Goal: Task Accomplishment & Management: Use online tool/utility

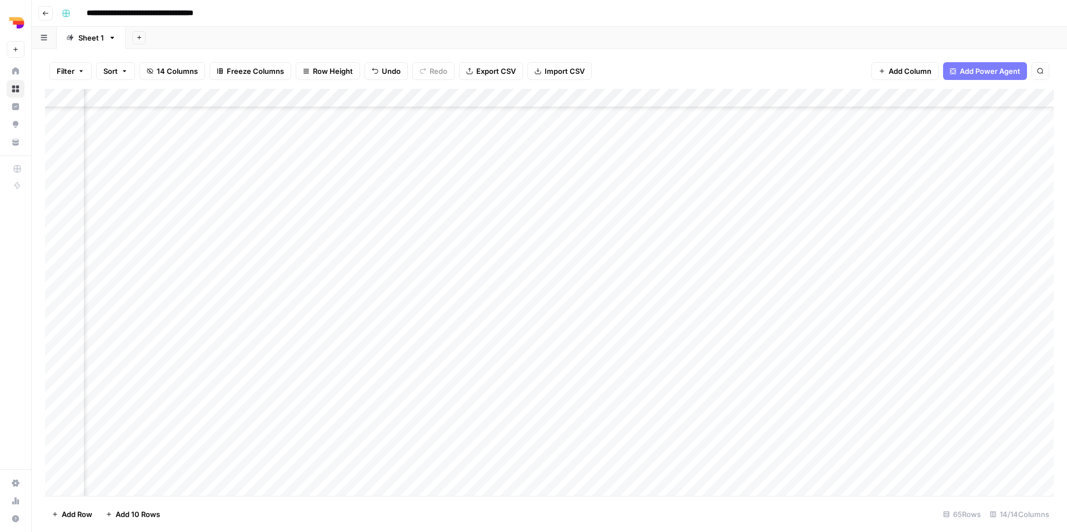
scroll to position [857, 604]
click at [729, 391] on div "Add Column" at bounding box center [549, 292] width 1008 height 407
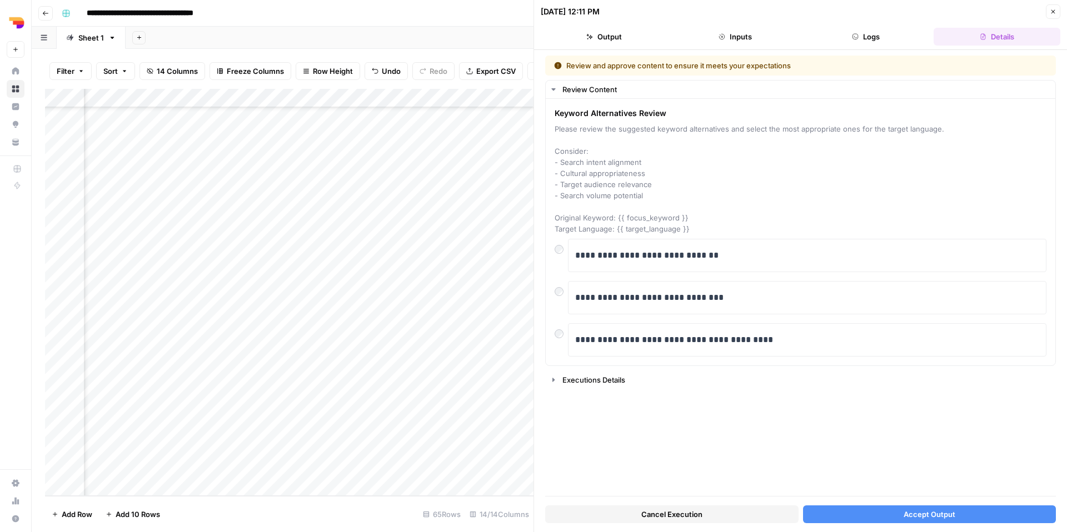
scroll to position [857, 382]
click at [238, 387] on div "Add Column" at bounding box center [289, 292] width 488 height 407
click at [559, 301] on div "**********" at bounding box center [800, 297] width 492 height 33
click at [881, 512] on button "Accept Output" at bounding box center [929, 514] width 253 height 18
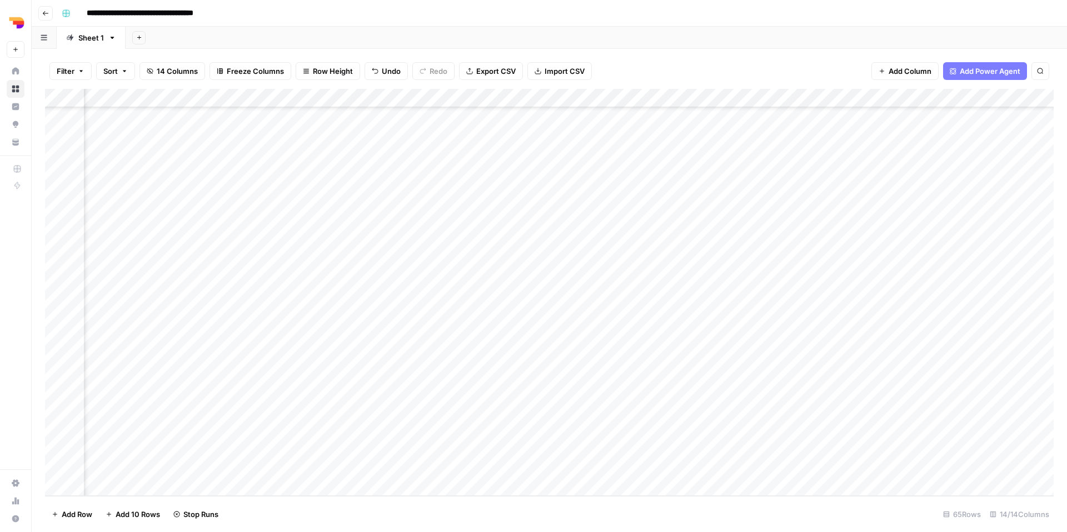
scroll to position [857, 617]
click at [717, 394] on div "Add Column" at bounding box center [549, 292] width 1008 height 407
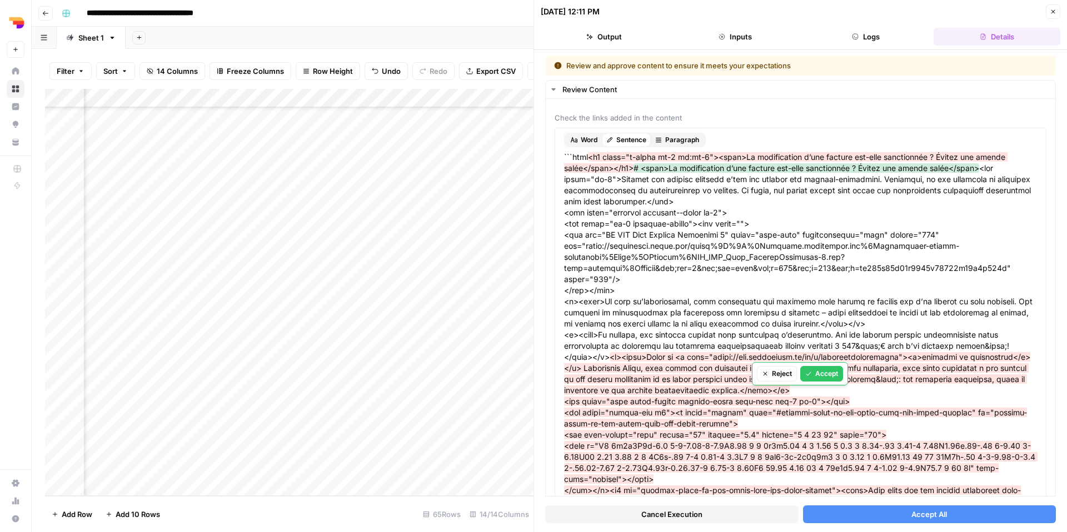
click at [909, 517] on button "Accept All" at bounding box center [929, 514] width 253 height 18
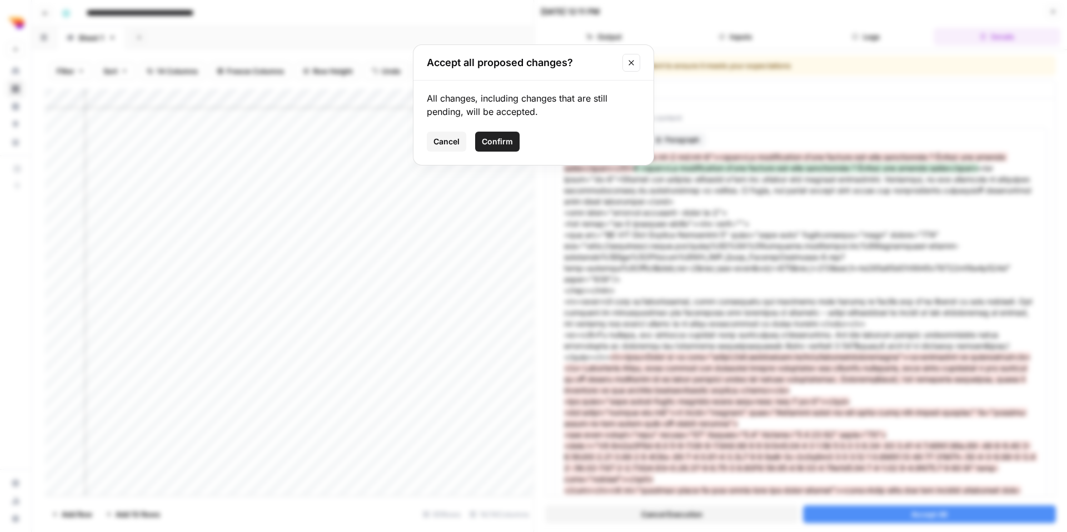
click at [498, 141] on span "Confirm" at bounding box center [497, 141] width 31 height 11
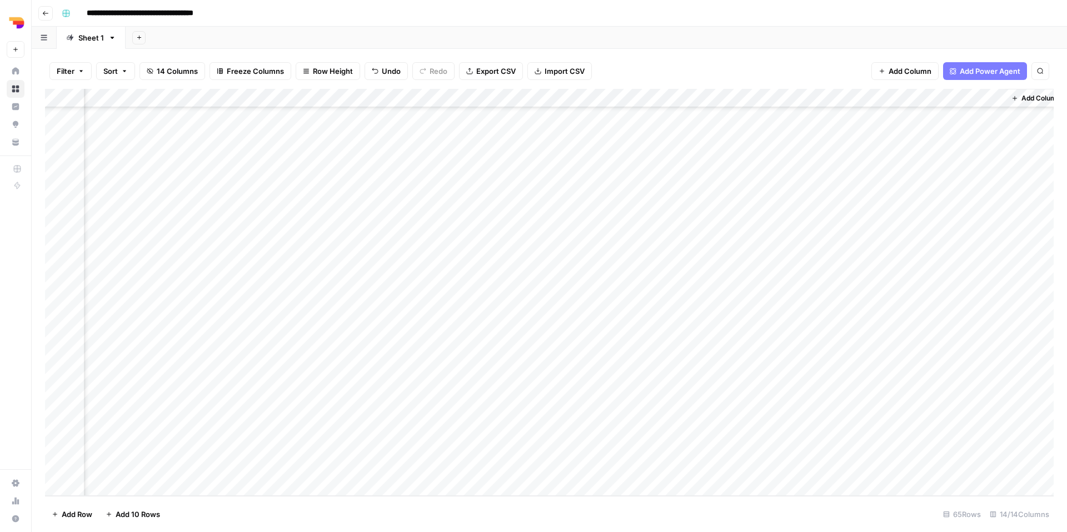
scroll to position [857, 604]
click at [991, 392] on div "Add Column" at bounding box center [549, 292] width 1008 height 407
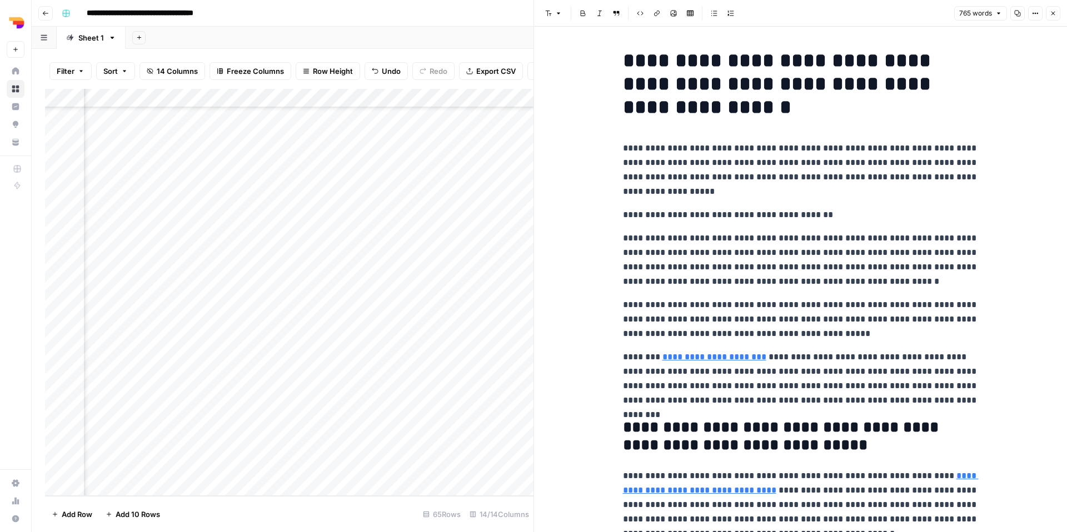
click at [1016, 18] on button "Copy" at bounding box center [1017, 13] width 14 height 14
click at [1053, 17] on button "Close" at bounding box center [1052, 13] width 14 height 14
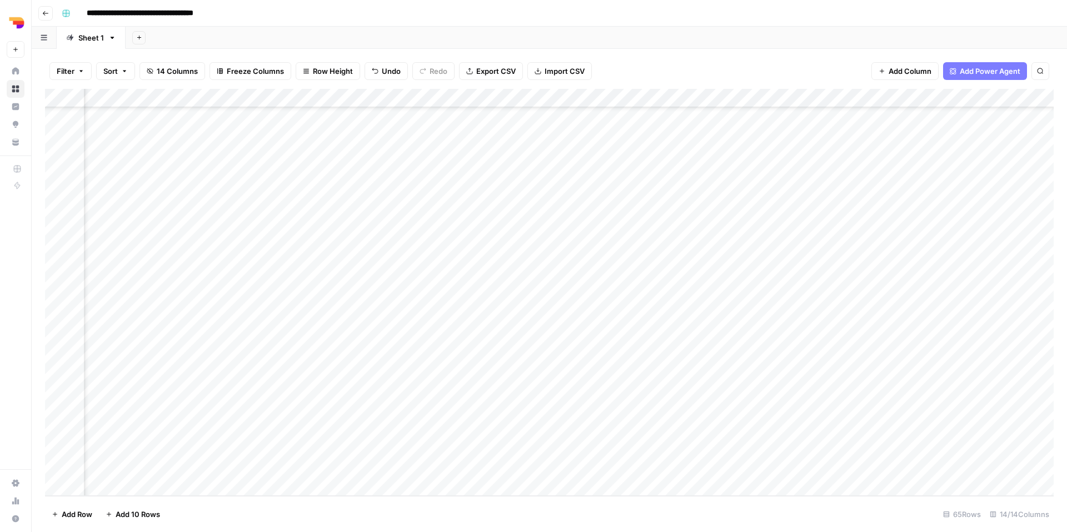
scroll to position [857, 546]
click at [547, 409] on div "Add Column" at bounding box center [549, 292] width 1008 height 407
click at [757, 410] on div "Add Column" at bounding box center [549, 292] width 1008 height 407
click at [782, 404] on div "Add Column" at bounding box center [549, 292] width 1008 height 407
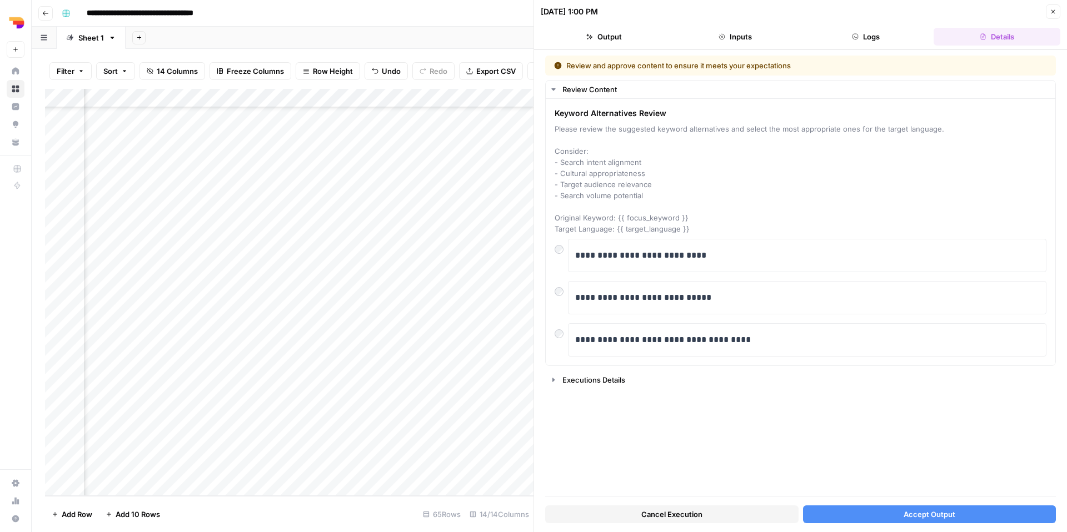
click at [860, 525] on div "Cancel Execution Accept Output" at bounding box center [800, 512] width 510 height 30
click at [863, 517] on button "Accept Output" at bounding box center [929, 514] width 253 height 18
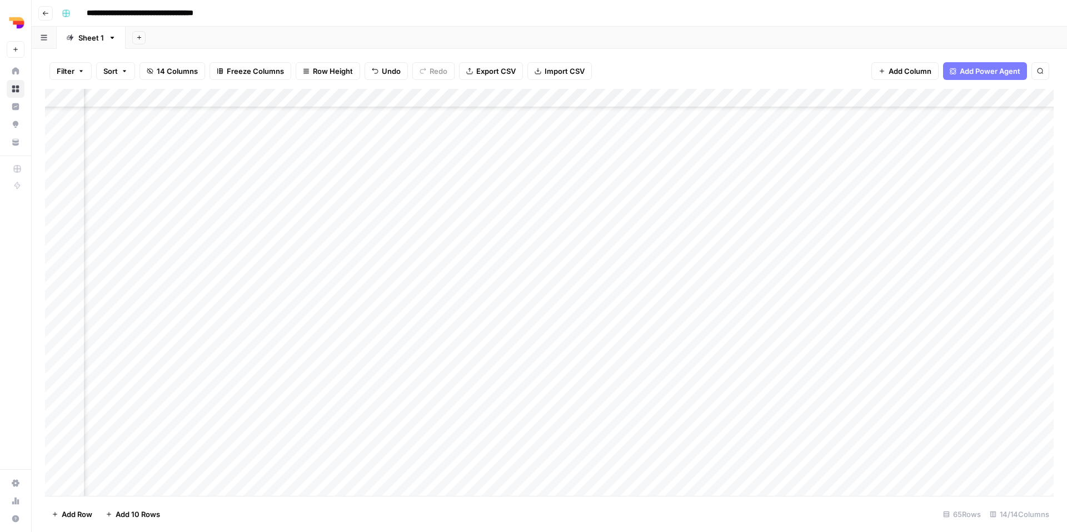
scroll to position [855, 0]
click at [287, 443] on div "Add Column" at bounding box center [549, 292] width 1008 height 407
click at [293, 429] on div "Add Column" at bounding box center [549, 292] width 1008 height 407
click at [482, 432] on div "Add Column" at bounding box center [549, 292] width 1008 height 407
click at [582, 427] on div "Add Column" at bounding box center [549, 292] width 1008 height 407
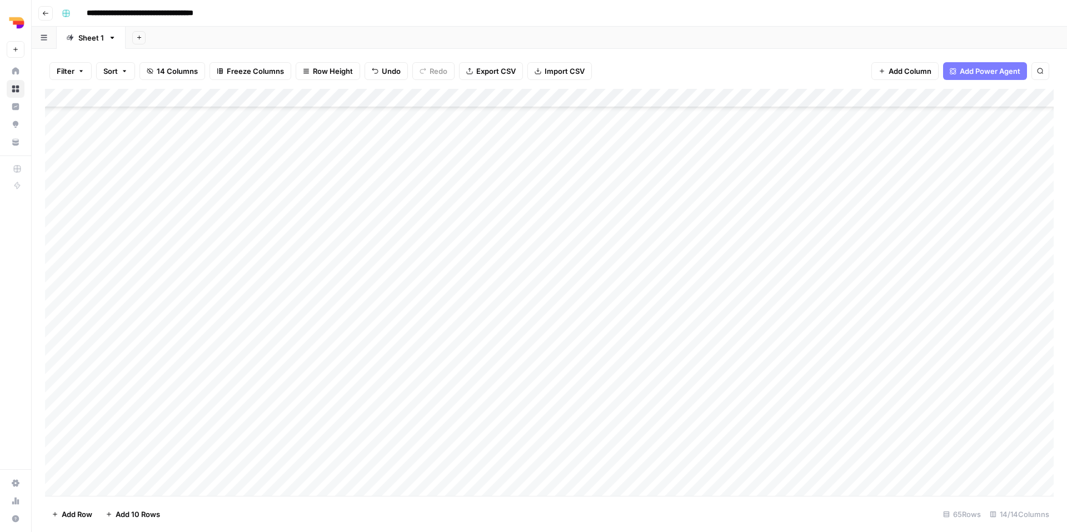
click at [667, 451] on div "Add Column" at bounding box center [549, 292] width 1008 height 407
click at [688, 443] on div "Add Column" at bounding box center [549, 292] width 1008 height 407
click at [679, 432] on div "Add Column" at bounding box center [549, 292] width 1008 height 407
click at [690, 475] on button "TL Focus" at bounding box center [684, 475] width 41 height 13
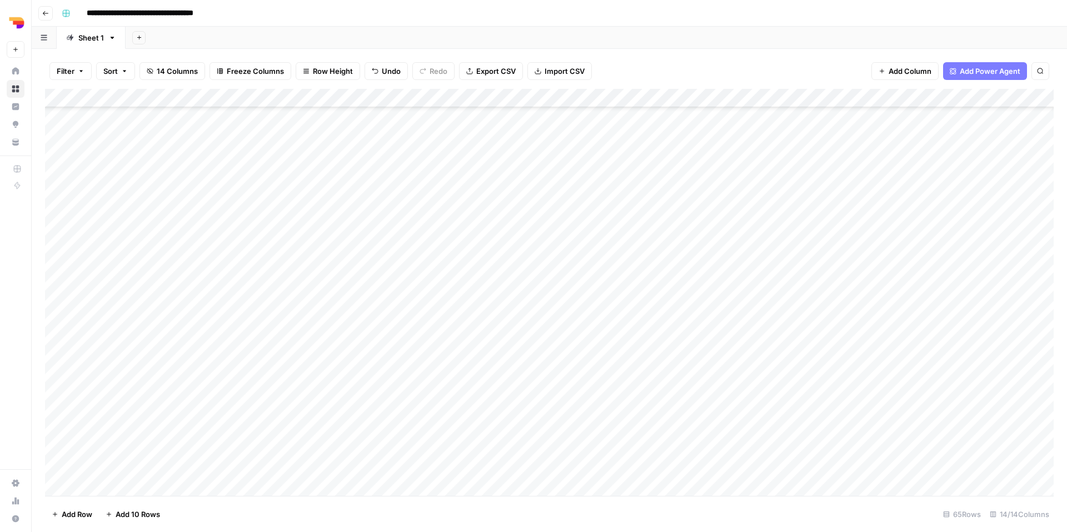
click at [608, 475] on div "Add Column" at bounding box center [549, 292] width 1008 height 407
click at [624, 479] on div "Add Column" at bounding box center [549, 292] width 1008 height 407
click at [625, 483] on div "Add Column" at bounding box center [549, 292] width 1008 height 407
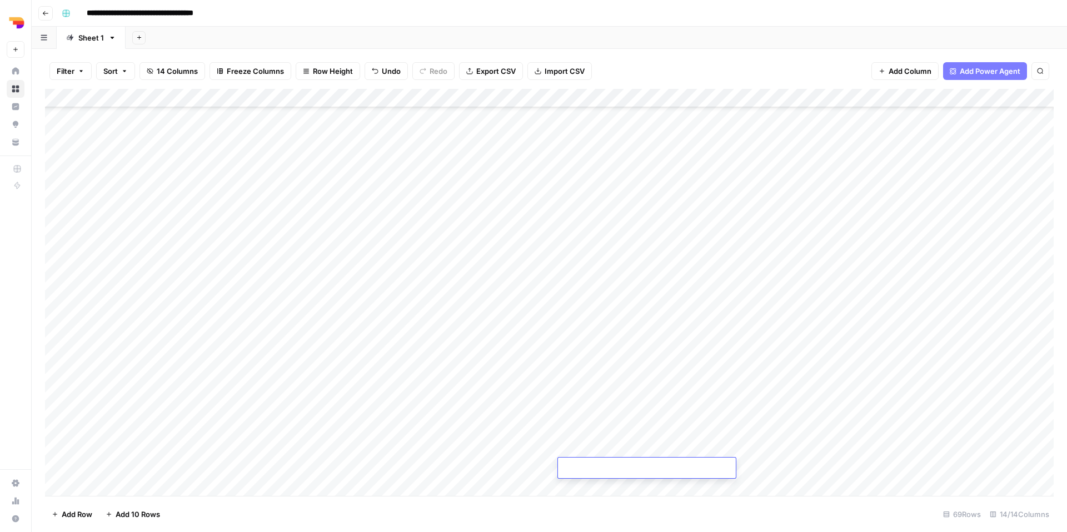
scroll to position [933, 0]
click at [745, 348] on div "Add Column" at bounding box center [549, 292] width 1008 height 407
click at [740, 401] on button "be" at bounding box center [739, 397] width 18 height 13
click at [814, 345] on div "Add Column" at bounding box center [549, 292] width 1008 height 407
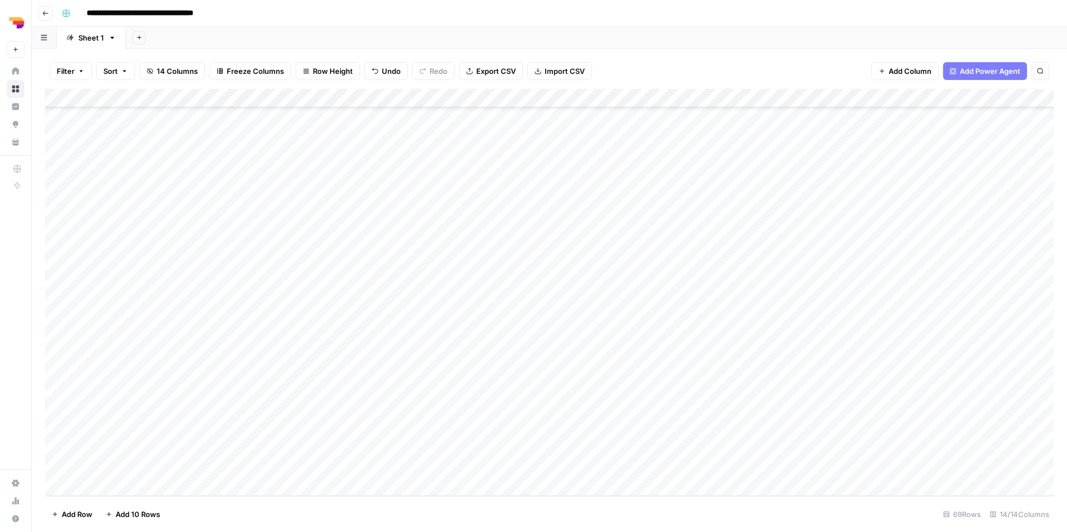
click at [814, 345] on div "Add Column" at bounding box center [549, 292] width 1008 height 407
click at [771, 384] on div "Add Column" at bounding box center [549, 292] width 1008 height 407
click at [810, 356] on div "Add Column" at bounding box center [549, 292] width 1008 height 407
click at [831, 436] on button "fr-be" at bounding box center [820, 437] width 26 height 13
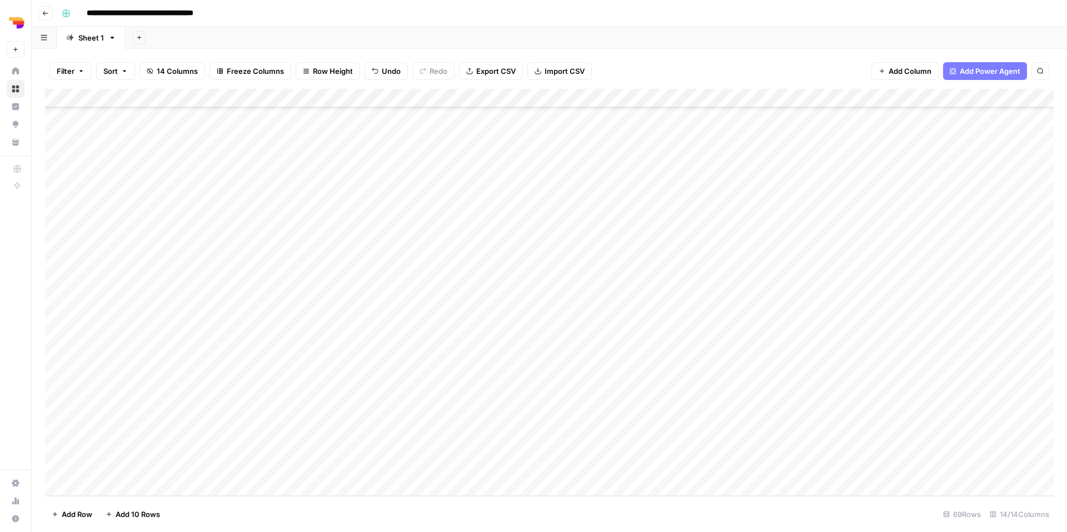
click at [920, 349] on div "Add Column" at bounding box center [549, 292] width 1008 height 407
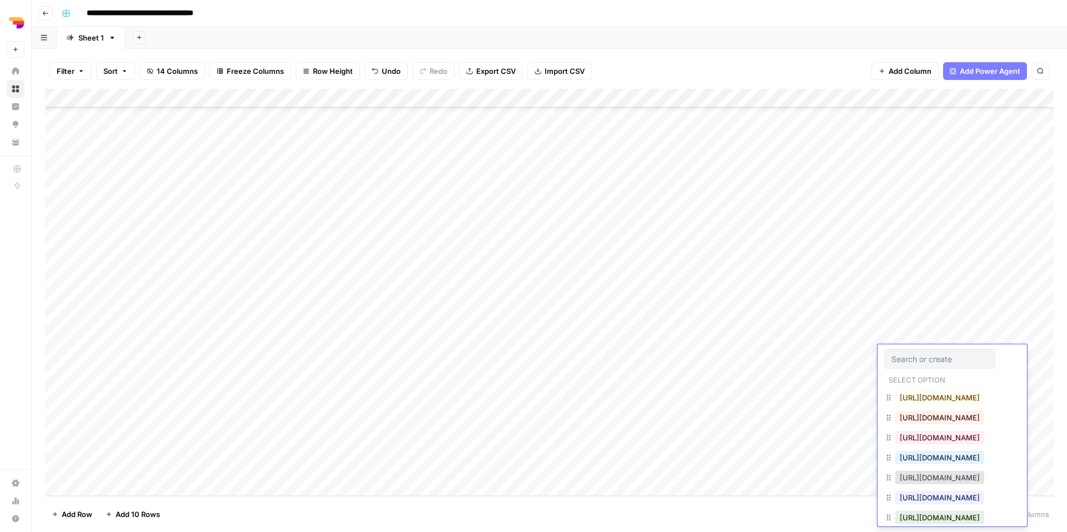
click at [915, 430] on div "https://www.teamleader.eu/fr-be/sitemap.xml" at bounding box center [939, 438] width 93 height 16
click at [914, 438] on button "https://www.teamleader.eu/fr-be/sitemap.xml" at bounding box center [939, 437] width 89 height 13
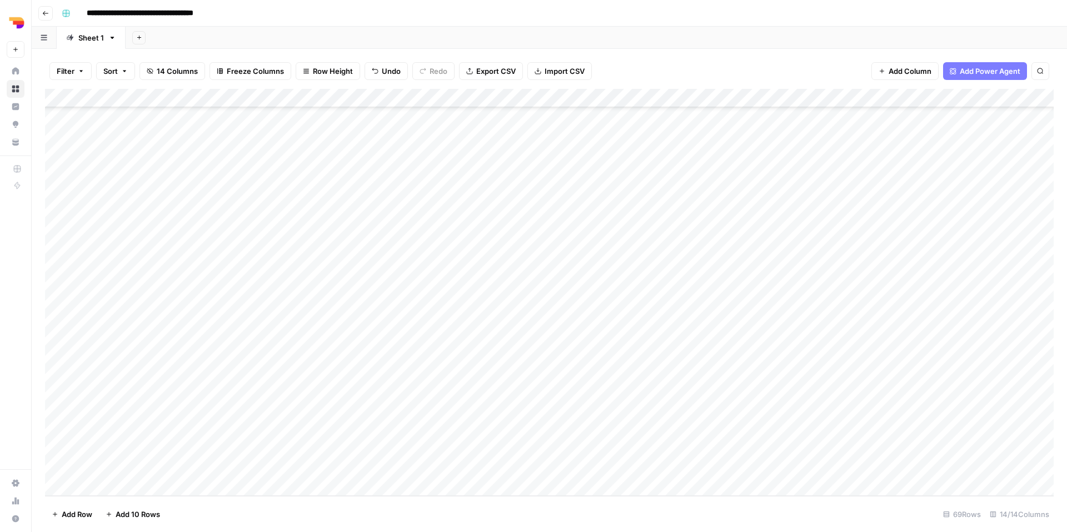
click at [274, 374] on div "Add Column" at bounding box center [549, 292] width 1008 height 407
click at [493, 377] on div "Add Column" at bounding box center [549, 292] width 1008 height 407
click at [599, 375] on div "Add Column" at bounding box center [549, 292] width 1008 height 407
type textarea "**********"
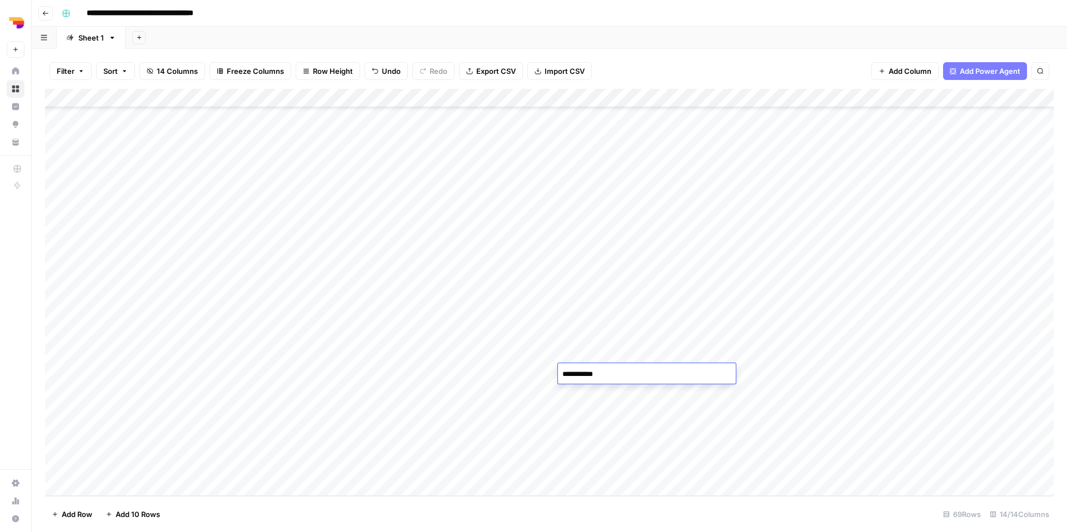
click at [738, 439] on div "Add Column" at bounding box center [549, 292] width 1008 height 407
click at [674, 367] on div "Add Column" at bounding box center [549, 292] width 1008 height 407
click at [677, 419] on button "TL Focus" at bounding box center [684, 416] width 41 height 13
click at [733, 372] on div "Add Column" at bounding box center [549, 292] width 1008 height 407
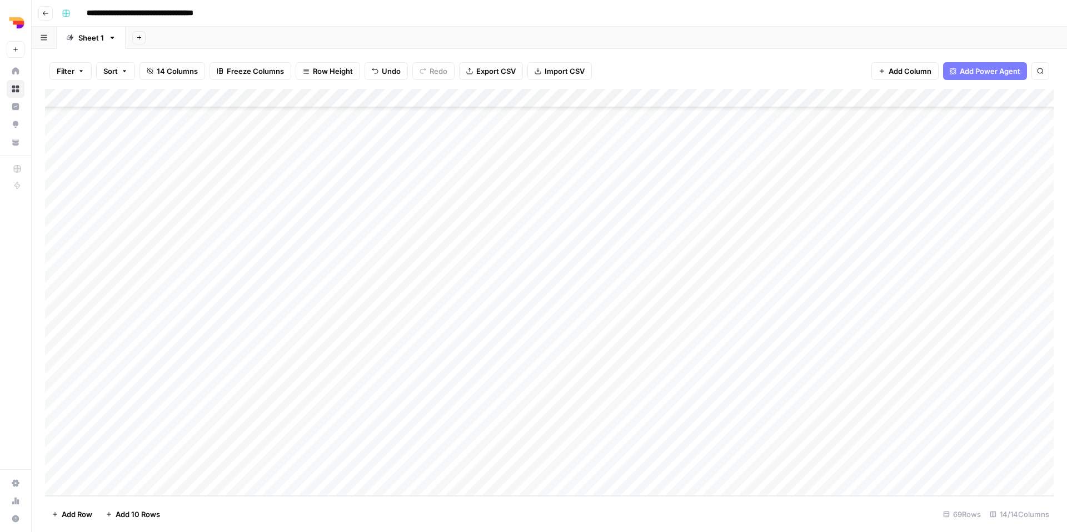
click at [733, 372] on div "Add Column" at bounding box center [549, 292] width 1008 height 407
click at [747, 419] on button "be" at bounding box center [739, 416] width 18 height 13
click at [816, 379] on div "Add Column" at bounding box center [549, 292] width 1008 height 407
click at [825, 456] on button "fr-be" at bounding box center [820, 456] width 26 height 13
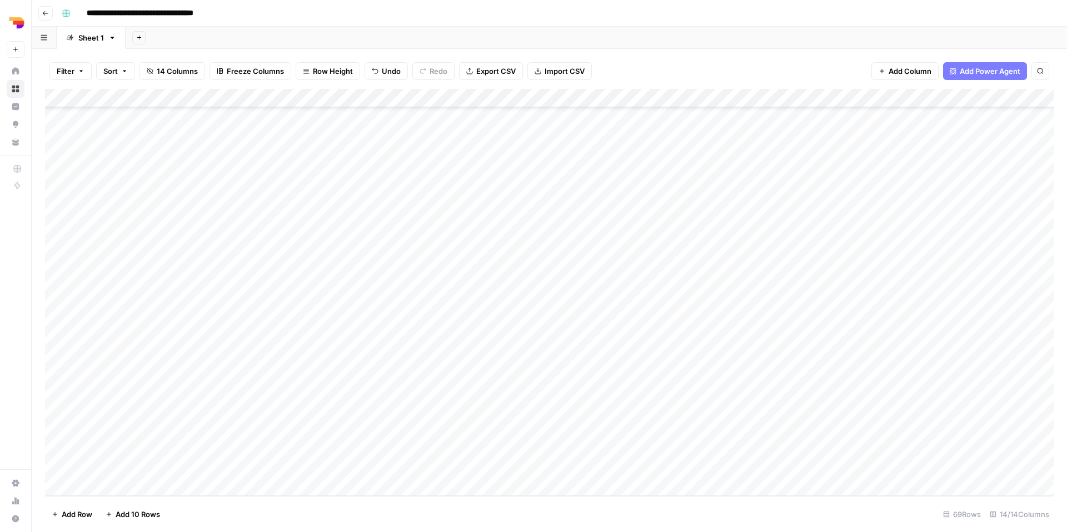
click at [908, 368] on div "Add Column" at bounding box center [549, 292] width 1008 height 407
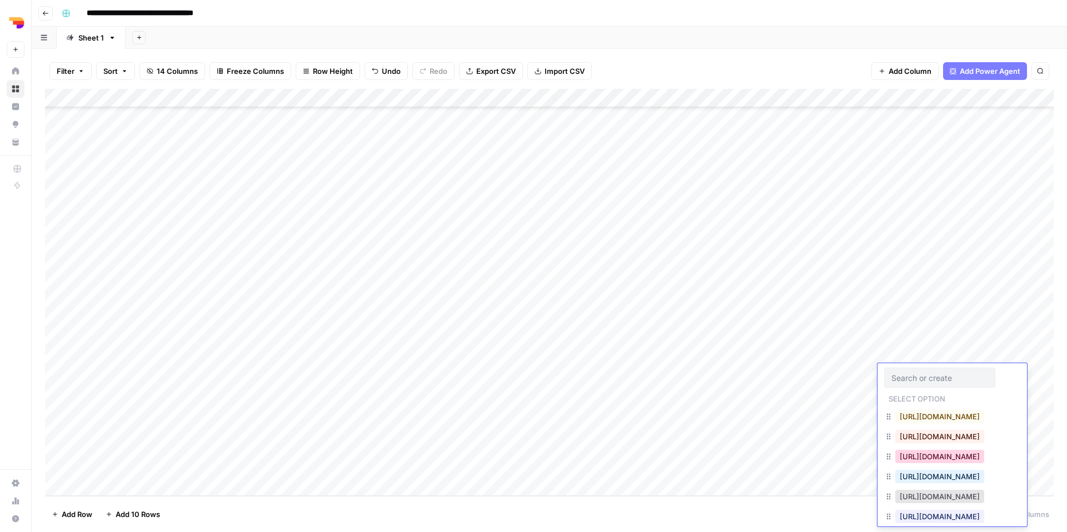
click at [923, 459] on button "https://www.teamleader.eu/fr-be/sitemap.xml" at bounding box center [939, 456] width 89 height 13
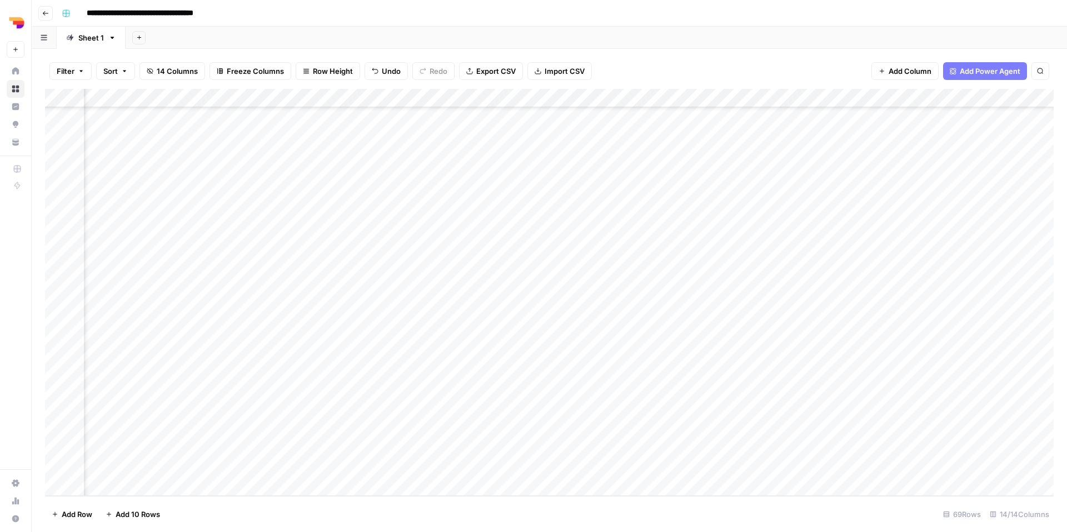
scroll to position [933, 587]
click at [749, 336] on div "Add Column" at bounding box center [549, 292] width 1008 height 407
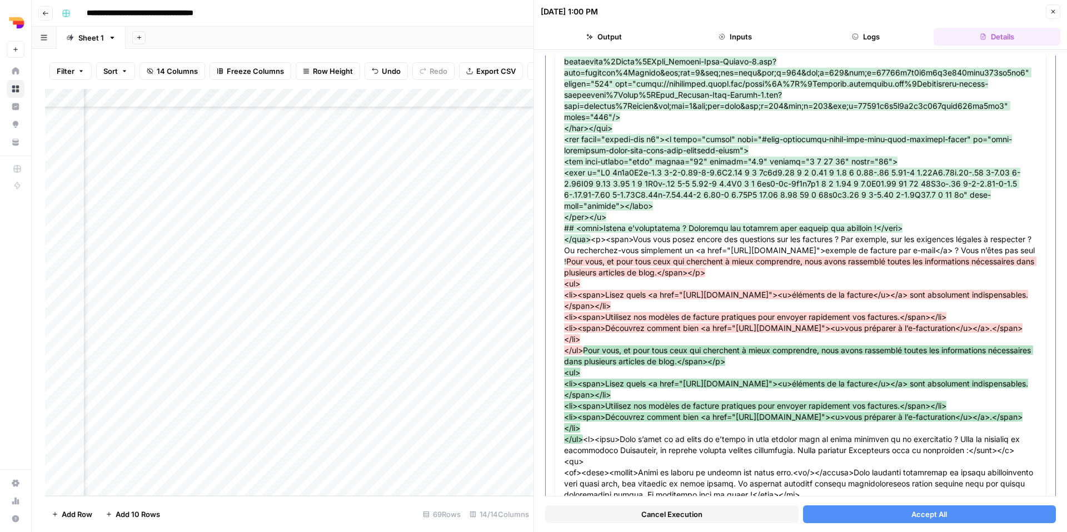
scroll to position [3091, 0]
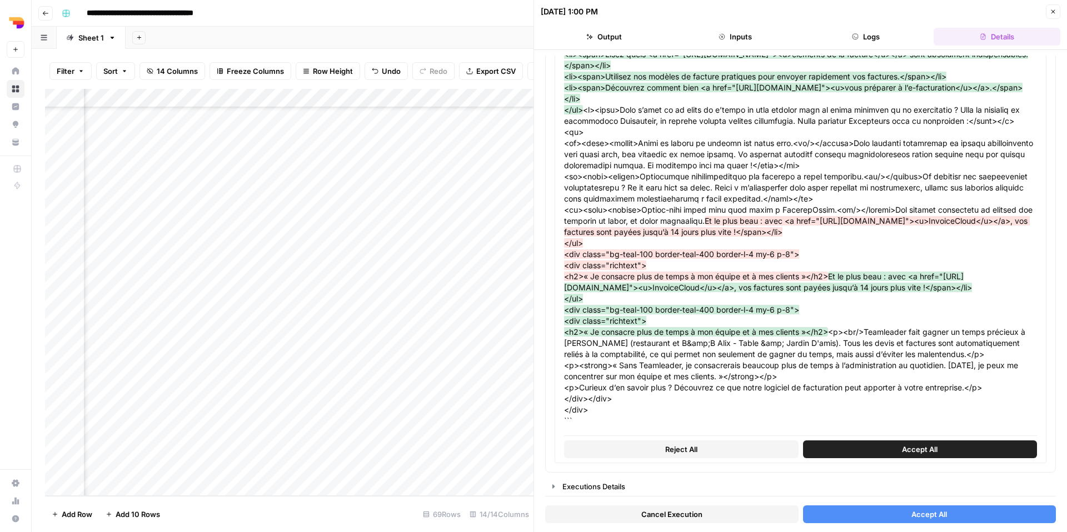
click at [848, 509] on button "Accept All" at bounding box center [929, 514] width 253 height 18
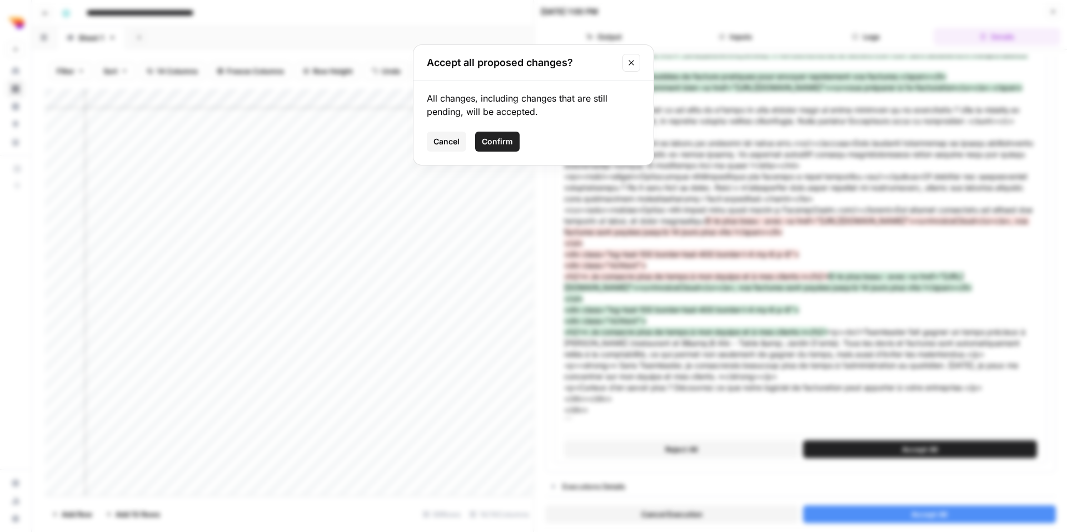
click at [510, 142] on span "Confirm" at bounding box center [497, 141] width 31 height 11
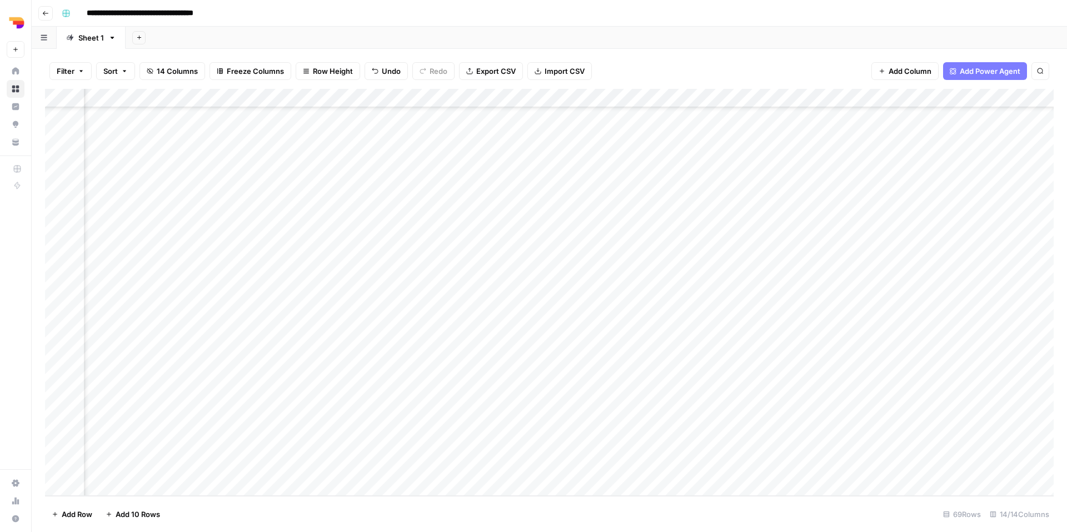
scroll to position [933, 52]
click at [306, 394] on div "Add Column" at bounding box center [549, 292] width 1008 height 407
type textarea "**********"
click at [418, 384] on div "Add Column" at bounding box center [549, 292] width 1008 height 407
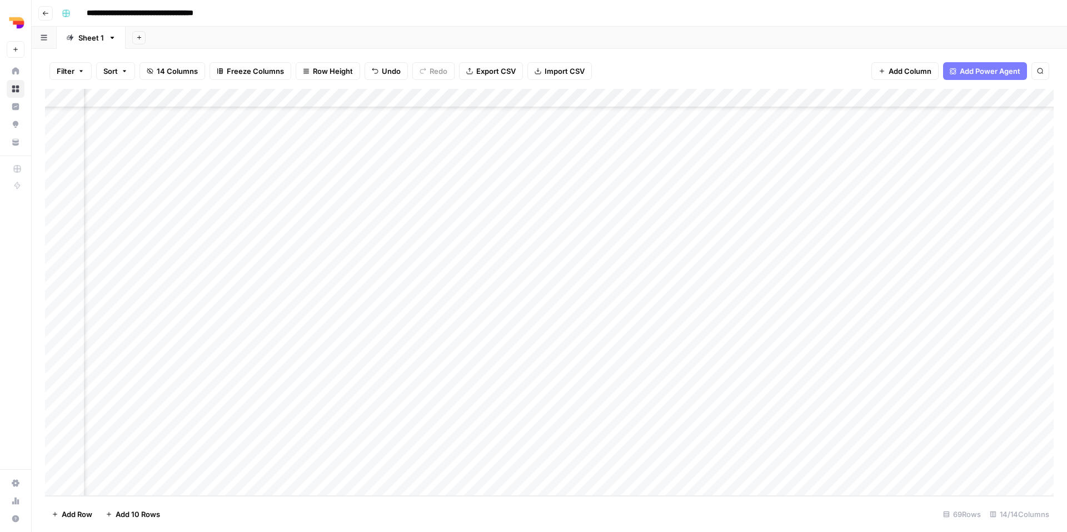
click at [462, 394] on div "Add Column" at bounding box center [549, 292] width 1008 height 407
click at [513, 423] on div "Add Column" at bounding box center [549, 292] width 1008 height 407
click at [529, 398] on div "Add Column" at bounding box center [549, 292] width 1008 height 407
type textarea "**********"
click at [639, 438] on div "Add Column" at bounding box center [549, 292] width 1008 height 407
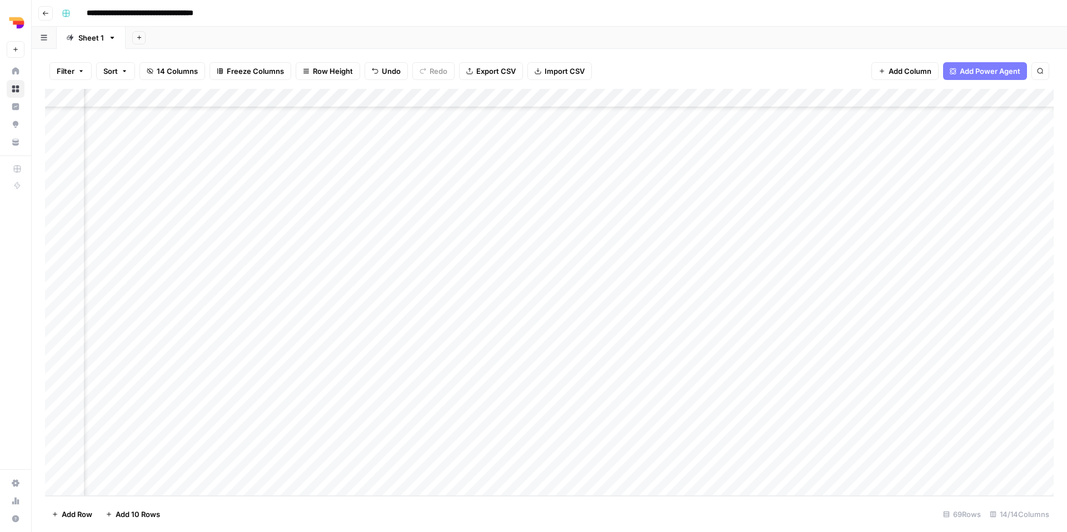
click at [638, 390] on div "Add Column" at bounding box center [549, 292] width 1008 height 407
click at [640, 436] on button "TL Focus" at bounding box center [633, 435] width 41 height 13
click at [677, 401] on div "Add Column" at bounding box center [549, 292] width 1008 height 407
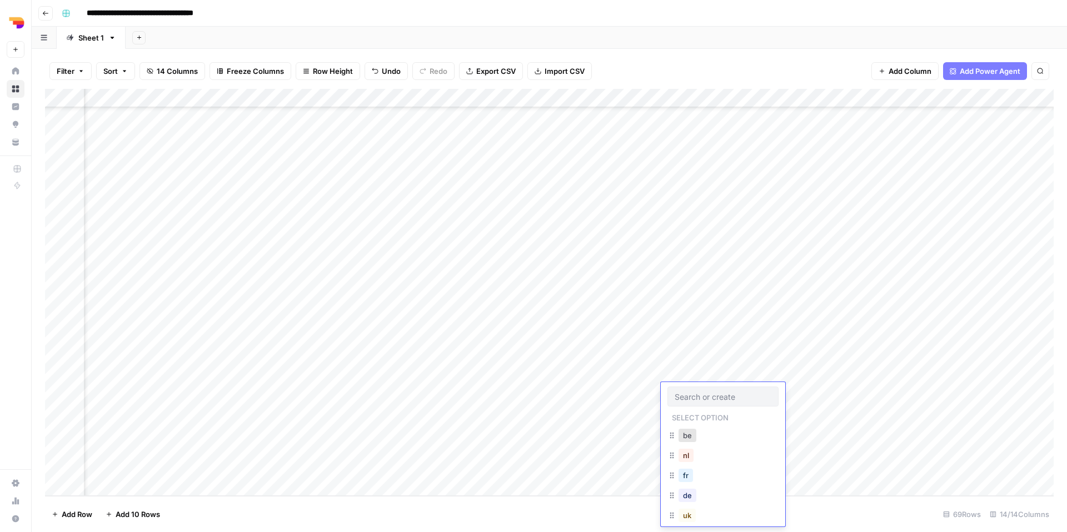
click at [697, 443] on div "be" at bounding box center [687, 436] width 22 height 16
click at [695, 440] on button "be" at bounding box center [687, 435] width 18 height 13
click at [752, 401] on div "Add Column" at bounding box center [549, 292] width 1008 height 407
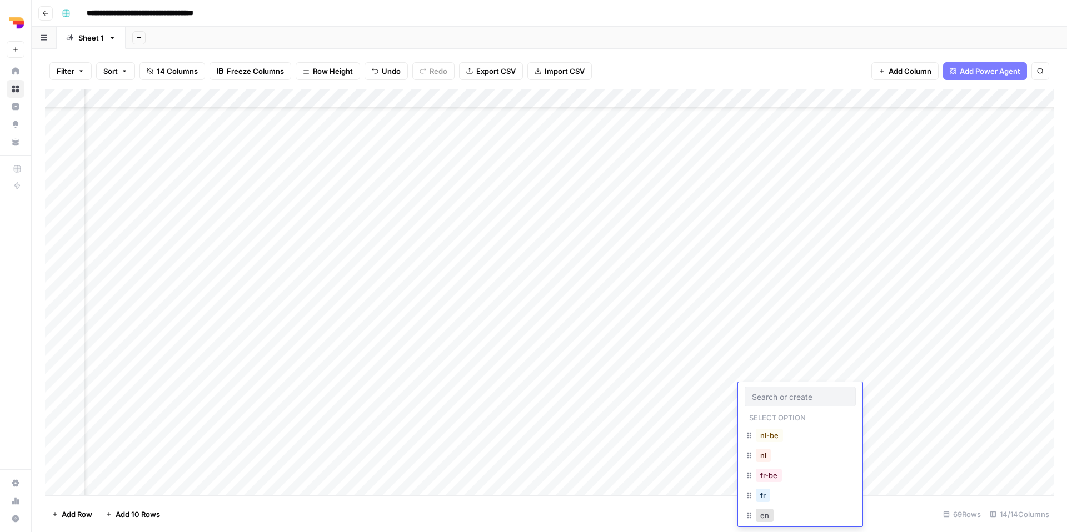
click at [767, 477] on button "fr-be" at bounding box center [768, 475] width 26 height 13
click at [858, 388] on div "Add Column" at bounding box center [549, 292] width 1008 height 407
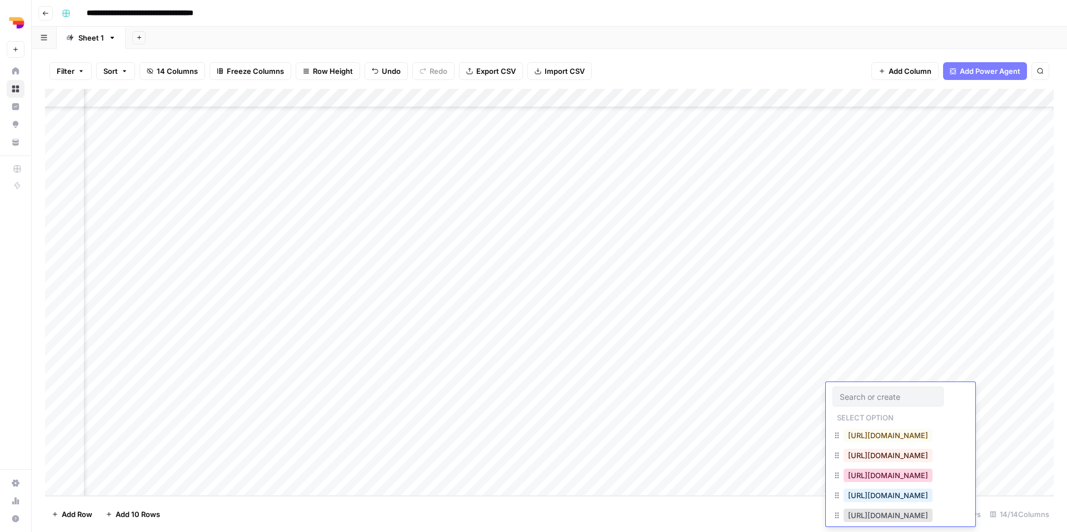
click at [872, 479] on button "https://www.teamleader.eu/fr-be/sitemap.xml" at bounding box center [887, 475] width 89 height 13
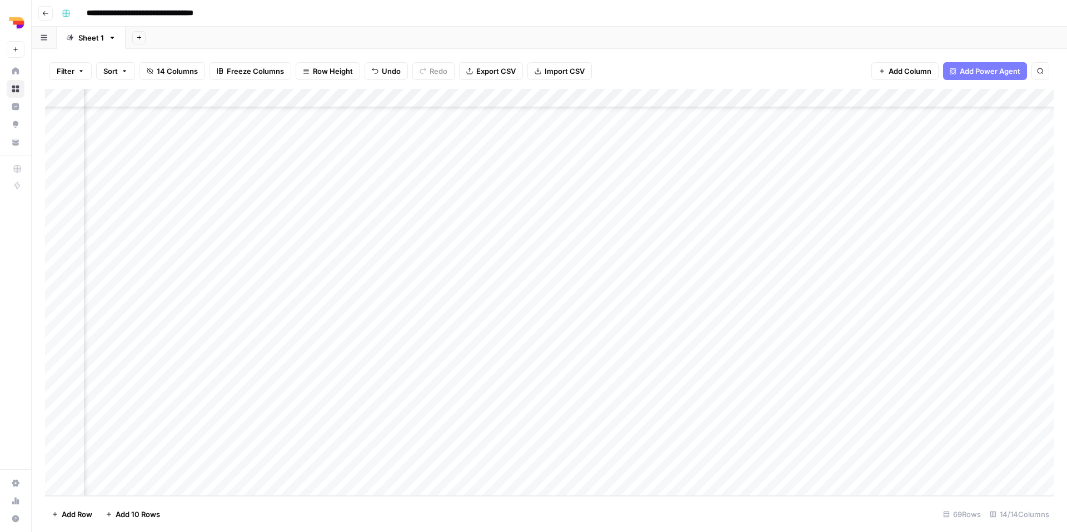
scroll to position [933, 56]
click at [534, 407] on div "Add Column" at bounding box center [549, 292] width 1008 height 407
type textarea "**********"
click at [464, 428] on div "Add Column" at bounding box center [549, 292] width 1008 height 407
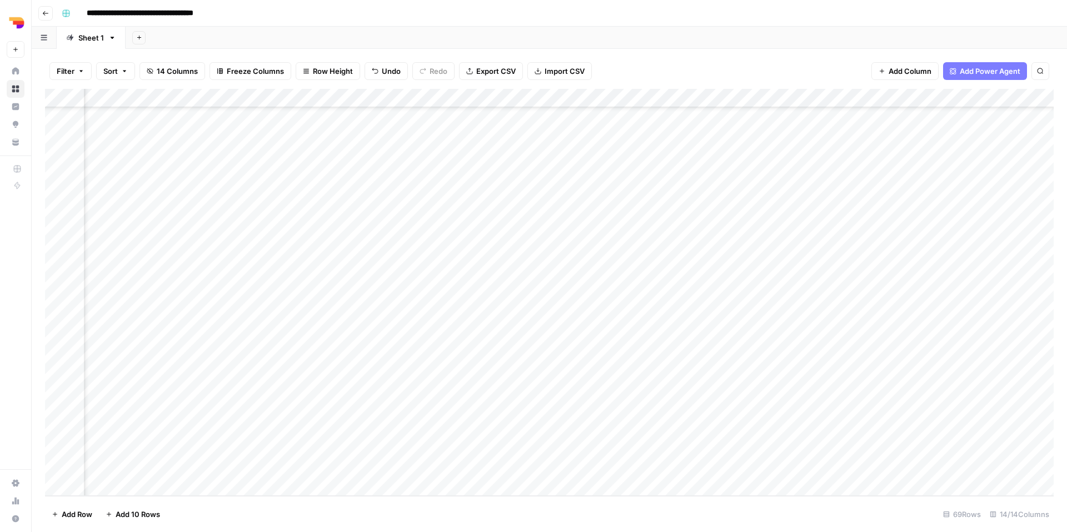
click at [233, 413] on div "Add Column" at bounding box center [549, 292] width 1008 height 407
click at [435, 416] on div "Add Column" at bounding box center [549, 292] width 1008 height 407
type textarea "**********"
click at [625, 410] on div "Add Column" at bounding box center [549, 292] width 1008 height 407
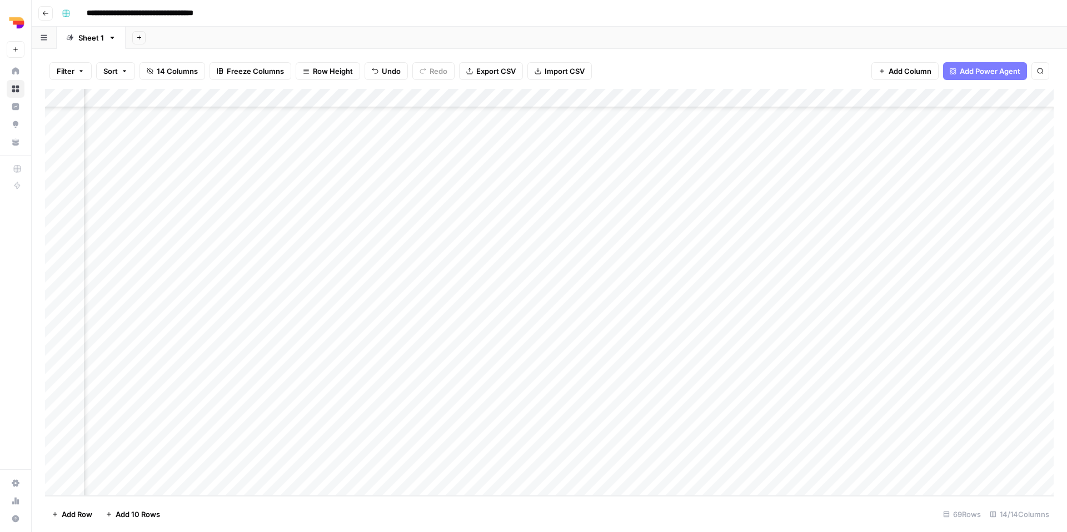
click at [625, 410] on div "Add Column" at bounding box center [549, 292] width 1008 height 407
click at [627, 461] on button "TL Focus" at bounding box center [628, 454] width 41 height 13
click at [684, 414] on div "Add Column" at bounding box center [549, 292] width 1008 height 407
click at [685, 453] on button "be" at bounding box center [683, 454] width 18 height 13
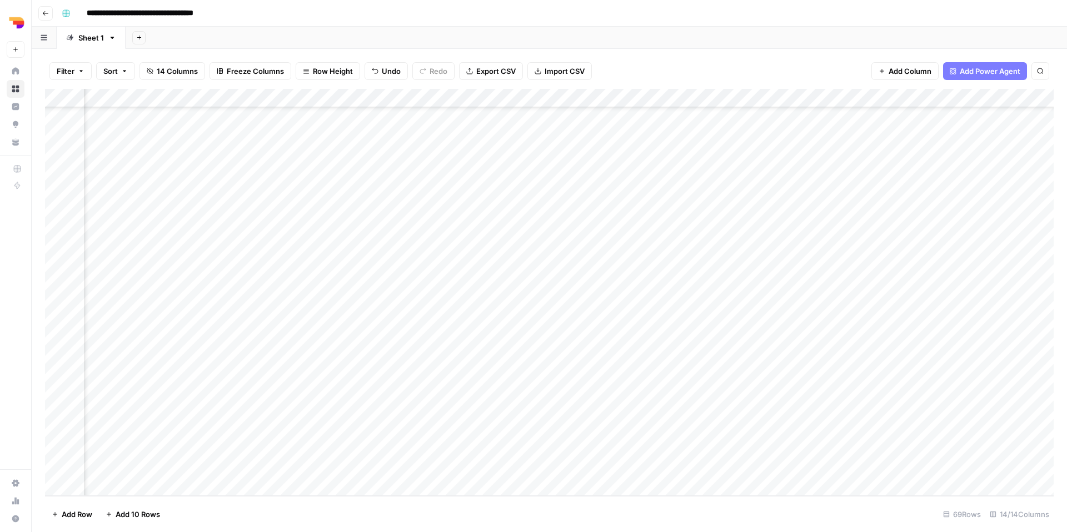
click at [745, 408] on div "Add Column" at bounding box center [549, 292] width 1008 height 407
click at [757, 492] on button "fr-be" at bounding box center [764, 494] width 26 height 13
click at [854, 416] on div "Add Column" at bounding box center [549, 292] width 1008 height 407
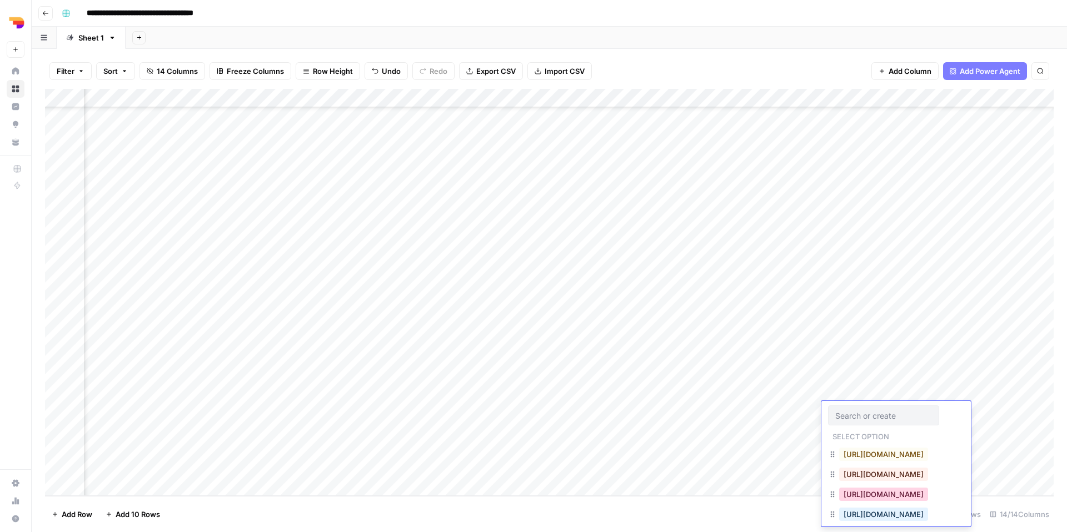
click at [854, 491] on button "https://www.teamleader.eu/fr-be/sitemap.xml" at bounding box center [883, 494] width 89 height 13
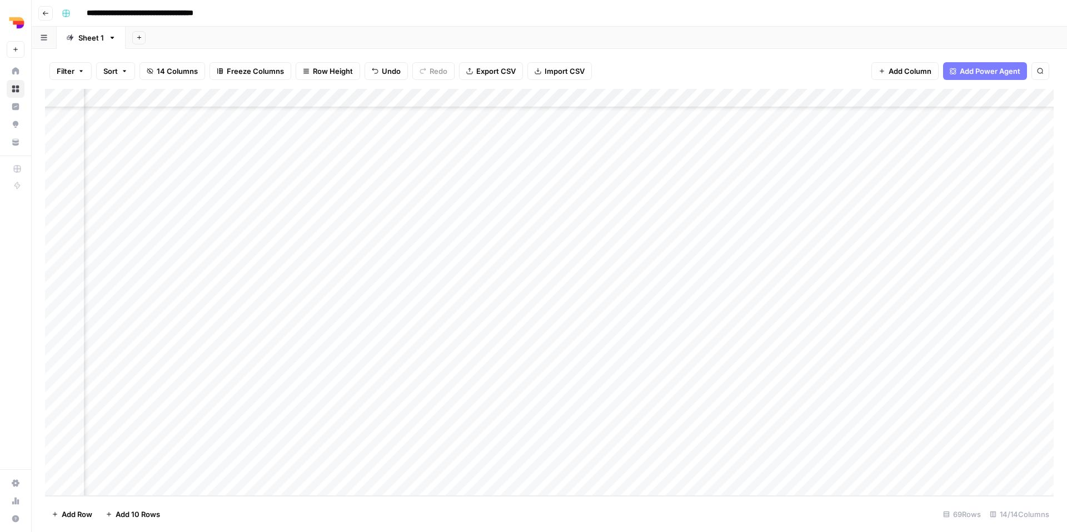
scroll to position [933, 201]
click at [226, 437] on div "Add Column" at bounding box center [549, 292] width 1008 height 407
click at [286, 433] on div "Add Column" at bounding box center [549, 292] width 1008 height 407
click at [323, 427] on div "Add Column" at bounding box center [549, 292] width 1008 height 407
type textarea "**********"
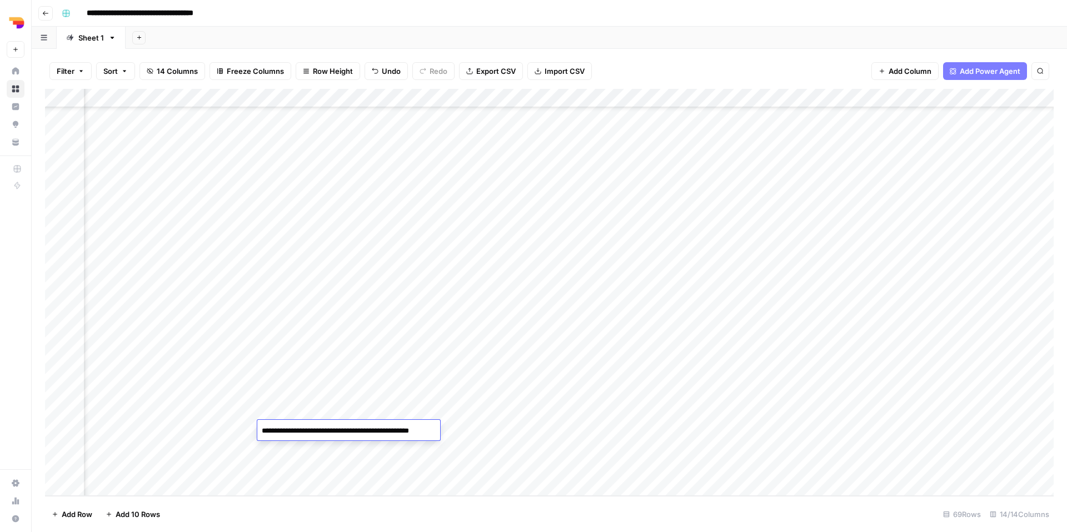
click at [436, 443] on div "Add Column" at bounding box center [549, 292] width 1008 height 407
click at [408, 426] on div "Add Column" at bounding box center [549, 292] width 1008 height 407
drag, startPoint x: 459, startPoint y: 431, endPoint x: 610, endPoint y: 440, distance: 150.8
click at [607, 439] on body "**********" at bounding box center [533, 266] width 1067 height 532
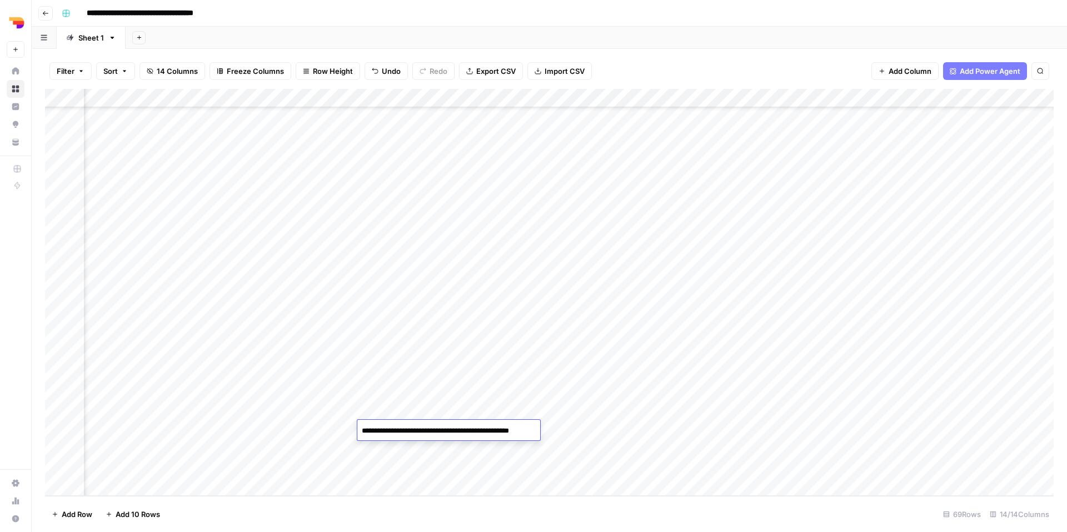
type textarea "**********"
click at [628, 461] on div "Add Column" at bounding box center [549, 292] width 1008 height 407
click at [214, 444] on div "Add Column" at bounding box center [549, 292] width 1008 height 407
click at [308, 463] on div "Add Column" at bounding box center [549, 292] width 1008 height 407
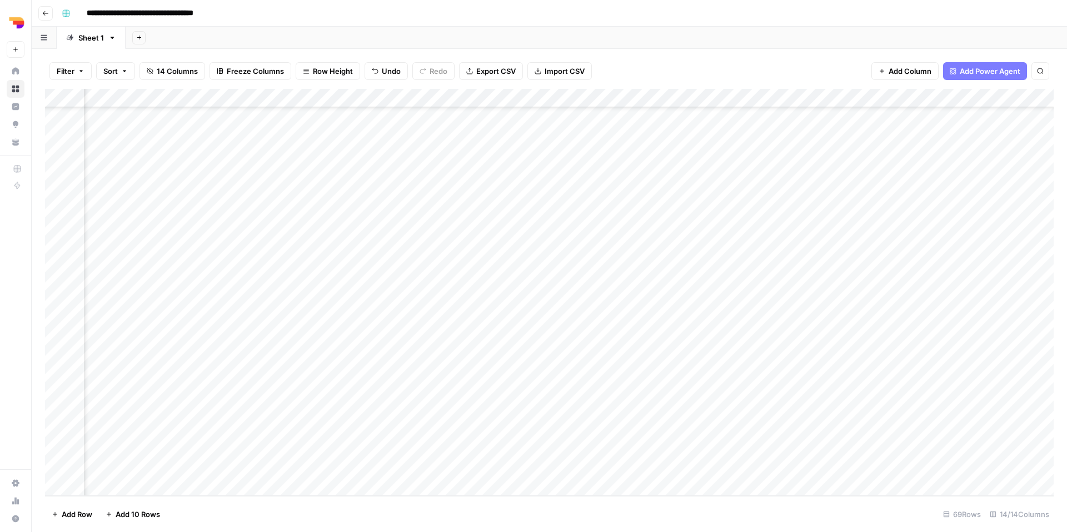
click at [312, 452] on div "Add Column" at bounding box center [549, 292] width 1008 height 407
type textarea "**********"
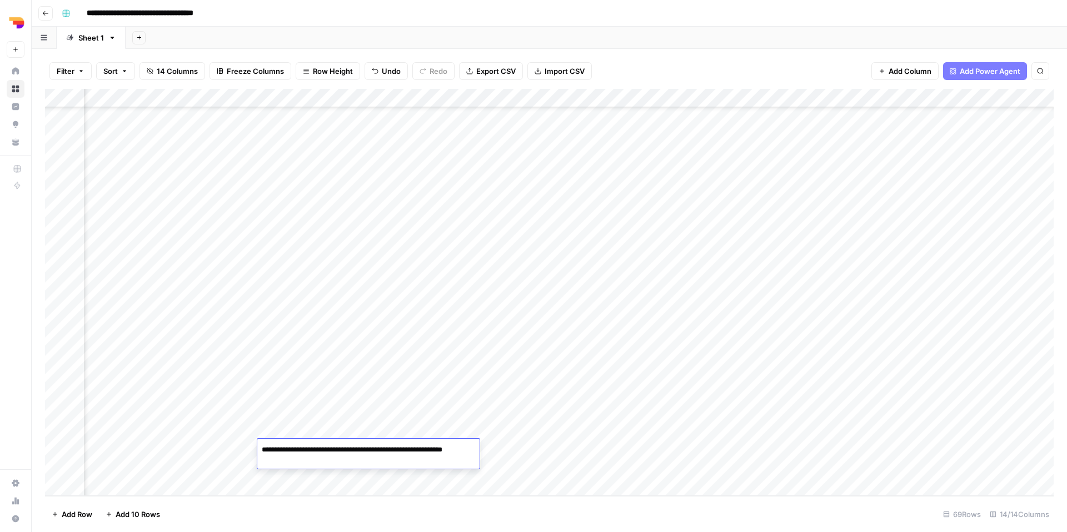
click at [508, 454] on div "Add Column" at bounding box center [549, 292] width 1008 height 407
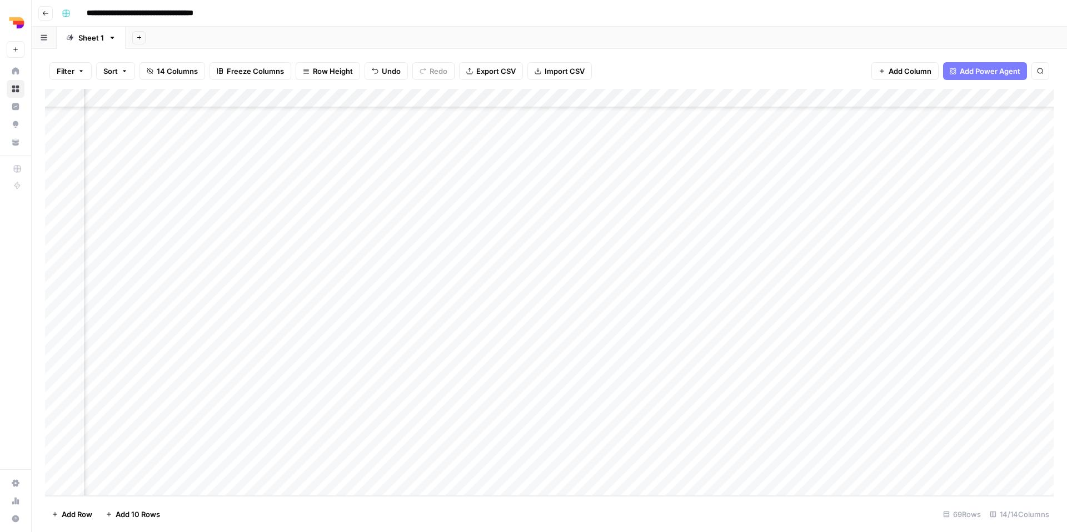
click at [418, 452] on div "Add Column" at bounding box center [549, 292] width 1008 height 407
type textarea "**********"
click at [643, 467] on div "Add Column" at bounding box center [549, 292] width 1008 height 407
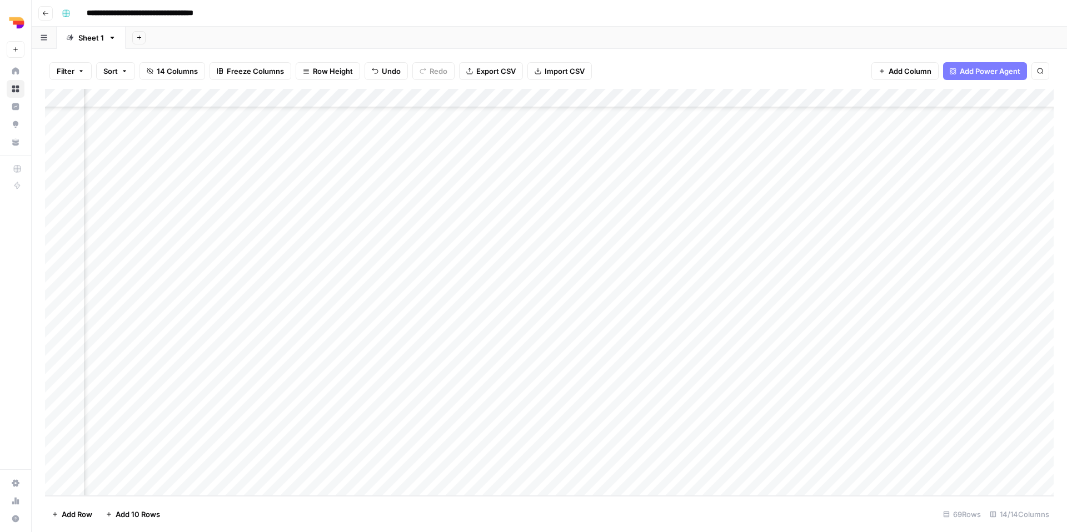
click at [483, 429] on div "Add Column" at bounding box center [549, 292] width 1008 height 407
click at [512, 472] on button "TL Focus" at bounding box center [497, 473] width 41 height 13
click at [437, 451] on div "Add Column" at bounding box center [549, 292] width 1008 height 407
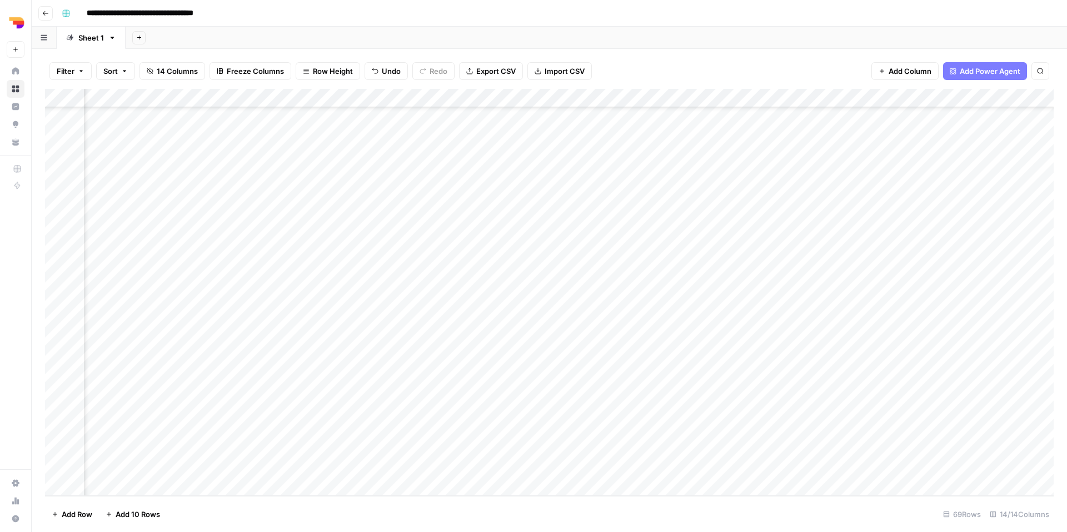
click at [437, 451] on div "Add Column" at bounding box center [549, 292] width 1008 height 407
click at [437, 487] on button "TL Focus" at bounding box center [429, 491] width 41 height 13
click at [490, 430] on div "Add Column" at bounding box center [549, 292] width 1008 height 407
click at [492, 469] on button "be" at bounding box center [484, 473] width 18 height 13
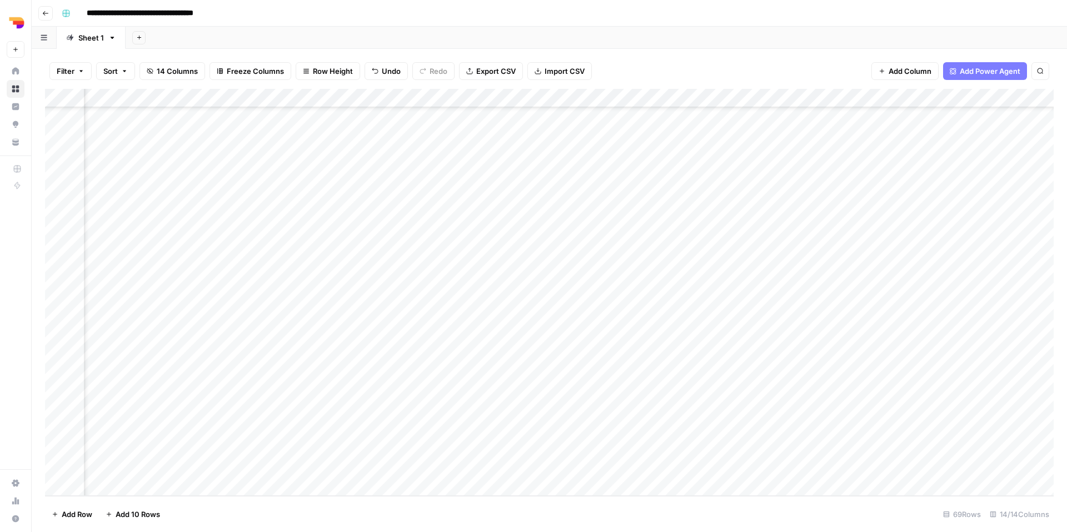
click at [497, 449] on div "Add Column" at bounding box center [549, 292] width 1008 height 407
click at [482, 485] on button "be" at bounding box center [484, 491] width 18 height 13
click at [554, 439] on div "Add Column" at bounding box center [549, 292] width 1008 height 407
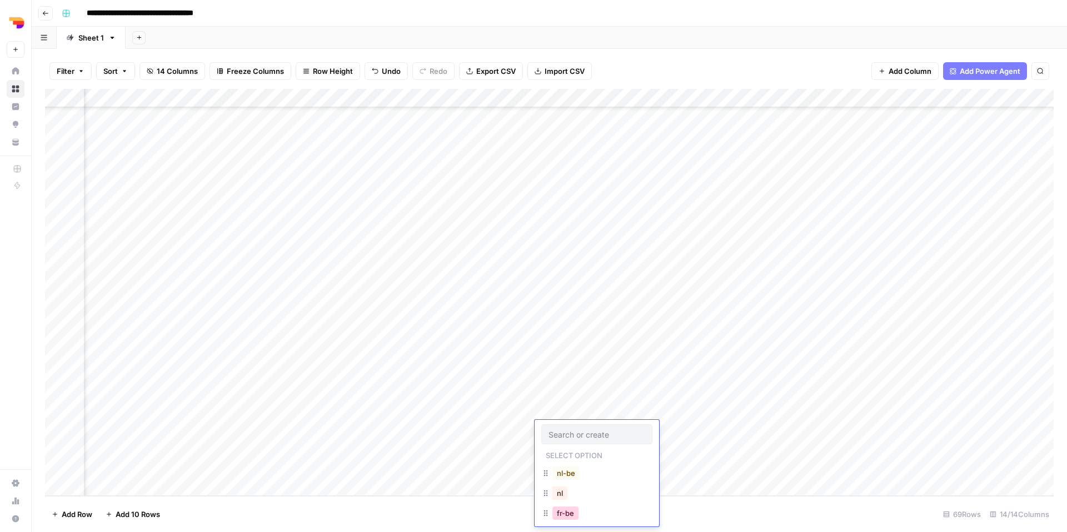
click at [563, 519] on button "fr-be" at bounding box center [565, 513] width 26 height 13
click at [573, 459] on div "Add Column" at bounding box center [549, 292] width 1008 height 407
click at [563, 451] on div "Add Column" at bounding box center [549, 292] width 1008 height 407
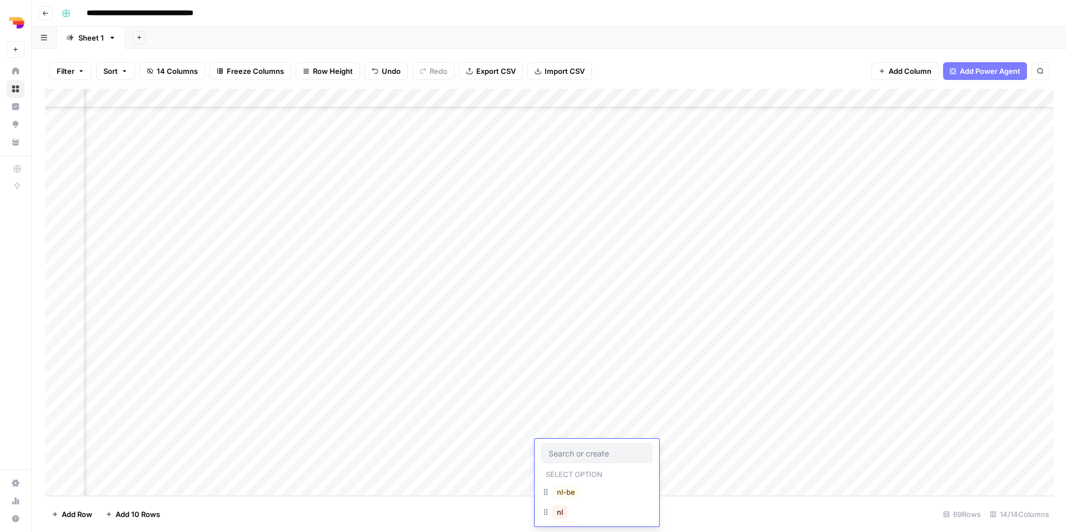
scroll to position [18, 0]
click at [570, 516] on button "fr-be" at bounding box center [565, 514] width 26 height 13
click at [653, 440] on div "Add Column" at bounding box center [549, 292] width 1008 height 407
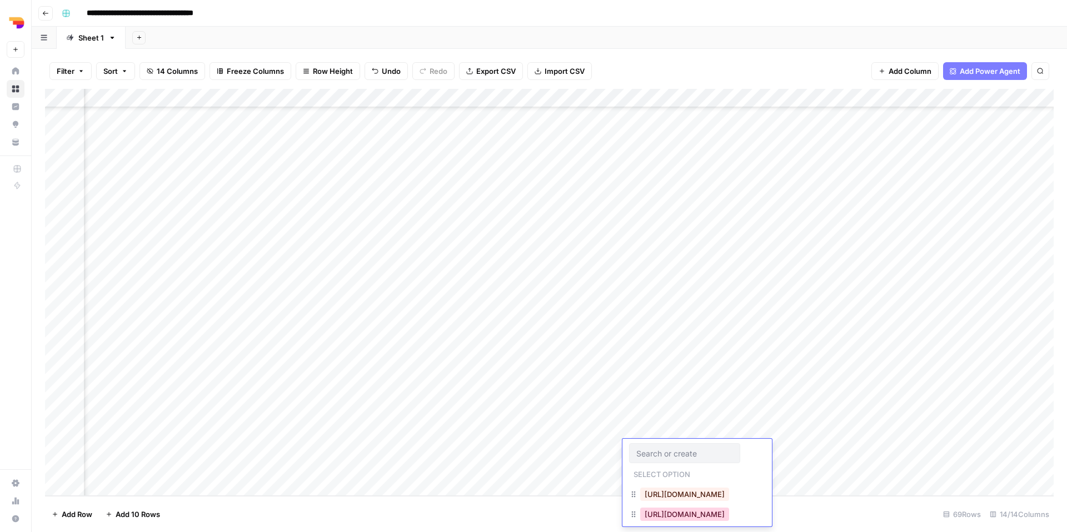
click at [666, 515] on button "https://www.teamleader.eu/fr-be/sitemap.xml" at bounding box center [684, 514] width 89 height 13
click at [671, 433] on div "Add Column" at bounding box center [549, 292] width 1008 height 407
click at [684, 499] on button "https://www.teamleader.eu/fr-be/sitemap.xml" at bounding box center [684, 499] width 89 height 13
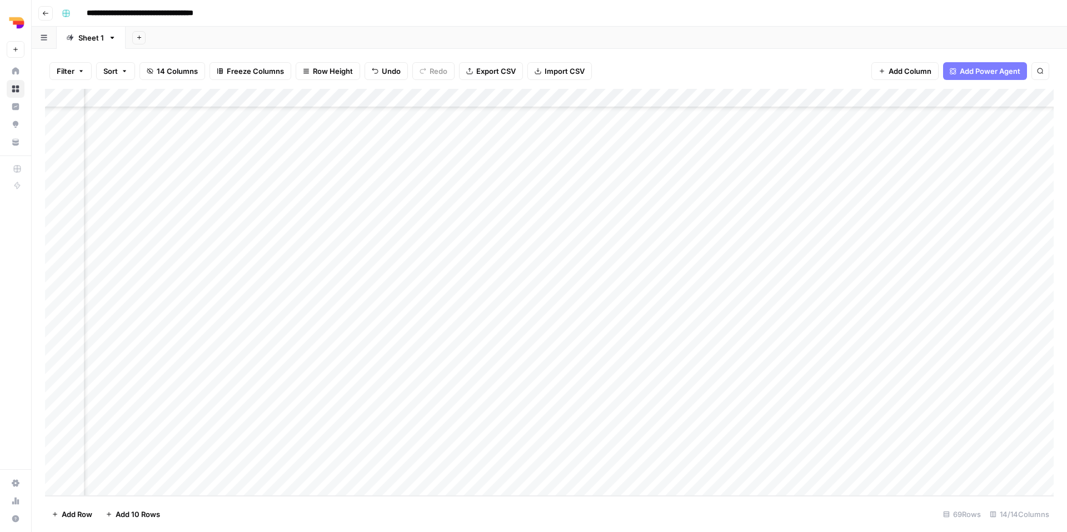
scroll to position [933, 17]
click at [350, 461] on div "Add Column" at bounding box center [549, 292] width 1008 height 407
click at [352, 480] on div "Add Column" at bounding box center [549, 292] width 1008 height 407
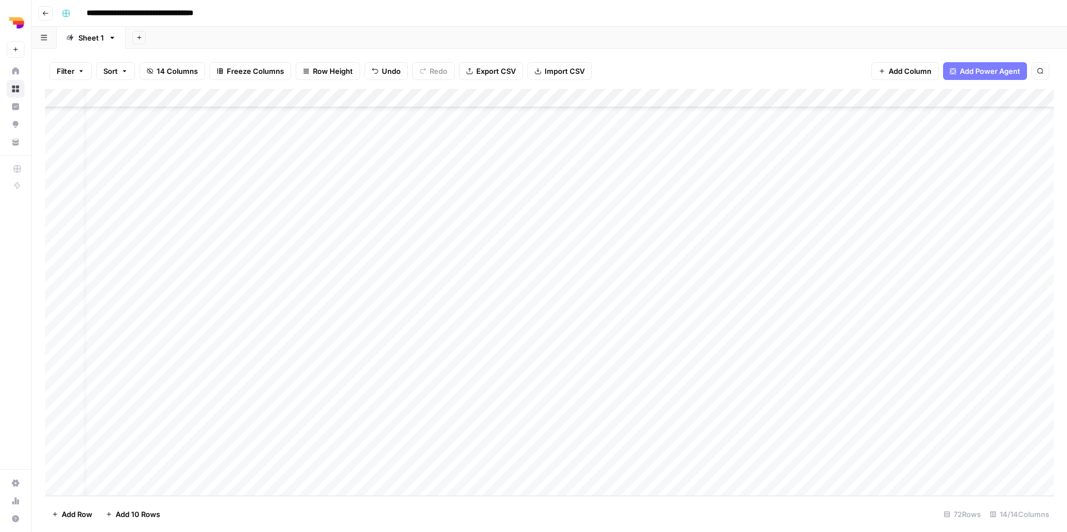
click at [352, 480] on div "Add Column" at bounding box center [549, 292] width 1008 height 407
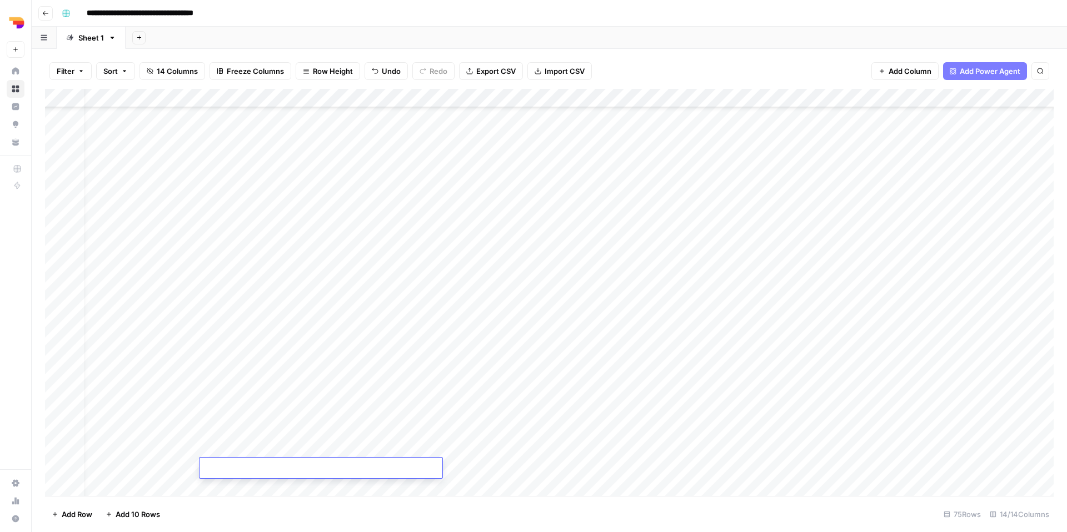
click at [502, 413] on div "Add Column" at bounding box center [549, 292] width 1008 height 407
type textarea "**********"
click at [547, 479] on div "Add Column" at bounding box center [549, 292] width 1008 height 407
click at [562, 394] on div "Add Column" at bounding box center [549, 292] width 1008 height 407
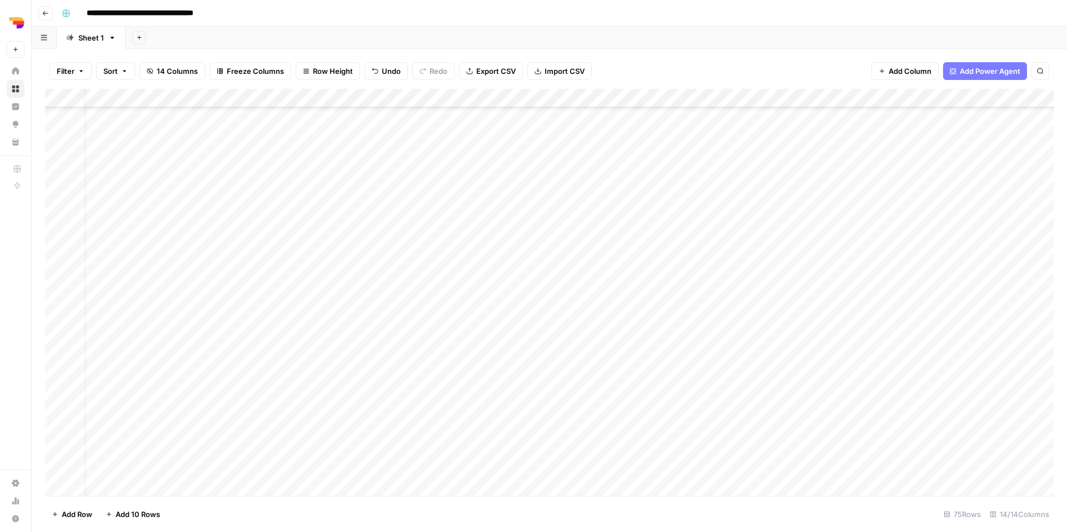
click at [562, 396] on div "Add Column" at bounding box center [549, 292] width 1008 height 407
click at [557, 409] on div "Add Column" at bounding box center [549, 292] width 1008 height 407
click at [515, 409] on div "Add Column" at bounding box center [549, 292] width 1008 height 407
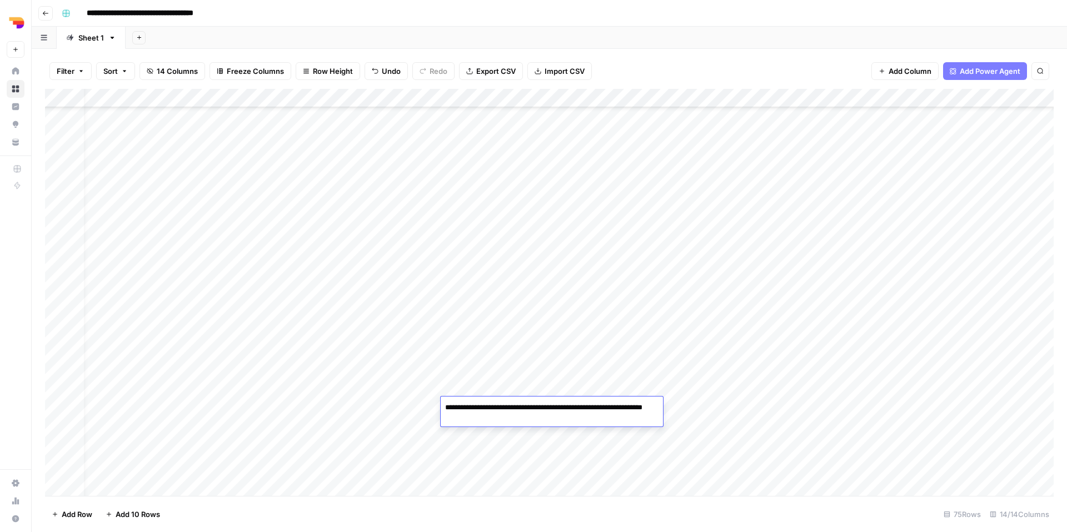
type textarea "**********"
click at [534, 444] on div "Add Column" at bounding box center [549, 292] width 1008 height 407
click at [574, 408] on div "Add Column" at bounding box center [549, 292] width 1008 height 407
type textarea "**********"
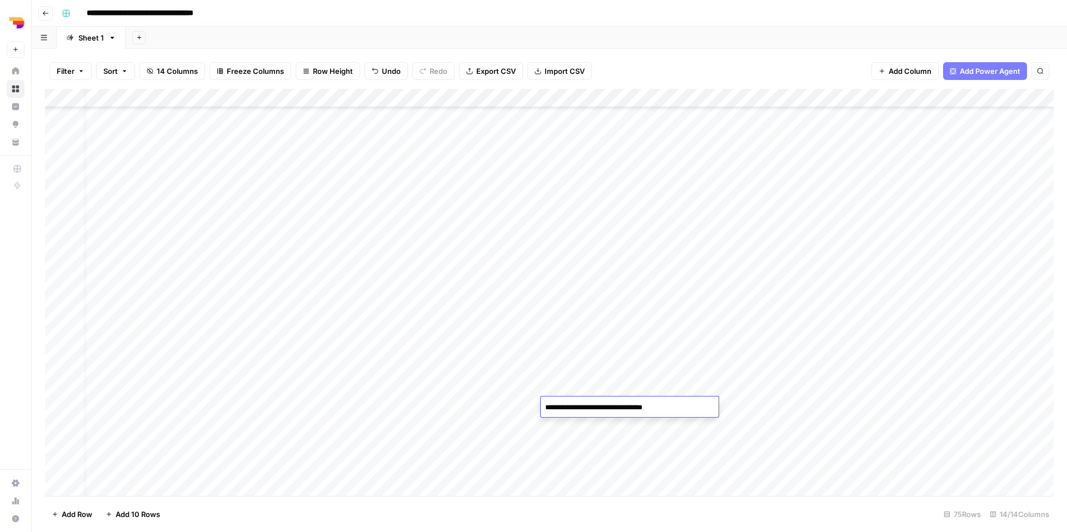
click at [612, 441] on div "Add Column" at bounding box center [549, 292] width 1008 height 407
click at [660, 409] on div "Add Column" at bounding box center [549, 292] width 1008 height 407
click at [672, 433] on p "Select option" at bounding box center [669, 430] width 66 height 13
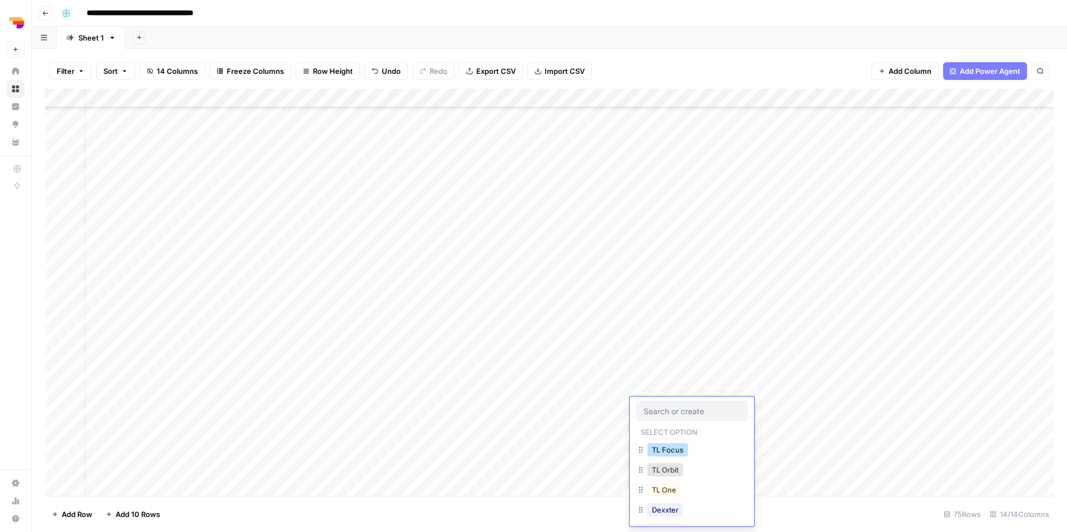
click at [666, 446] on button "TL Focus" at bounding box center [667, 449] width 41 height 13
click at [728, 407] on div "Add Column" at bounding box center [549, 292] width 1008 height 407
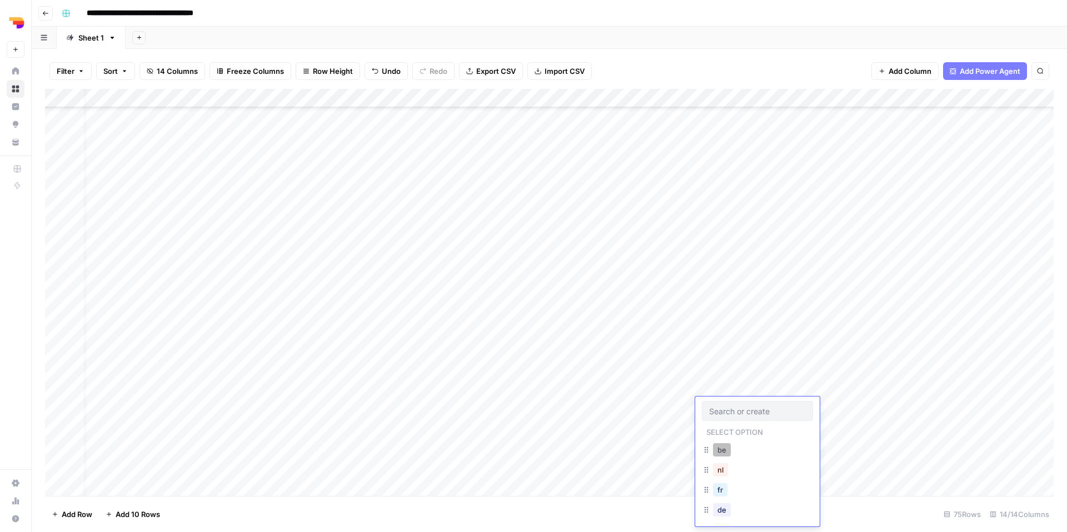
click at [727, 453] on button "be" at bounding box center [722, 449] width 18 height 13
click at [789, 411] on div "Add Column" at bounding box center [549, 292] width 1008 height 407
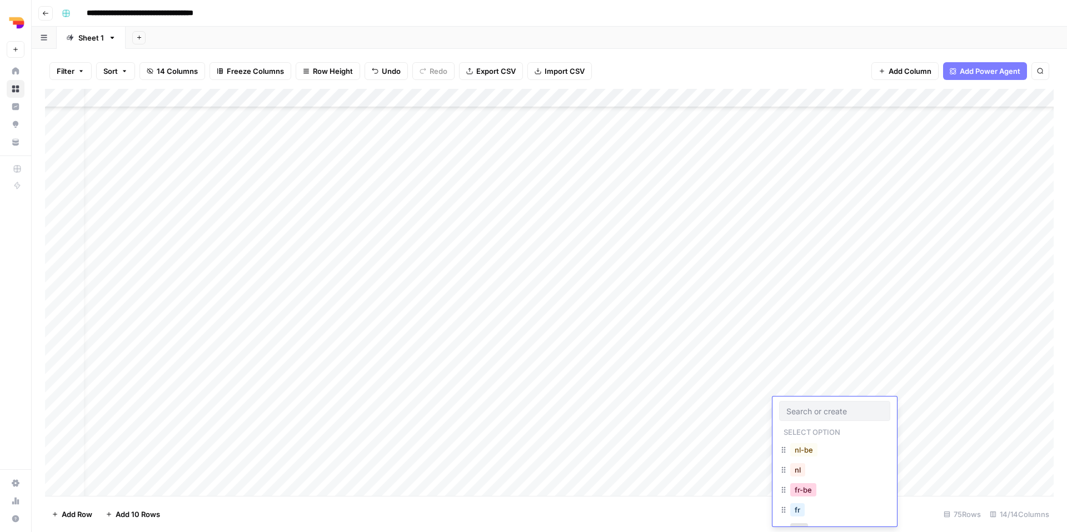
click at [799, 489] on button "fr-be" at bounding box center [803, 489] width 26 height 13
click at [877, 411] on div "Add Column" at bounding box center [549, 292] width 1008 height 407
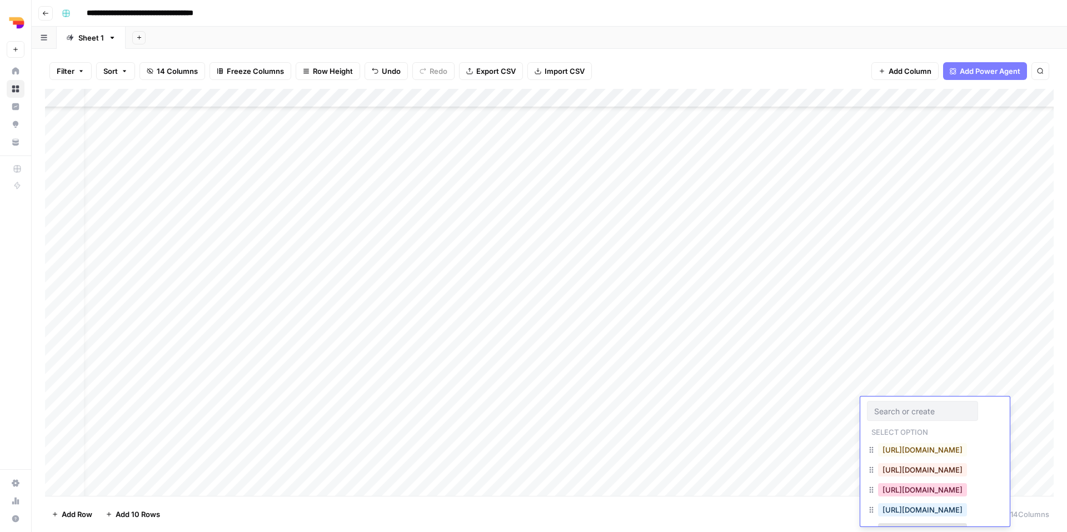
click at [896, 493] on button "https://www.teamleader.eu/fr-be/sitemap.xml" at bounding box center [922, 489] width 89 height 13
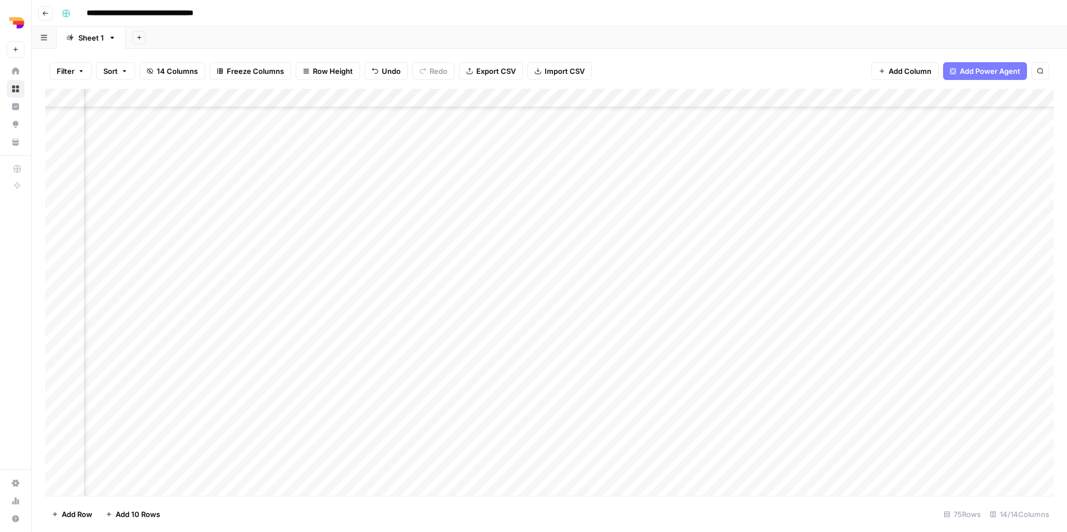
scroll to position [994, 0]
click at [269, 424] on div "Add Column" at bounding box center [549, 292] width 1008 height 407
click at [487, 432] on div "Add Column" at bounding box center [549, 292] width 1008 height 407
click at [600, 429] on div "Add Column" at bounding box center [549, 292] width 1008 height 407
type textarea "**********"
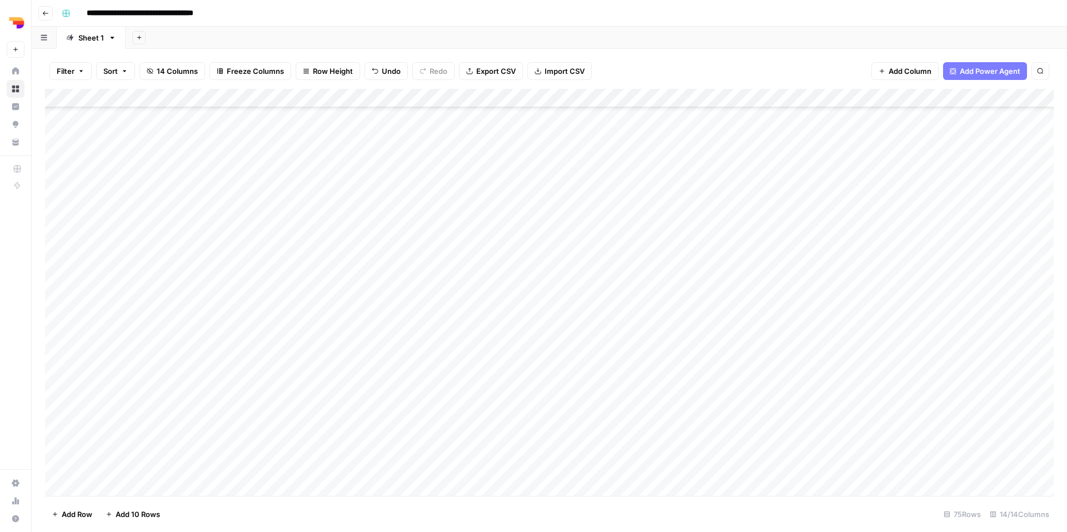
click at [635, 454] on div "Add Column" at bounding box center [549, 292] width 1008 height 407
click at [677, 429] on div "Add Column" at bounding box center [549, 292] width 1008 height 407
click at [683, 473] on button "TL Focus" at bounding box center [684, 468] width 41 height 13
click at [735, 427] on div "Add Column" at bounding box center [549, 292] width 1008 height 407
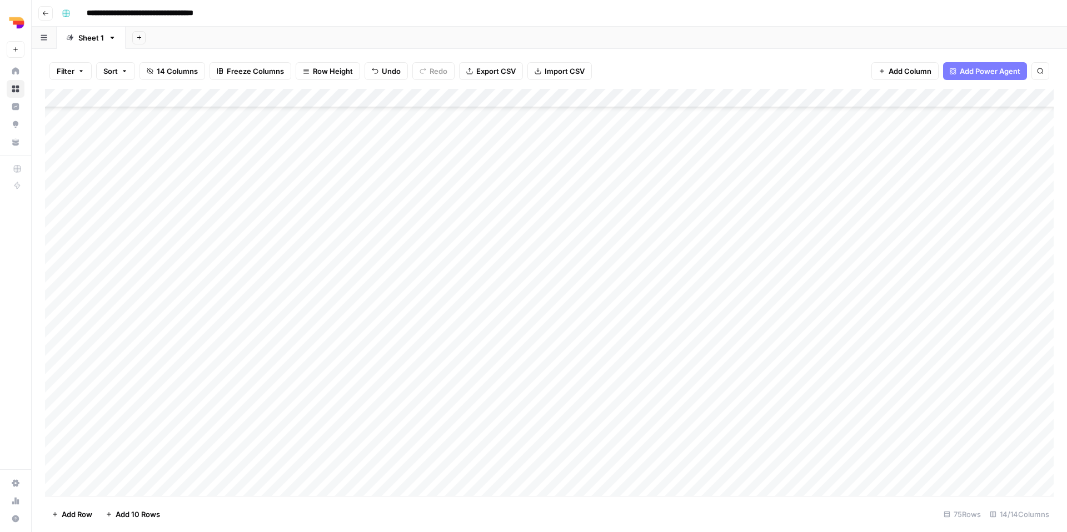
click at [735, 427] on div "Add Column" at bounding box center [549, 292] width 1008 height 407
click at [739, 473] on button "be" at bounding box center [739, 468] width 18 height 13
click at [806, 425] on div "Add Column" at bounding box center [549, 292] width 1008 height 407
click at [820, 513] on button "fr-be" at bounding box center [820, 508] width 26 height 13
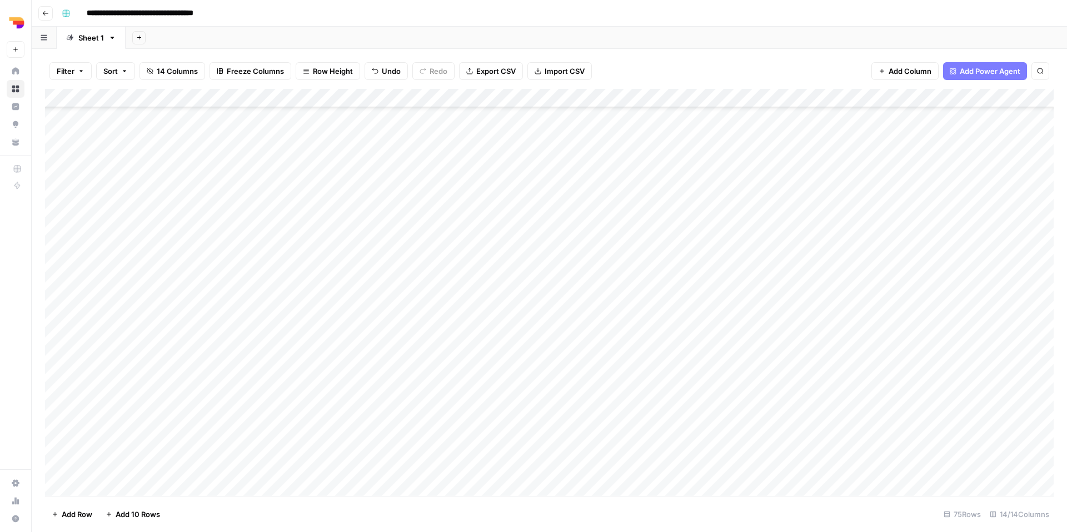
click at [902, 413] on div "Add Column" at bounding box center [549, 292] width 1008 height 407
click at [895, 426] on div "Add Column" at bounding box center [549, 292] width 1008 height 407
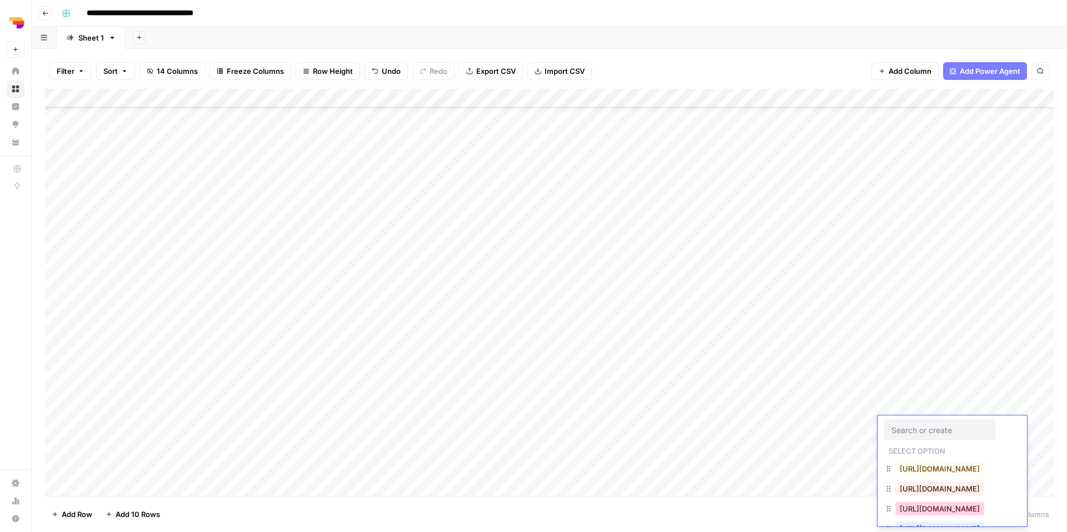
click at [908, 513] on button "https://www.teamleader.eu/fr-be/sitemap.xml" at bounding box center [939, 508] width 89 height 13
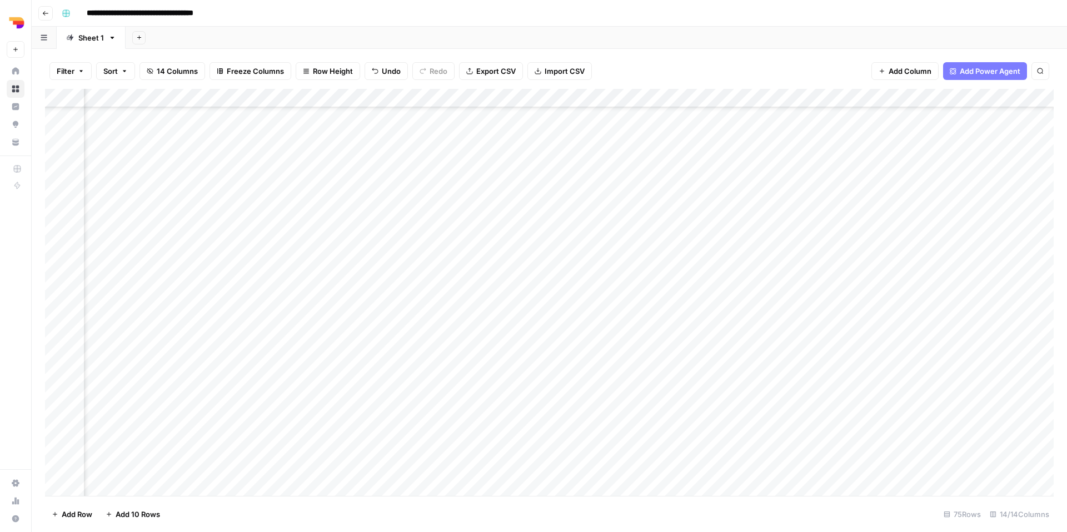
scroll to position [1014, 0]
click at [289, 429] on div "Add Column" at bounding box center [549, 292] width 1008 height 407
click at [488, 424] on div "Add Column" at bounding box center [549, 292] width 1008 height 407
click at [575, 432] on div "Add Column" at bounding box center [549, 292] width 1008 height 407
click at [579, 428] on div "Add Column" at bounding box center [549, 292] width 1008 height 407
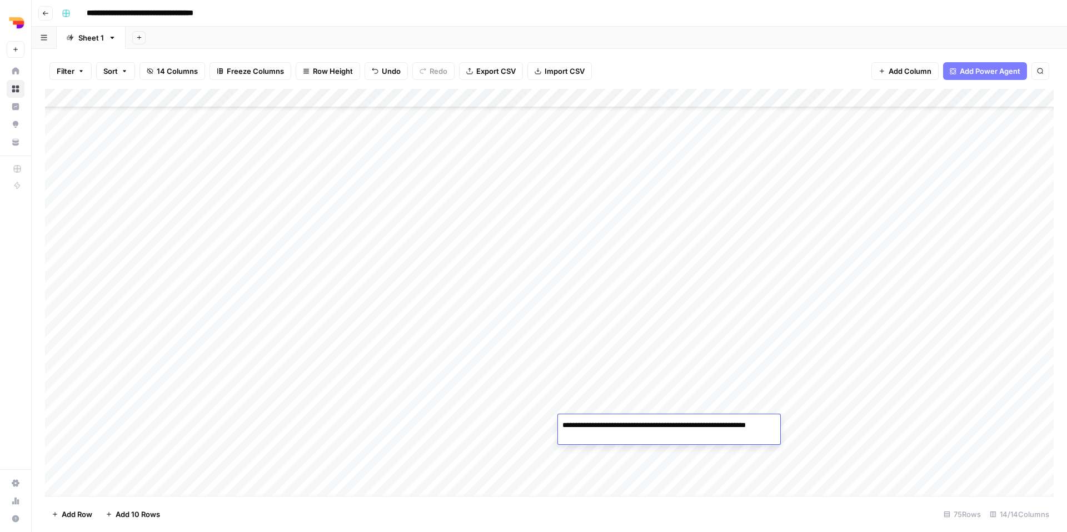
click at [579, 428] on textarea "**********" at bounding box center [669, 431] width 222 height 27
click at [603, 442] on textarea "**********" at bounding box center [669, 431] width 222 height 27
type textarea "**********"
click at [682, 491] on div "Add Column" at bounding box center [549, 292] width 1008 height 407
click at [675, 420] on div "Add Column" at bounding box center [549, 292] width 1008 height 407
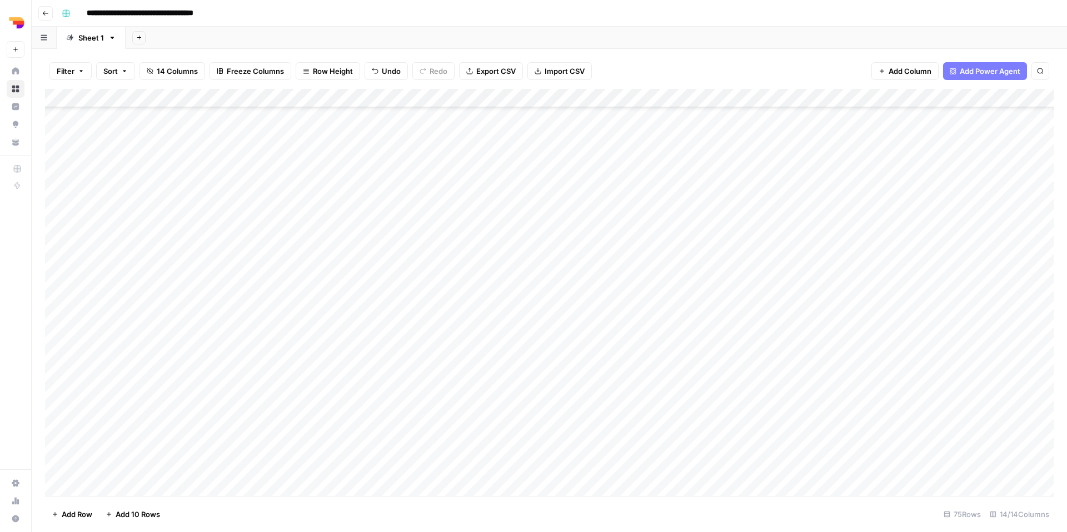
click at [675, 420] on div "Add Column" at bounding box center [549, 292] width 1008 height 407
click at [675, 468] on button "TL Focus" at bounding box center [684, 467] width 41 height 13
click at [730, 421] on div "Add Column" at bounding box center [549, 292] width 1008 height 407
click at [605, 432] on div "Add Column" at bounding box center [549, 292] width 1008 height 407
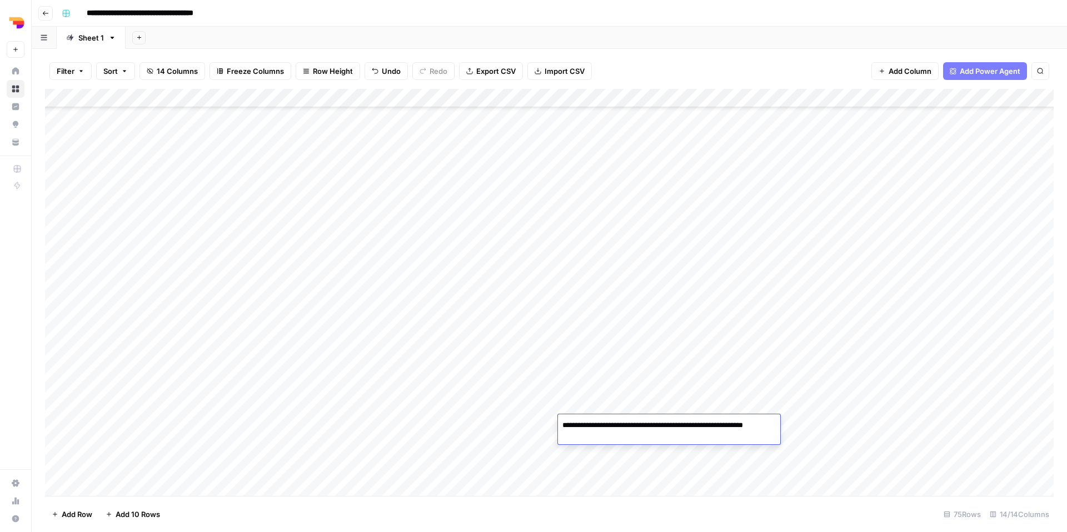
drag, startPoint x: 605, startPoint y: 426, endPoint x: 595, endPoint y: 427, distance: 10.6
click at [595, 427] on textarea "**********" at bounding box center [669, 431] width 222 height 27
click at [669, 426] on textarea "**********" at bounding box center [668, 426] width 220 height 16
type textarea "**********"
click at [698, 449] on div "Add Column" at bounding box center [549, 292] width 1008 height 407
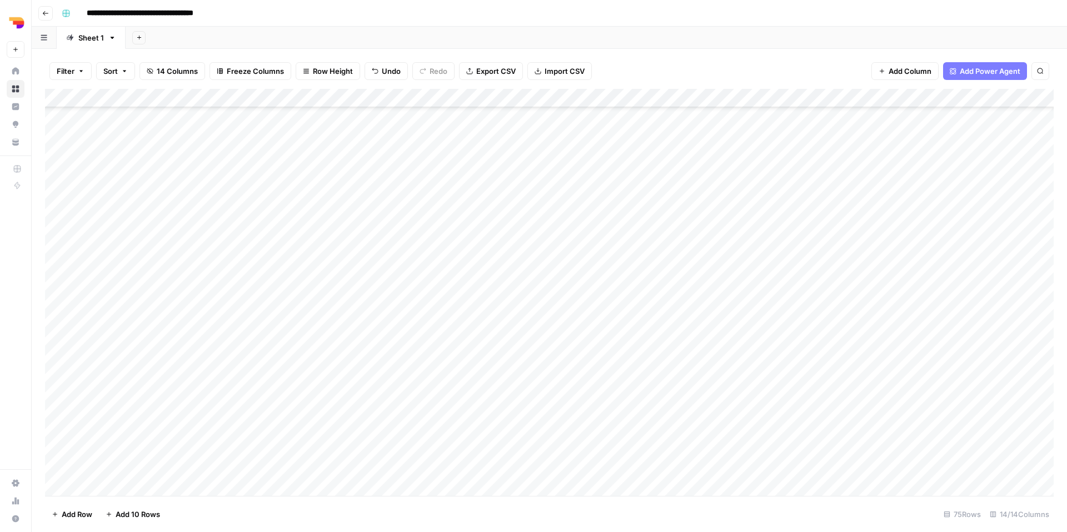
click at [734, 428] on div "Add Column" at bounding box center [549, 292] width 1008 height 407
click at [747, 470] on div "be" at bounding box center [739, 468] width 22 height 16
click at [743, 466] on button "be" at bounding box center [739, 467] width 18 height 13
click at [803, 423] on div "Add Column" at bounding box center [549, 292] width 1008 height 407
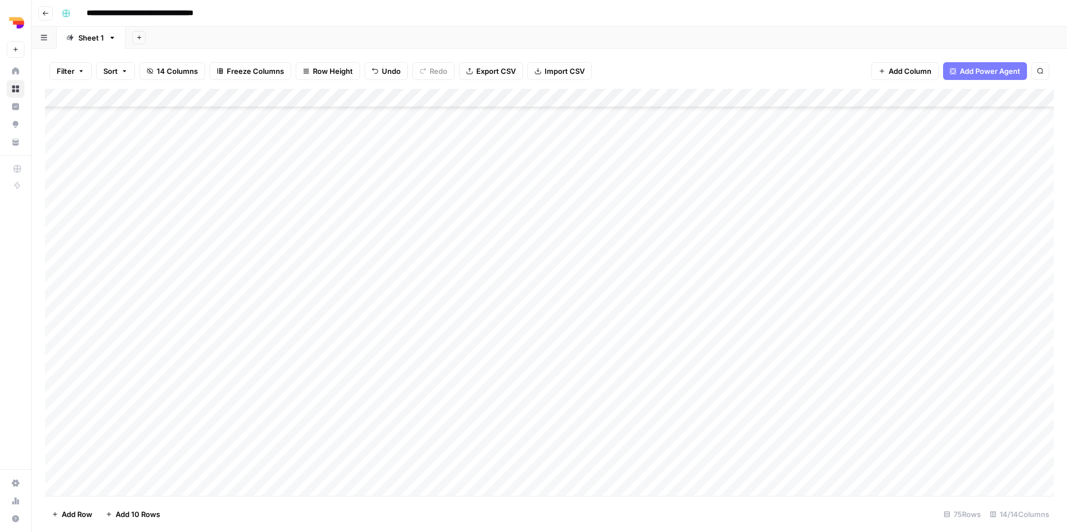
click at [803, 423] on div "Add Column" at bounding box center [549, 292] width 1008 height 407
click at [823, 511] on button "fr-be" at bounding box center [820, 507] width 26 height 13
click at [902, 426] on div "Add Column" at bounding box center [549, 292] width 1008 height 407
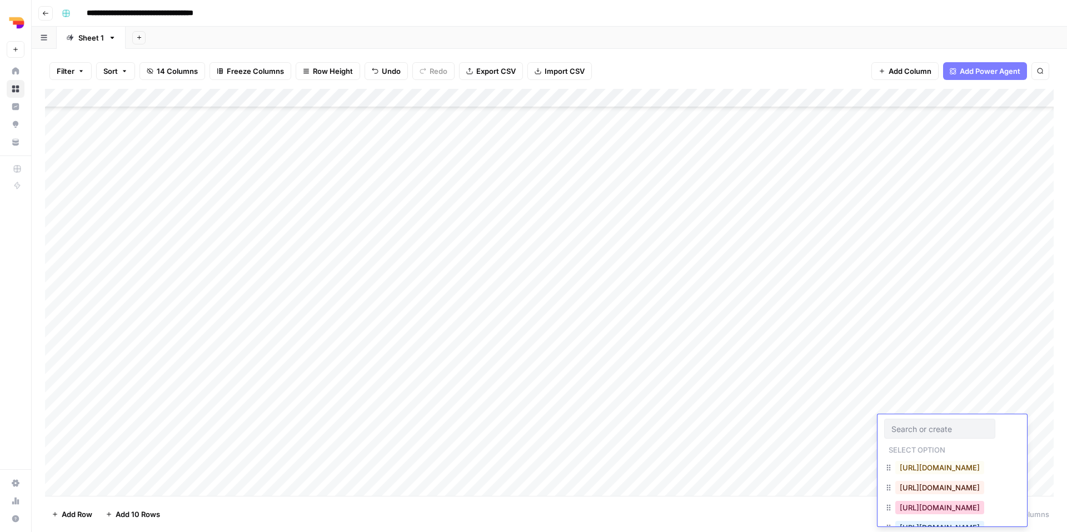
click at [915, 504] on button "https://www.teamleader.eu/fr-be/sitemap.xml" at bounding box center [939, 507] width 89 height 13
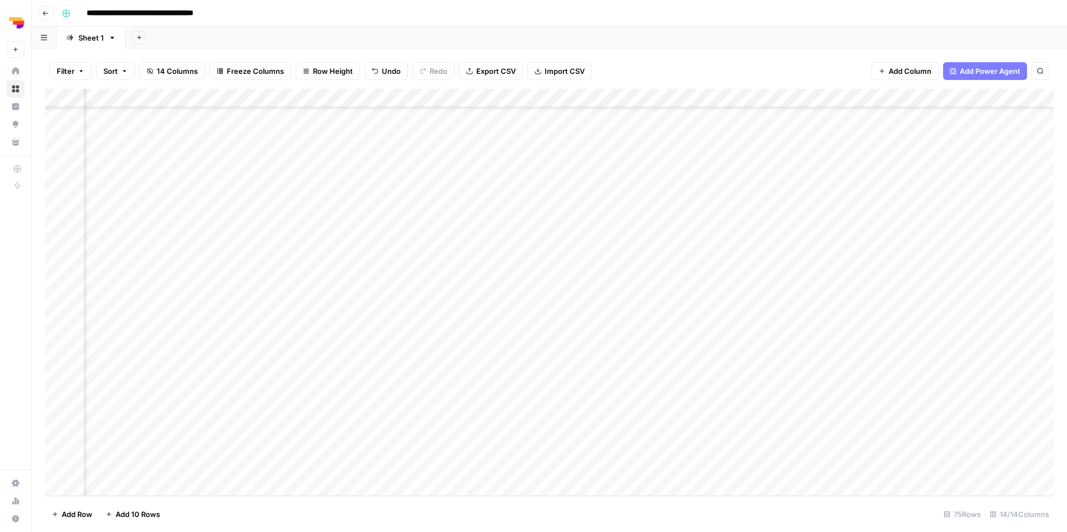
scroll to position [1046, 617]
click at [687, 225] on div "Add Column" at bounding box center [549, 292] width 1008 height 407
click at [703, 224] on div "Add Column" at bounding box center [549, 292] width 1008 height 407
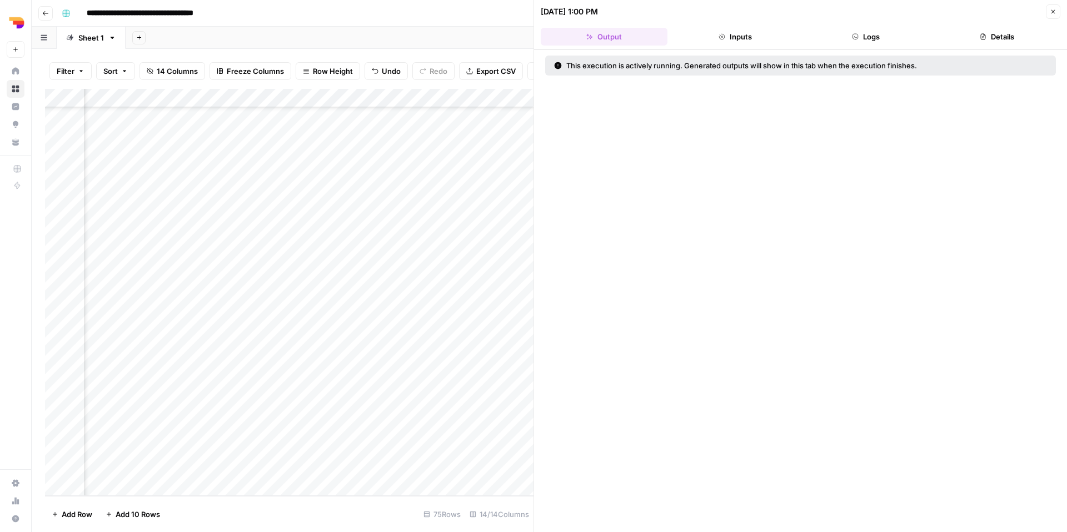
click at [844, 30] on button "Logs" at bounding box center [866, 37] width 127 height 18
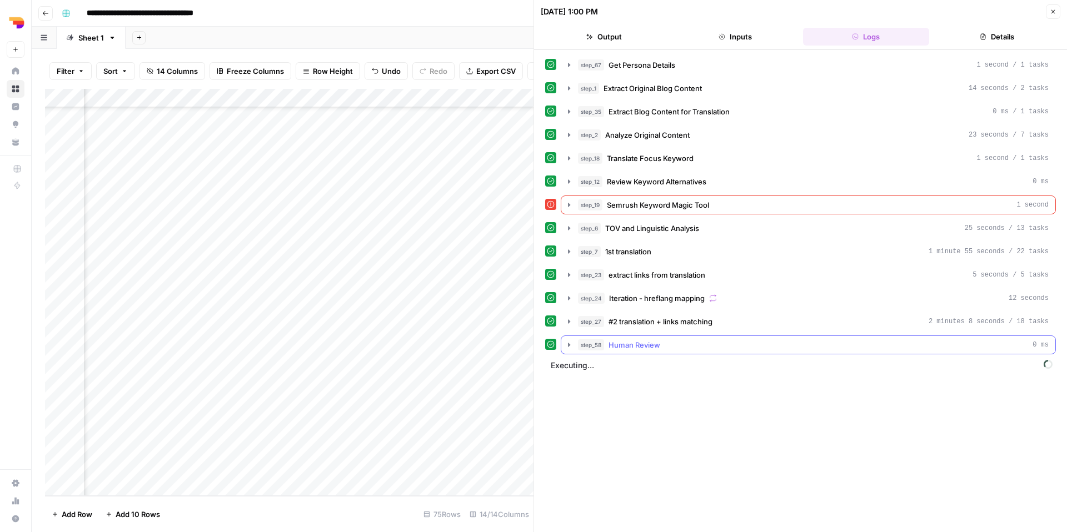
click at [683, 341] on div "step_58 Human Review 0 ms" at bounding box center [813, 344] width 470 height 11
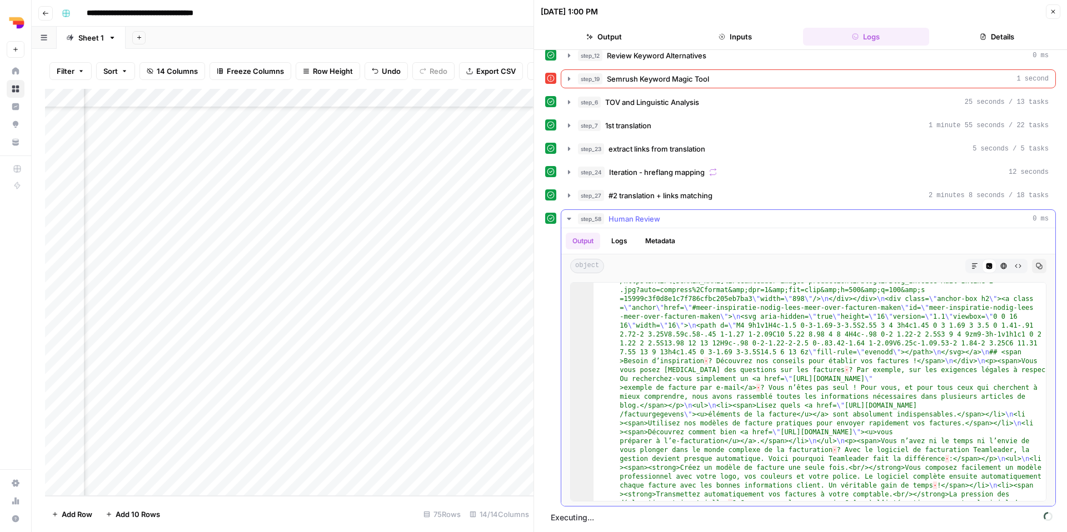
scroll to position [1115, 0]
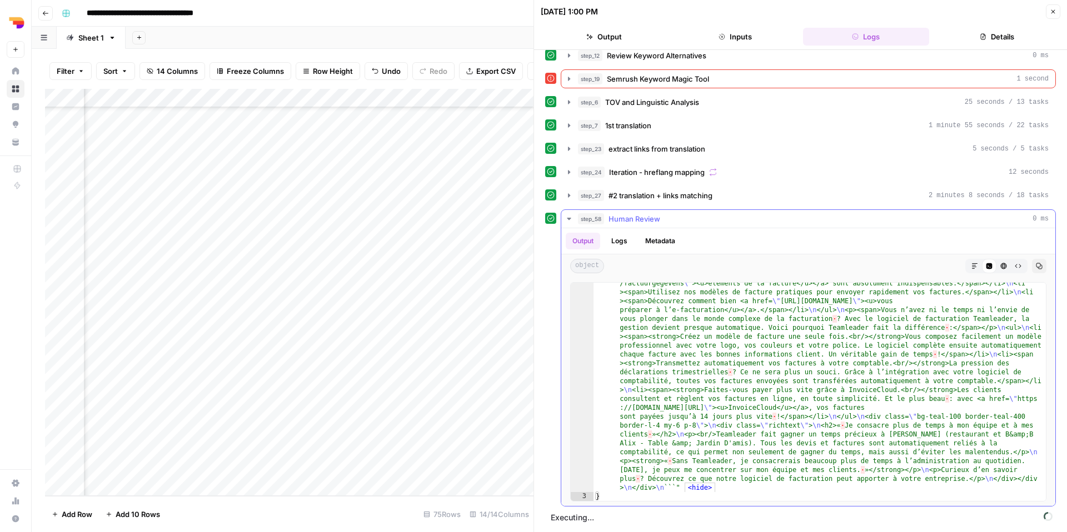
click at [635, 222] on span "Human Review" at bounding box center [634, 218] width 52 height 11
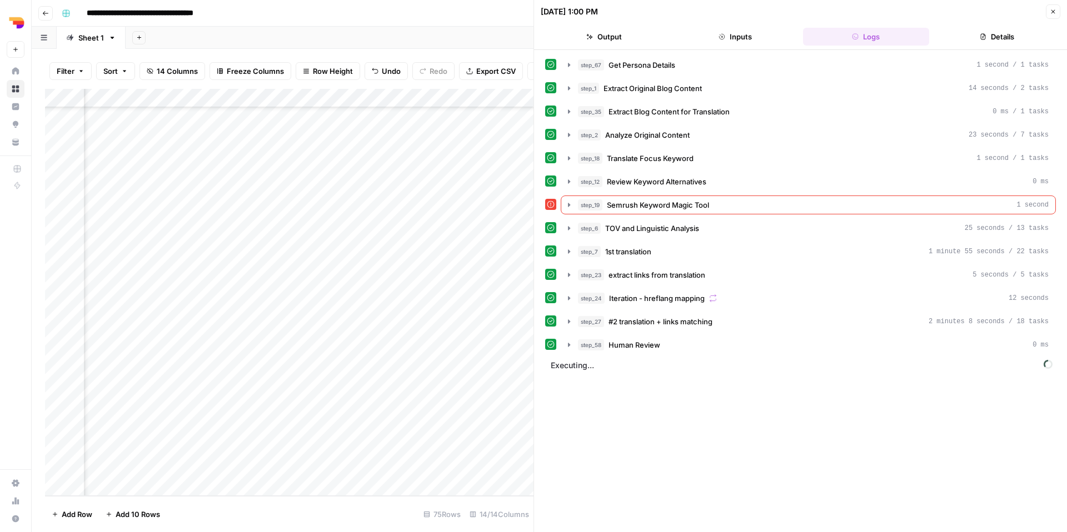
click at [614, 359] on span "Executing..." at bounding box center [801, 366] width 508 height 18
click at [588, 367] on span "Executing..." at bounding box center [801, 366] width 508 height 18
click at [640, 364] on span "Executing..." at bounding box center [801, 366] width 508 height 18
click at [1054, 12] on icon "button" at bounding box center [1052, 11] width 7 height 7
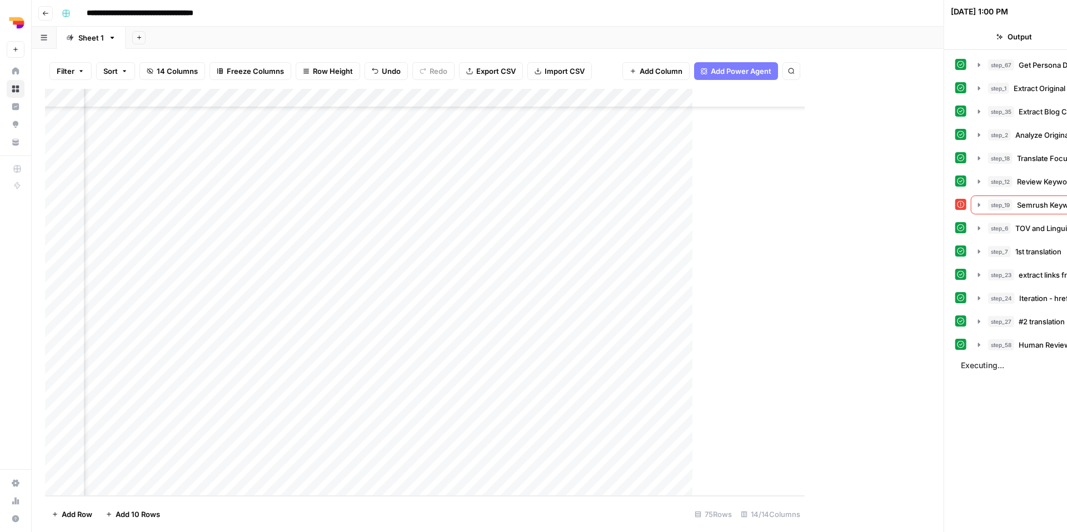
scroll to position [1046, 604]
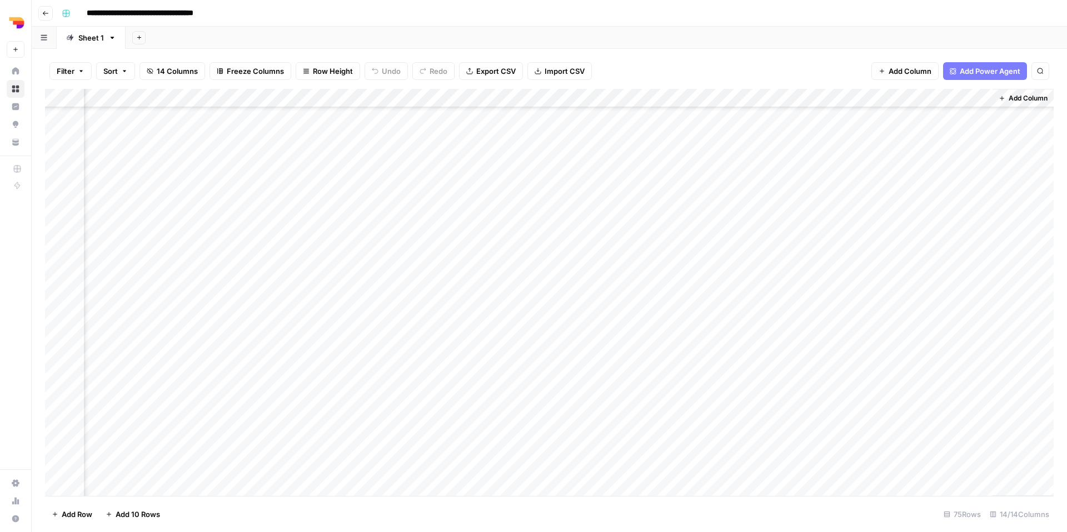
scroll to position [1027, 617]
click at [762, 237] on div "Add Column" at bounding box center [549, 292] width 1008 height 407
click at [700, 242] on div "Add Column" at bounding box center [549, 292] width 1008 height 407
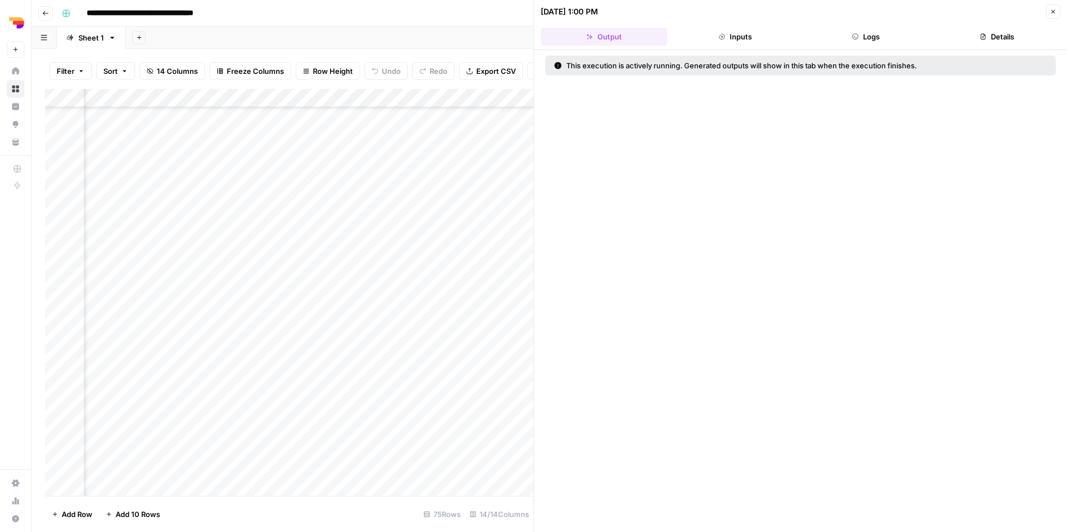
click at [769, 47] on header "09/18/25 at 1:00 PM Close Output Inputs Logs Details" at bounding box center [800, 25] width 533 height 50
click at [960, 34] on button "Details" at bounding box center [996, 37] width 127 height 18
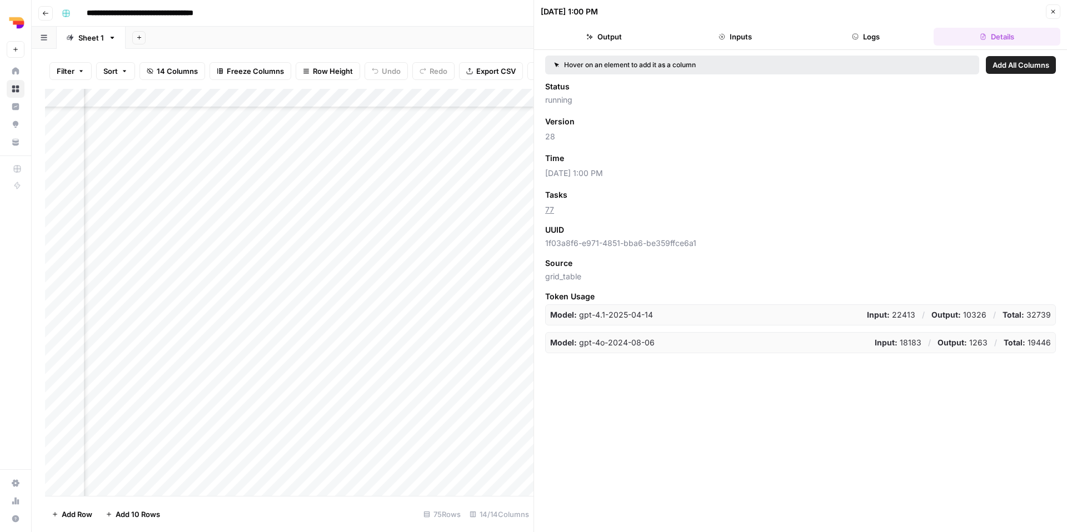
click at [698, 37] on button "Inputs" at bounding box center [735, 37] width 127 height 18
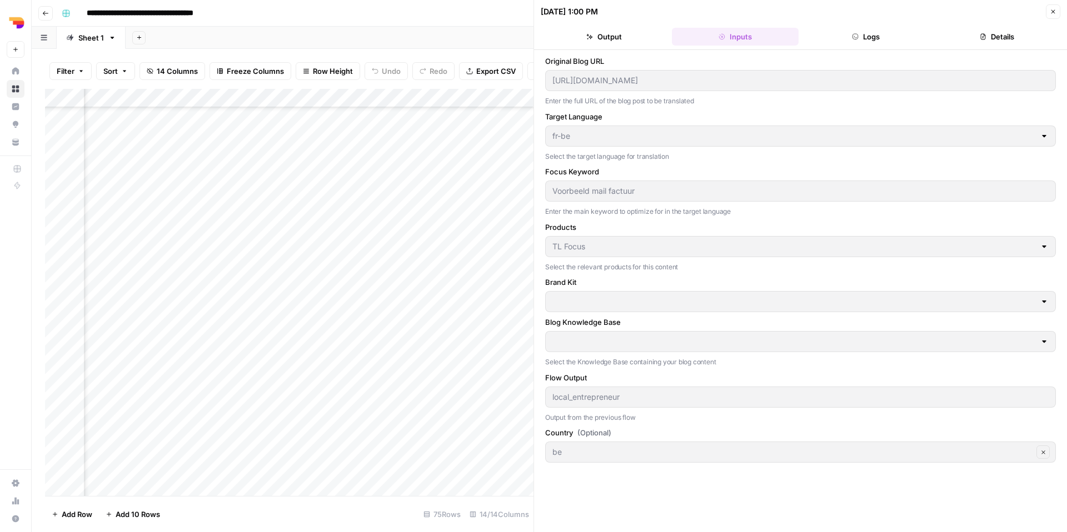
type input "Teamleader"
type input "Teamleader FR-BE Blogs"
click at [799, 36] on ul "Output Inputs Logs Details" at bounding box center [799, 37] width 519 height 18
click at [975, 32] on button "Details" at bounding box center [996, 37] width 127 height 18
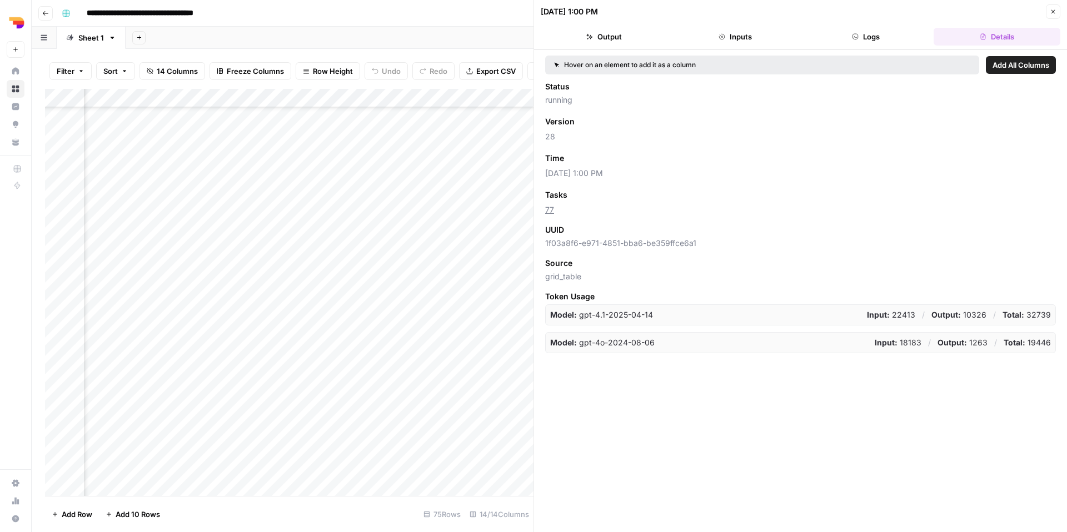
click at [643, 41] on button "Output" at bounding box center [603, 37] width 127 height 18
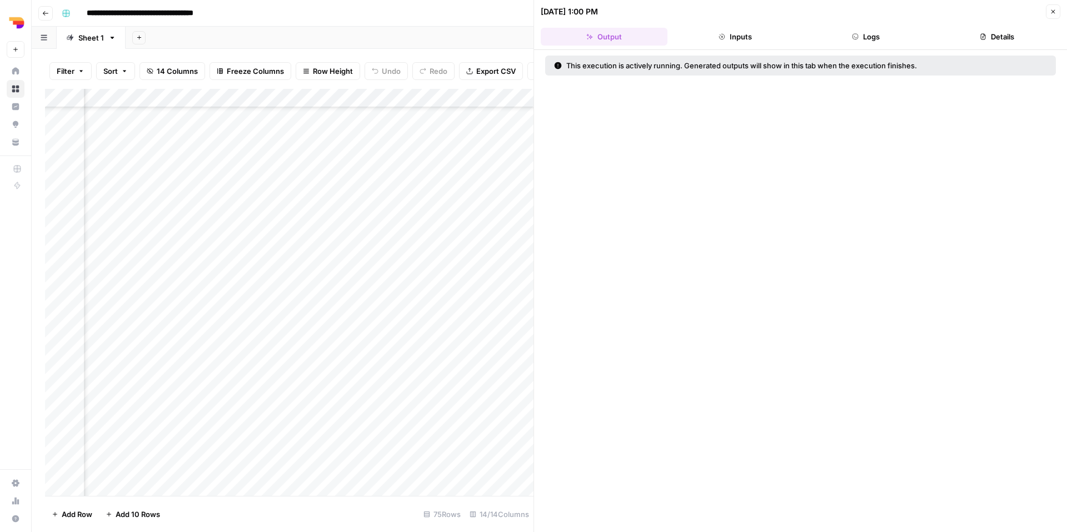
click at [716, 32] on button "Inputs" at bounding box center [735, 37] width 127 height 18
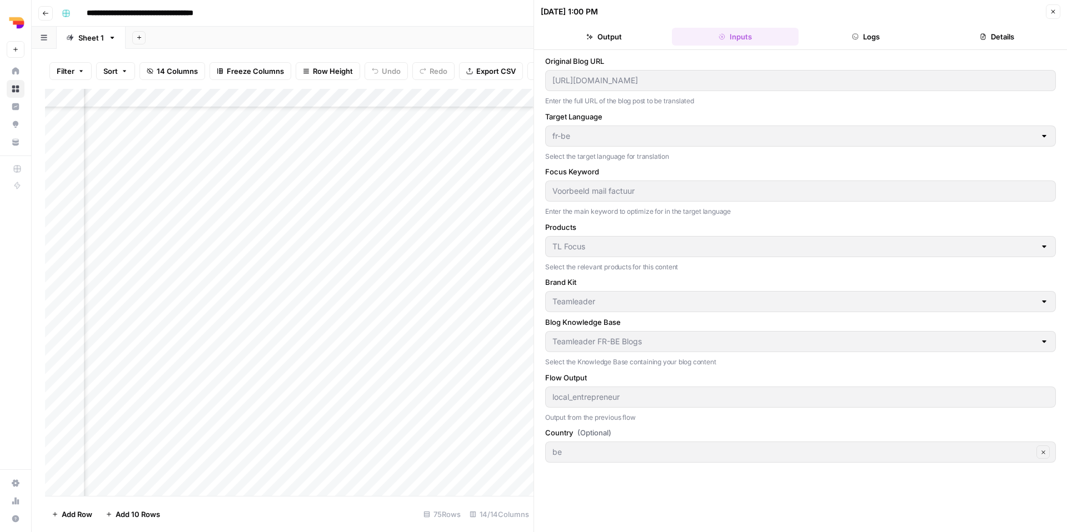
click at [1050, 18] on button "Close" at bounding box center [1052, 11] width 14 height 14
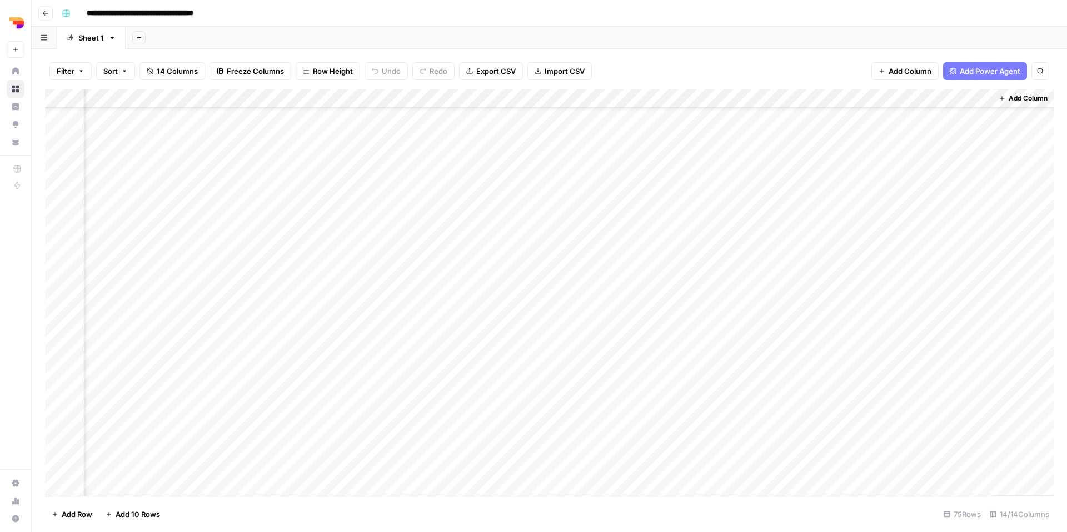
scroll to position [1003, 617]
click at [472, 286] on div "Add Column" at bounding box center [549, 292] width 1008 height 407
click at [474, 303] on div "Add Column" at bounding box center [549, 292] width 1008 height 407
click at [477, 323] on div "Add Column" at bounding box center [549, 292] width 1008 height 407
click at [478, 343] on div "Add Column" at bounding box center [549, 292] width 1008 height 407
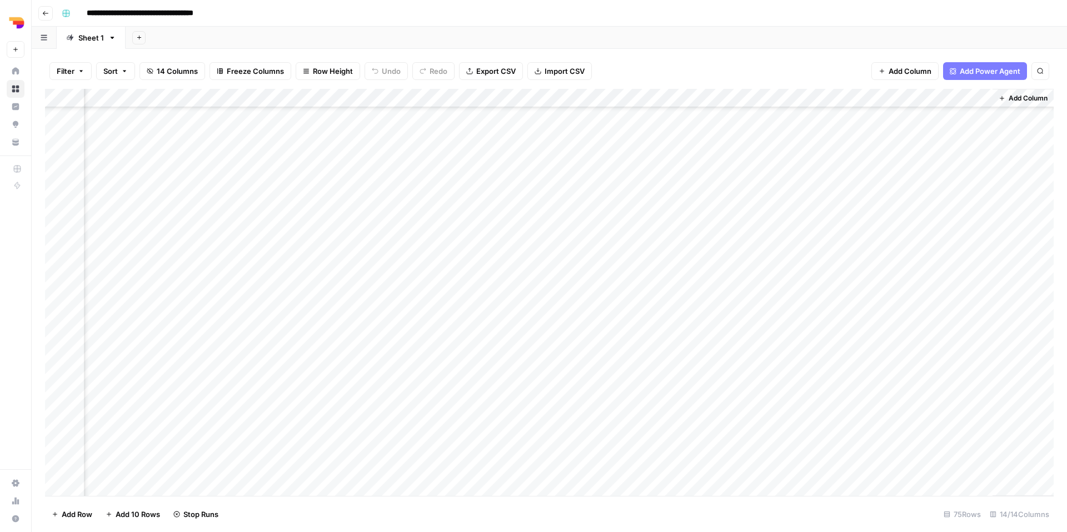
click at [480, 362] on div "Add Column" at bounding box center [549, 292] width 1008 height 407
click at [480, 378] on div "Add Column" at bounding box center [549, 292] width 1008 height 407
click at [480, 399] on div "Add Column" at bounding box center [549, 292] width 1008 height 407
click at [480, 413] on div "Add Column" at bounding box center [549, 292] width 1008 height 407
click at [483, 441] on div "Add Column" at bounding box center [549, 292] width 1008 height 407
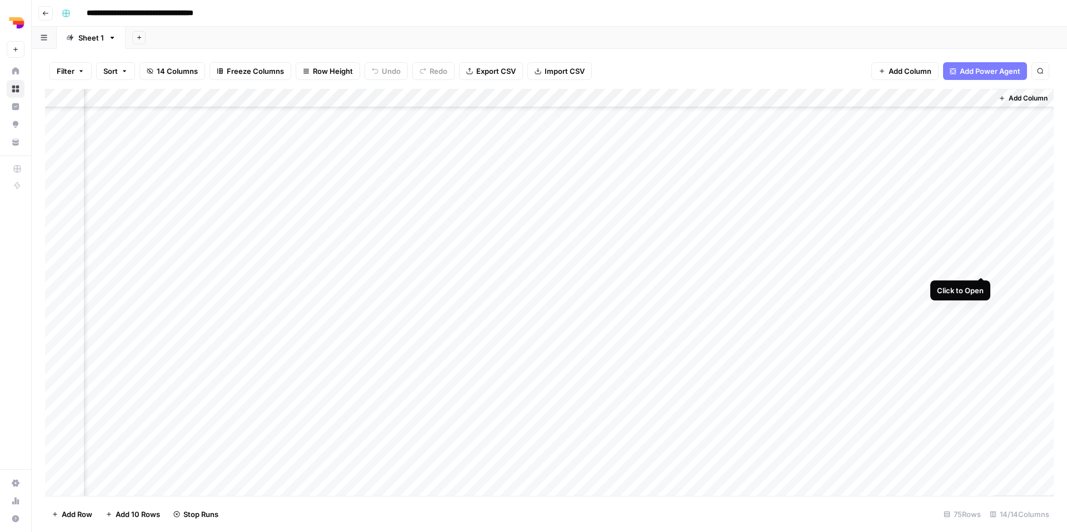
click at [978, 264] on div "Add Column" at bounding box center [549, 292] width 1008 height 407
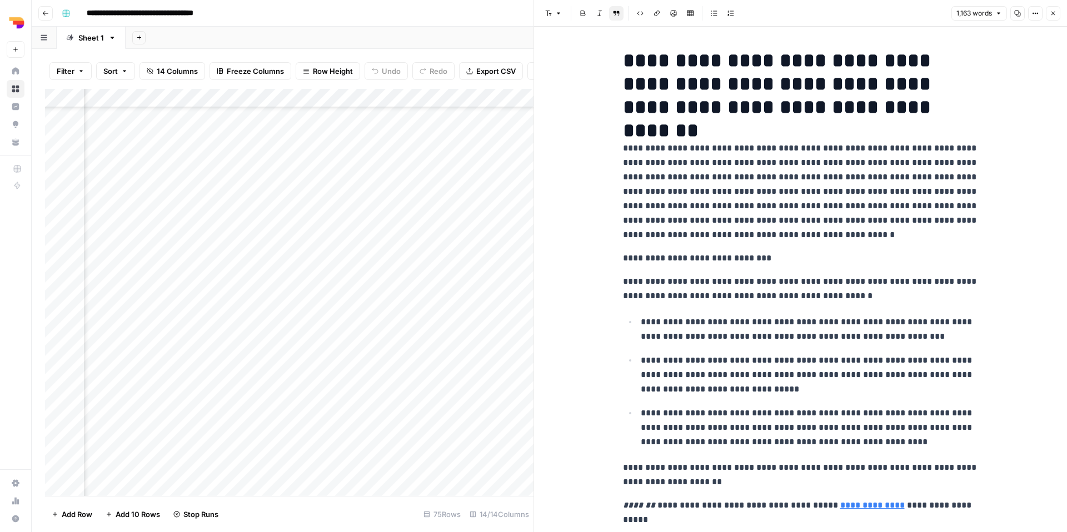
click at [1017, 17] on button "Copy" at bounding box center [1017, 13] width 14 height 14
drag, startPoint x: 1002, startPoint y: 18, endPoint x: 994, endPoint y: 18, distance: 7.8
click at [994, 18] on div "1,163 words Copy Options Close" at bounding box center [1005, 13] width 109 height 14
click at [1018, 13] on icon "button" at bounding box center [1017, 13] width 7 height 7
click at [1044, 13] on div "1,163 words Copy Options Close" at bounding box center [1005, 13] width 109 height 14
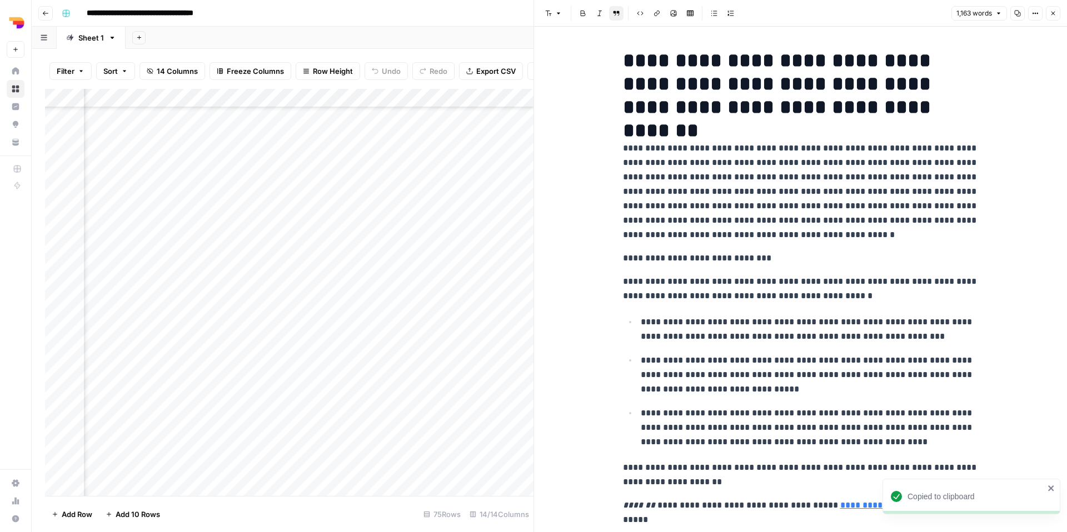
click at [1051, 12] on icon "button" at bounding box center [1053, 14] width 4 height 4
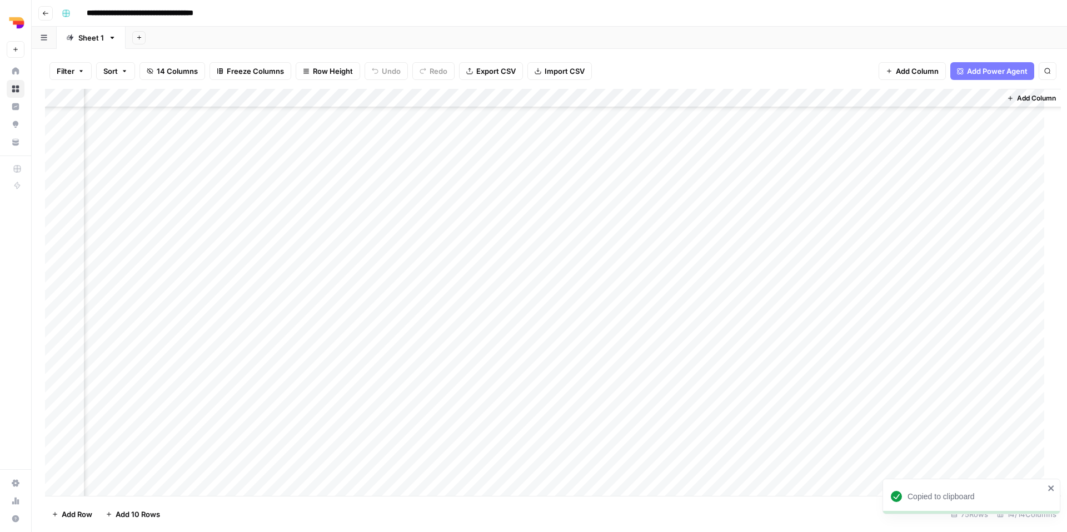
scroll to position [1003, 604]
click at [699, 283] on div "Add Column" at bounding box center [549, 292] width 1008 height 407
click at [699, 302] on div "Add Column" at bounding box center [549, 292] width 1008 height 407
click at [703, 323] on div "Add Column" at bounding box center [549, 292] width 1008 height 407
click at [701, 341] on div "Add Column" at bounding box center [549, 292] width 1008 height 407
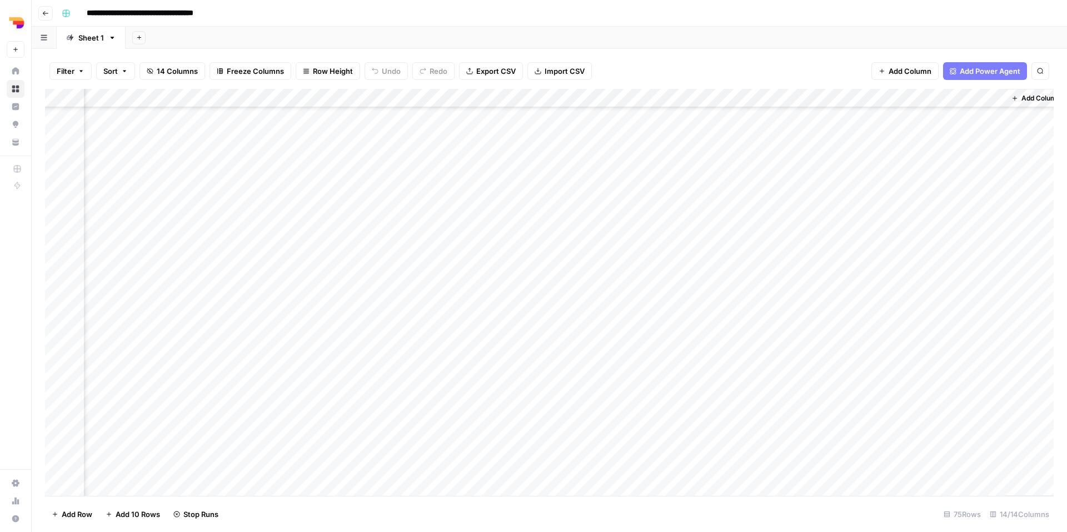
click at [700, 359] on div "Add Column" at bounding box center [549, 292] width 1008 height 407
click at [700, 384] on div "Add Column" at bounding box center [549, 292] width 1008 height 407
click at [703, 404] on div "Add Column" at bounding box center [549, 292] width 1008 height 407
click at [703, 417] on div "Add Column" at bounding box center [549, 292] width 1008 height 407
click at [701, 433] on div "Add Column" at bounding box center [549, 292] width 1008 height 407
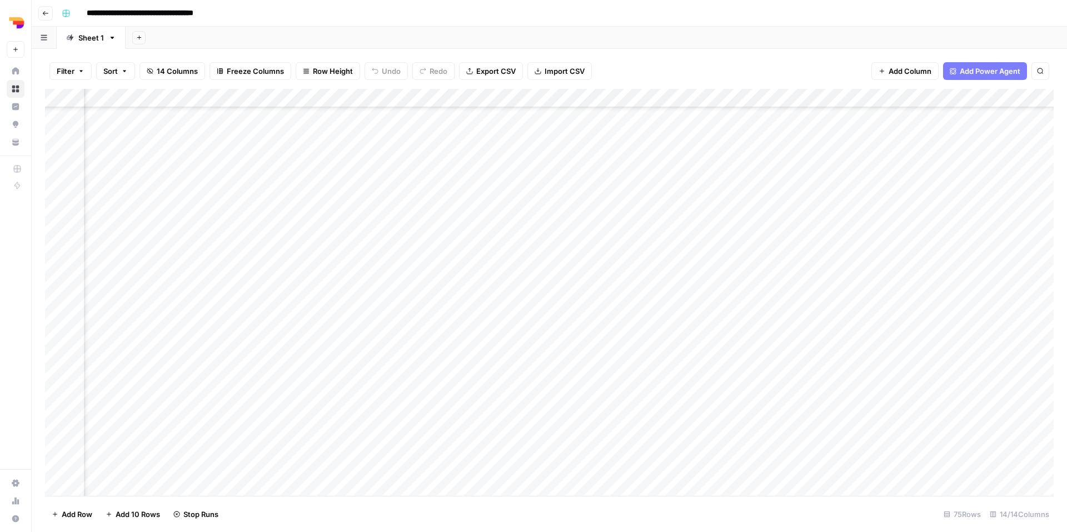
scroll to position [1003, 352]
click at [975, 362] on div "Add Column" at bounding box center [549, 292] width 1008 height 407
click at [983, 362] on div "Add Column" at bounding box center [549, 292] width 1008 height 407
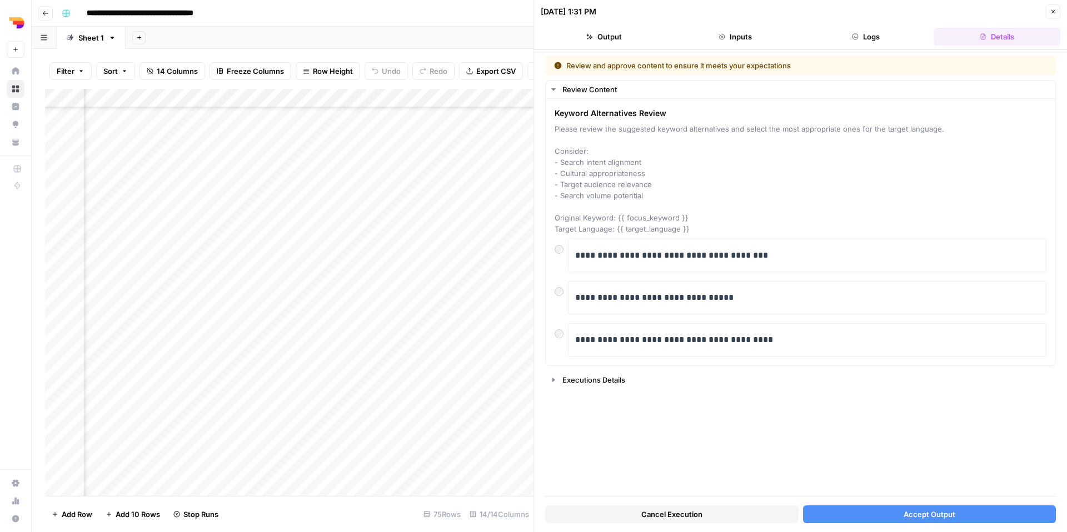
click at [888, 514] on button "Accept Output" at bounding box center [929, 514] width 253 height 18
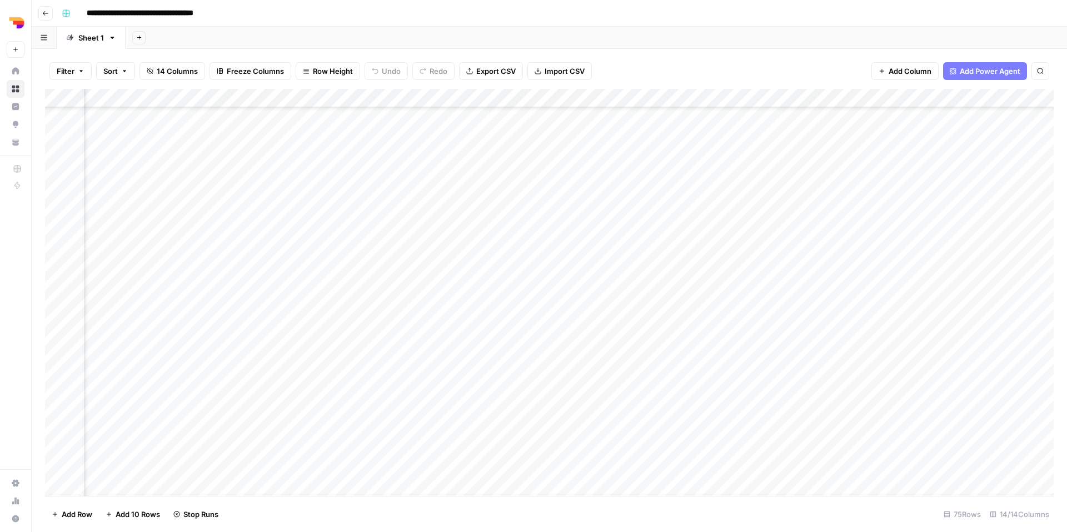
scroll to position [1003, 402]
click at [840, 286] on div "Add Column" at bounding box center [549, 292] width 1008 height 407
click at [930, 283] on div "Add Column" at bounding box center [549, 292] width 1008 height 407
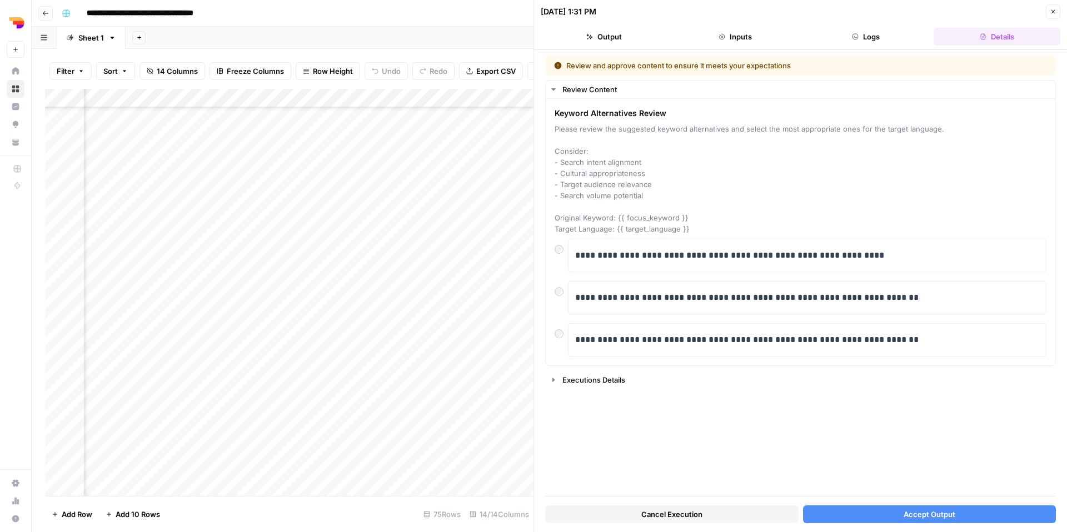
scroll to position [1003, 0]
click at [1052, 12] on icon "button" at bounding box center [1052, 11] width 7 height 7
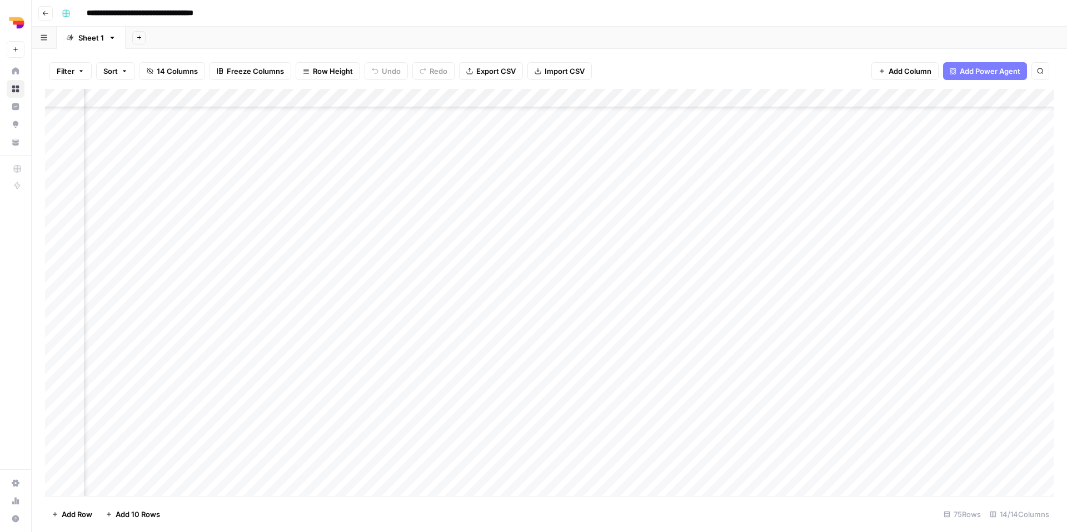
scroll to position [1003, 453]
click at [767, 297] on div "Add Column" at bounding box center [549, 292] width 1008 height 407
click at [882, 305] on div "Add Column" at bounding box center [549, 292] width 1008 height 407
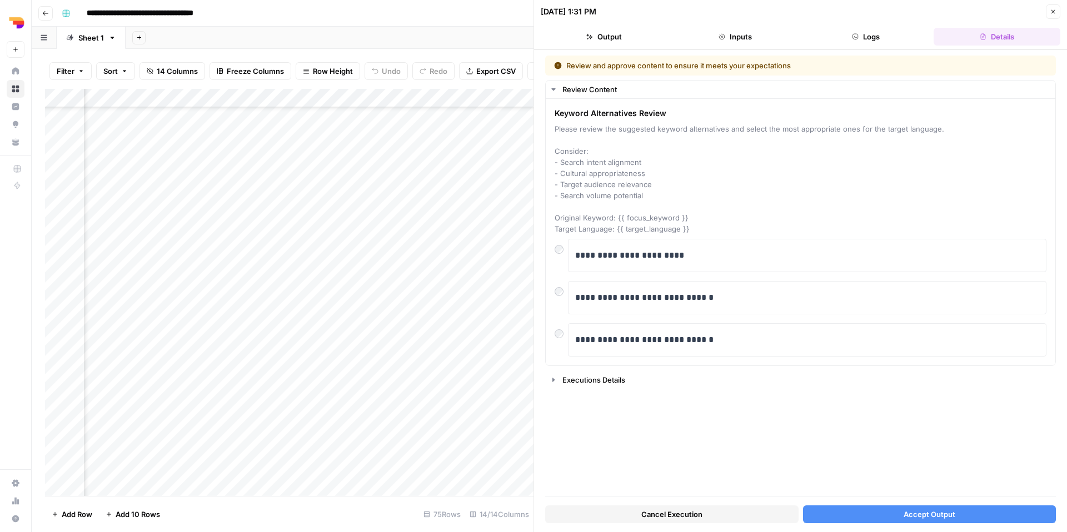
click at [858, 512] on button "Accept Output" at bounding box center [929, 514] width 253 height 18
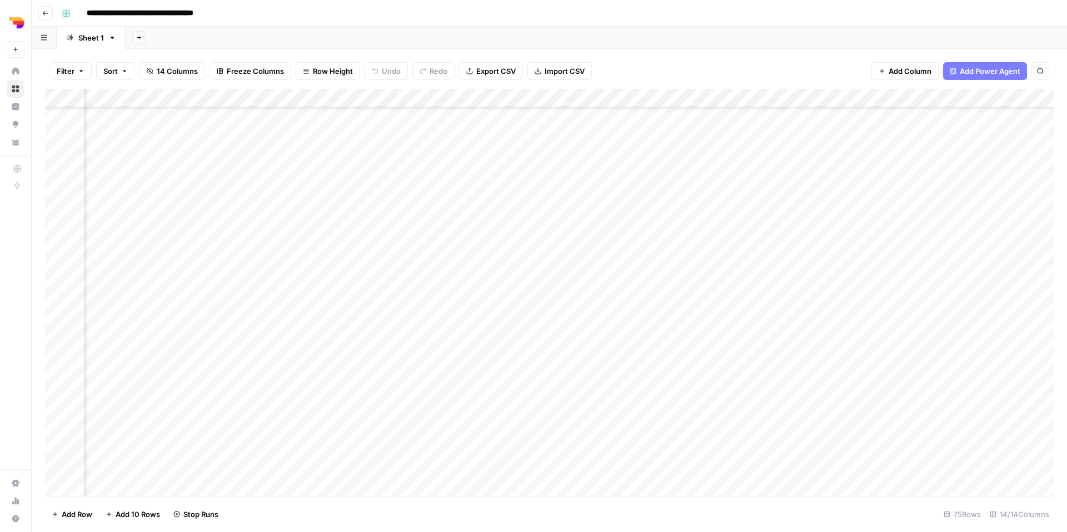
click at [766, 320] on div "Add Column" at bounding box center [549, 292] width 1008 height 407
click at [883, 324] on div "Add Column" at bounding box center [549, 292] width 1008 height 407
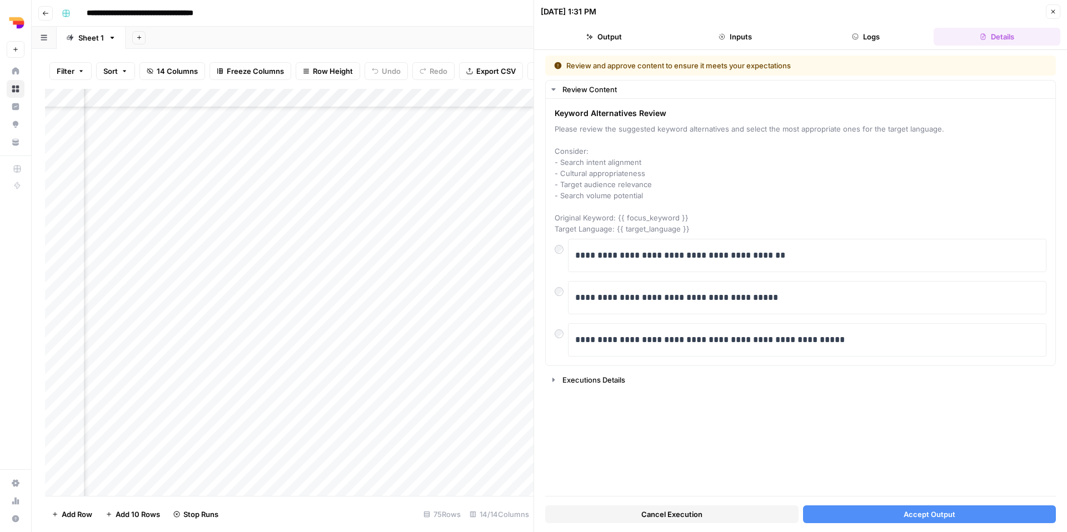
click at [871, 518] on button "Accept Output" at bounding box center [929, 514] width 253 height 18
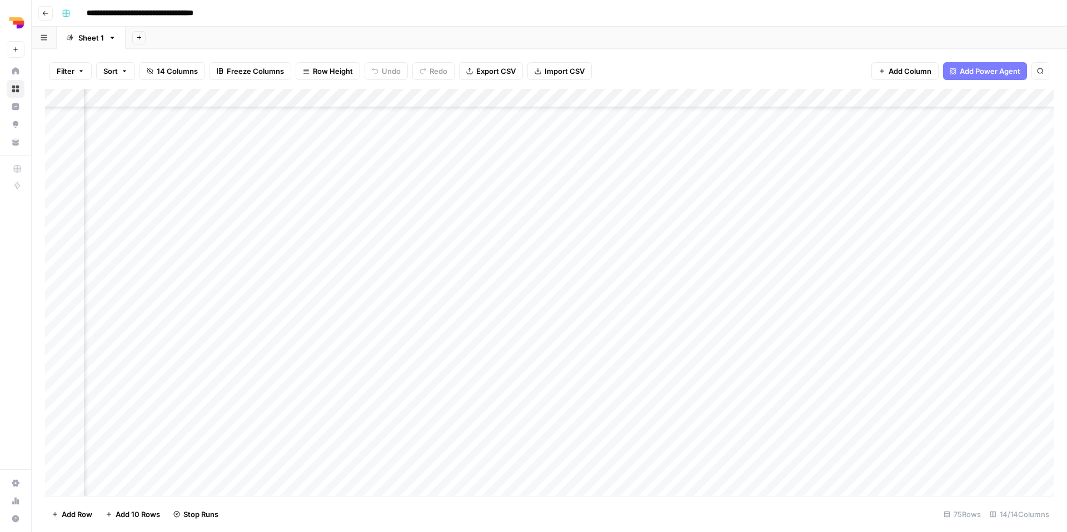
click at [779, 346] on div "Add Column" at bounding box center [549, 292] width 1008 height 407
click at [875, 338] on div "Add Column" at bounding box center [549, 292] width 1008 height 407
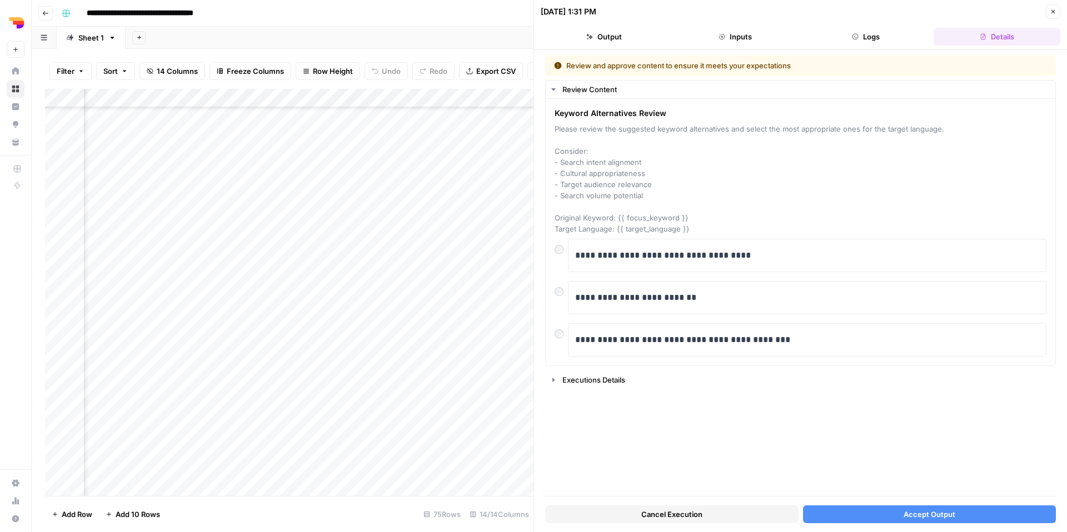
click at [837, 515] on button "Accept Output" at bounding box center [929, 514] width 253 height 18
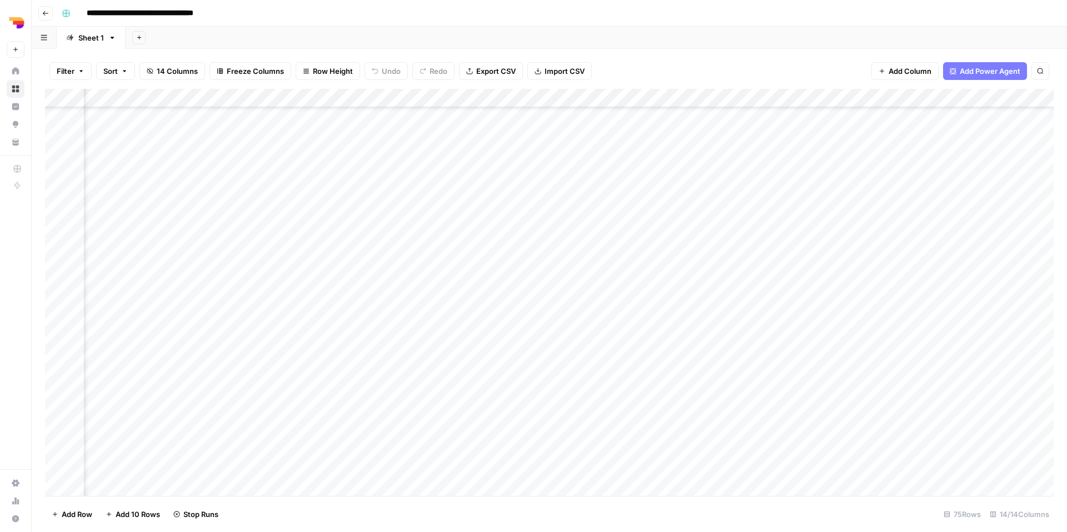
scroll to position [1003, 357]
click at [861, 381] on div "Add Column" at bounding box center [549, 292] width 1008 height 407
click at [983, 381] on div "Add Column" at bounding box center [549, 292] width 1008 height 407
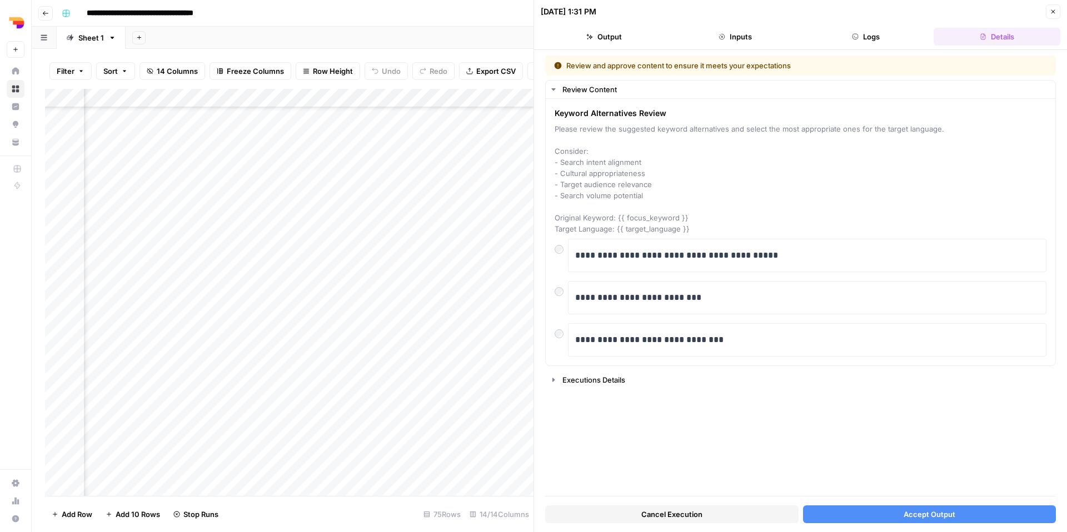
click at [854, 518] on button "Accept Output" at bounding box center [929, 514] width 253 height 18
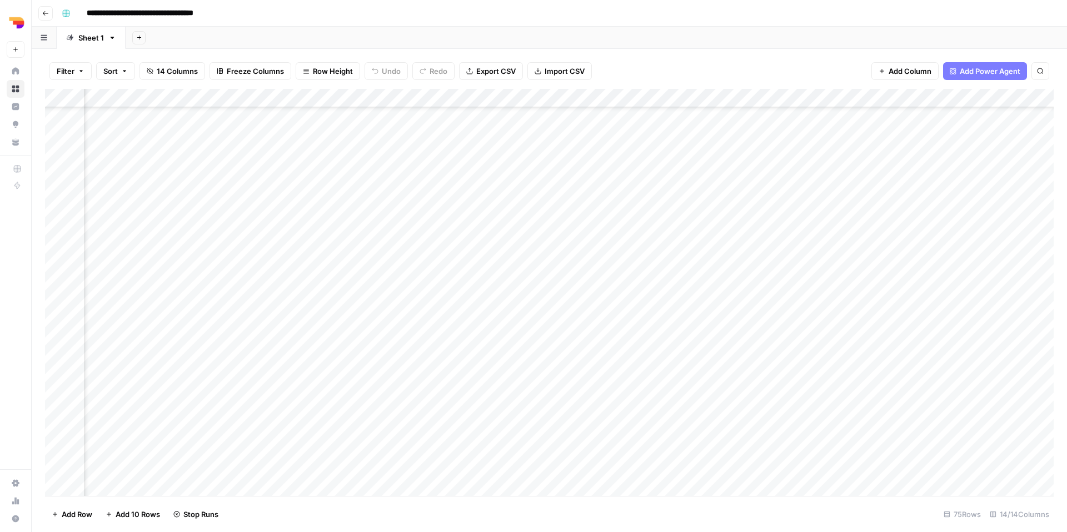
click at [814, 397] on div "Add Column" at bounding box center [549, 292] width 1008 height 407
click at [264, 398] on div "Add Column" at bounding box center [549, 292] width 1008 height 407
click at [976, 401] on div "Add Column" at bounding box center [549, 292] width 1008 height 407
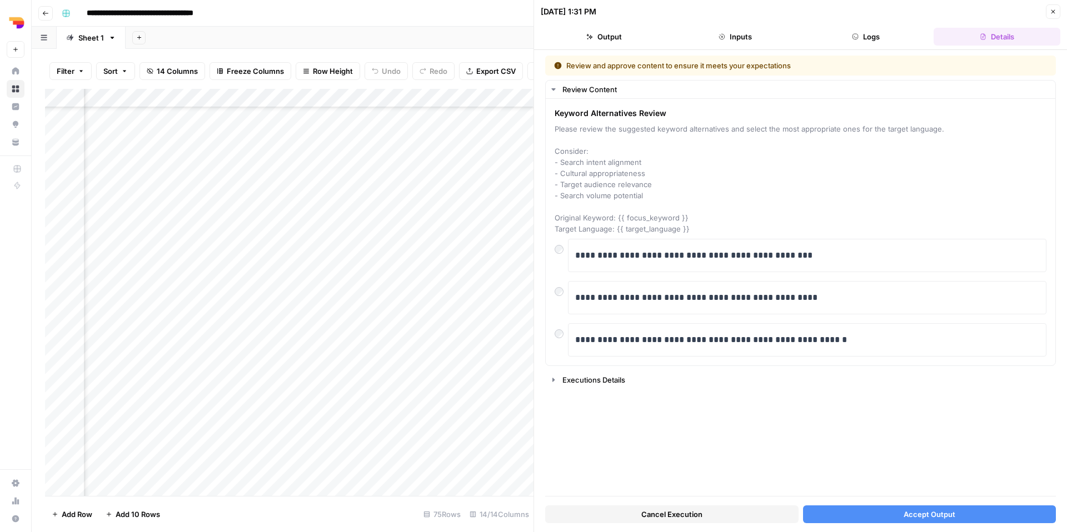
click at [849, 515] on button "Accept Output" at bounding box center [929, 514] width 253 height 18
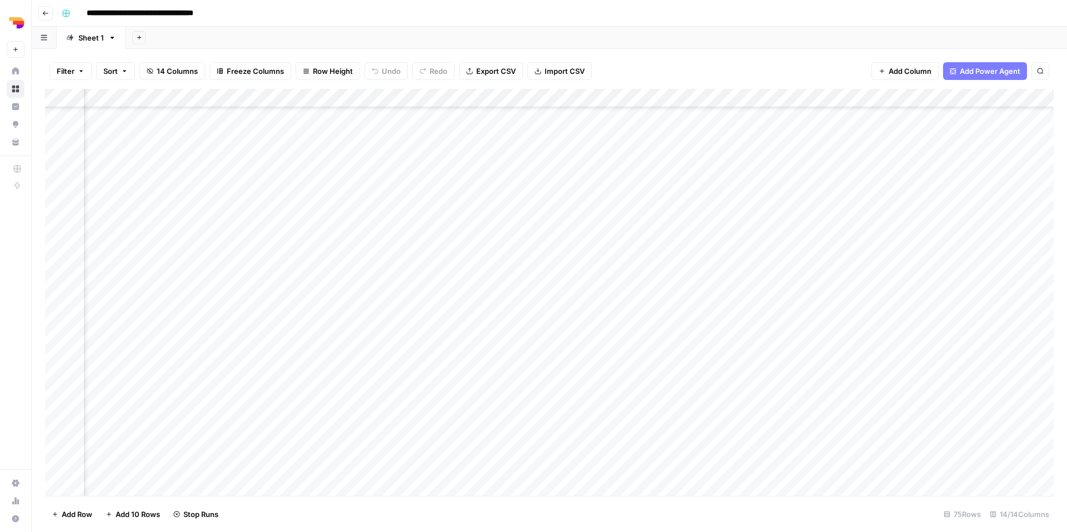
click at [258, 413] on div "Add Column" at bounding box center [549, 292] width 1008 height 407
click at [973, 418] on div "Add Column" at bounding box center [549, 292] width 1008 height 407
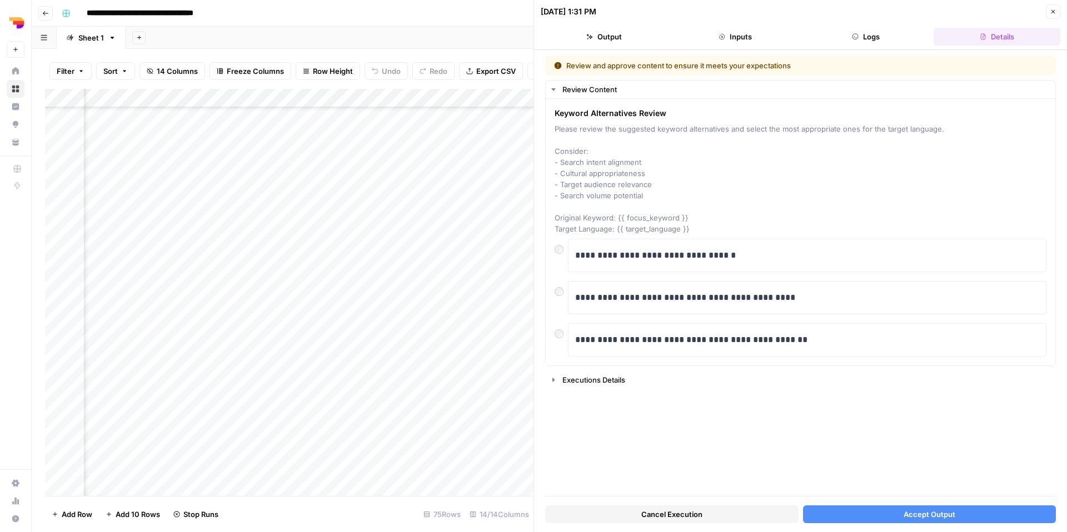
click at [880, 517] on button "Accept Output" at bounding box center [929, 514] width 253 height 18
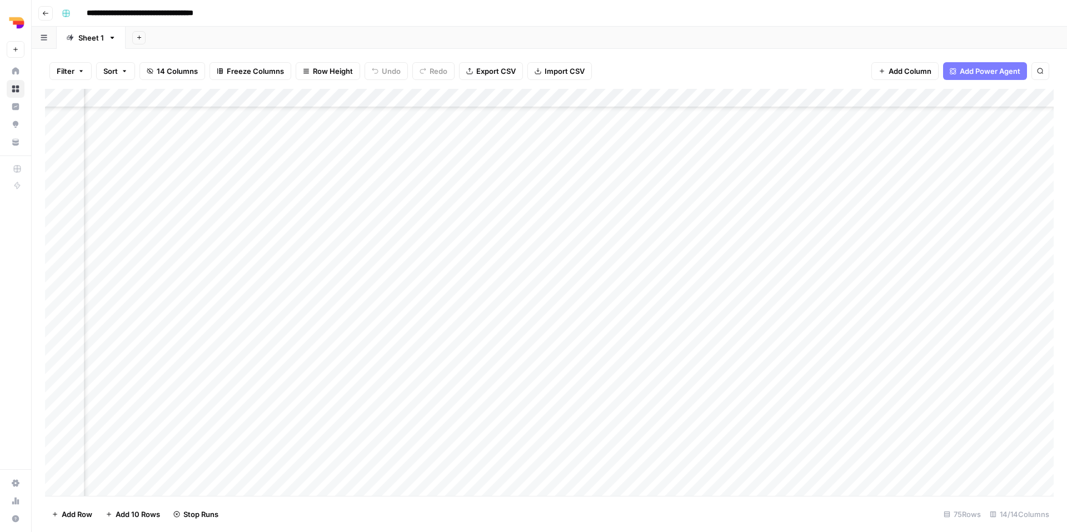
click at [267, 284] on div "Add Column" at bounding box center [549, 292] width 1008 height 407
click at [975, 283] on div "Add Column" at bounding box center [549, 292] width 1008 height 407
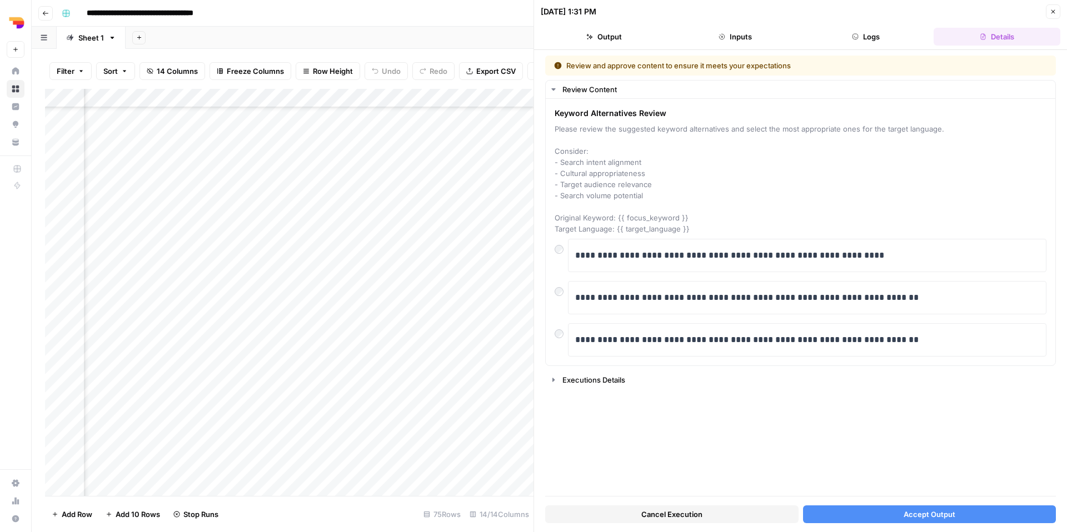
click at [911, 515] on span "Accept Output" at bounding box center [929, 514] width 52 height 11
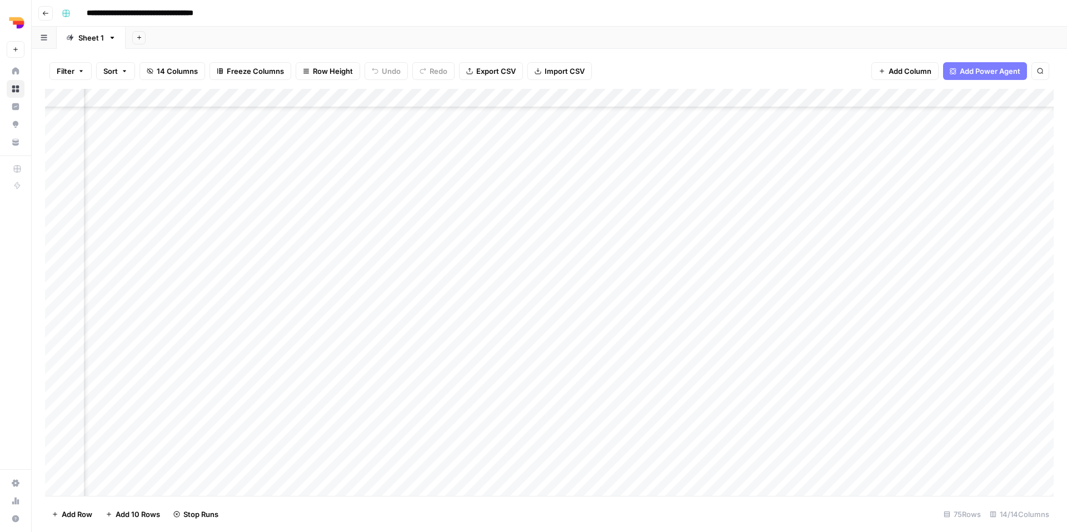
click at [247, 434] on div "Add Column" at bounding box center [549, 292] width 1008 height 407
click at [976, 434] on div "Add Column" at bounding box center [549, 292] width 1008 height 407
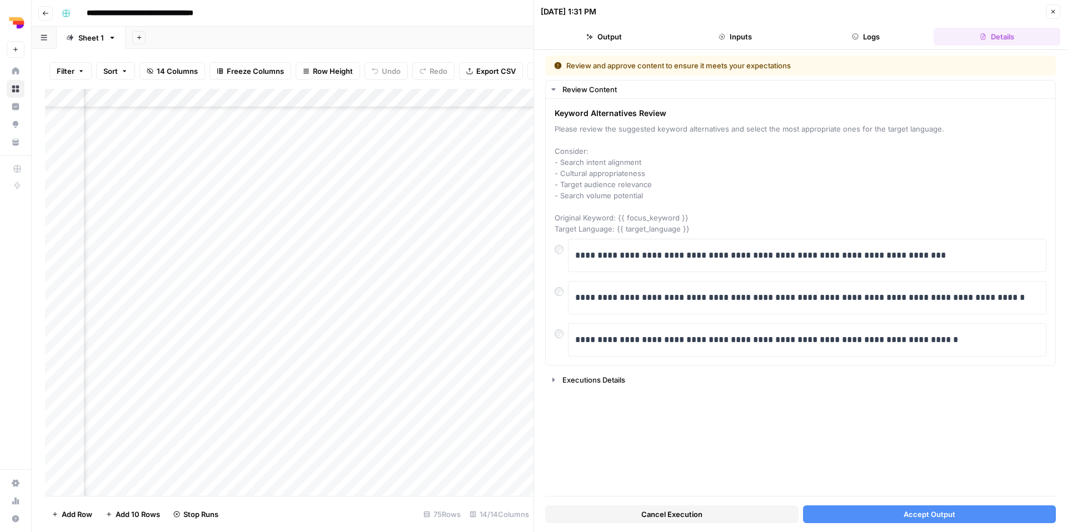
click at [258, 437] on div "Add Column" at bounding box center [289, 292] width 488 height 407
click at [890, 512] on button "Accept Output" at bounding box center [929, 514] width 253 height 18
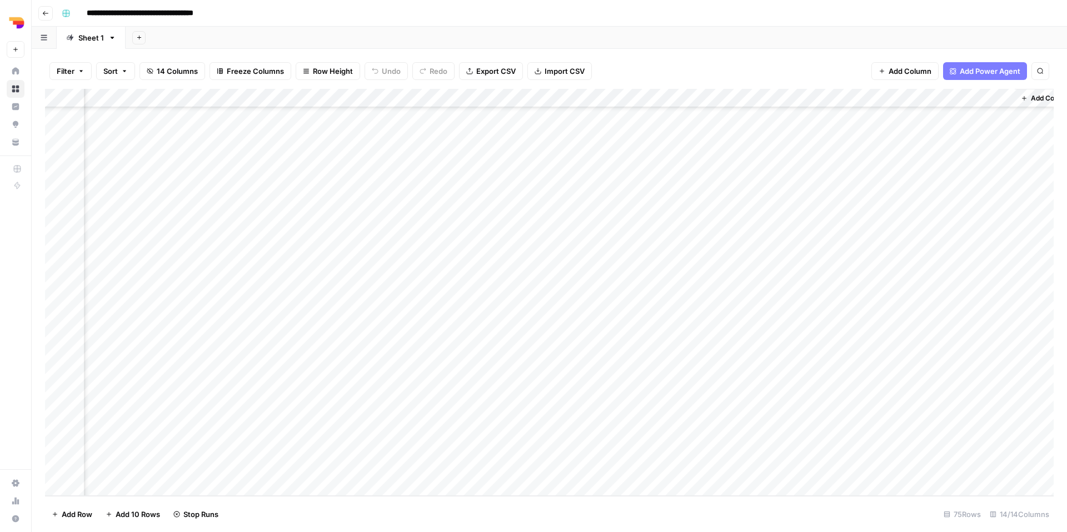
scroll to position [1046, 617]
click at [692, 301] on div "Add Column" at bounding box center [549, 292] width 1008 height 407
click at [717, 297] on div "Add Column" at bounding box center [549, 292] width 1008 height 407
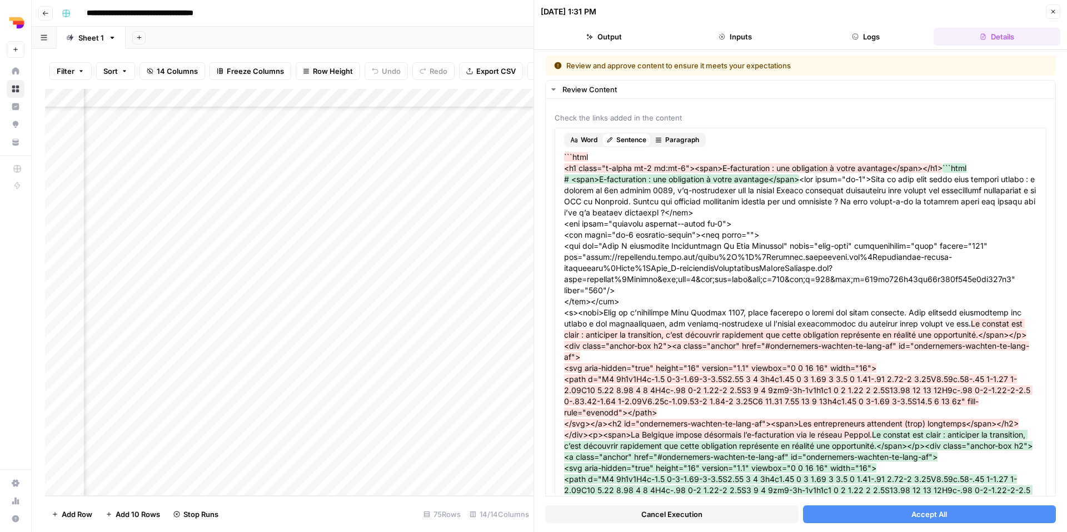
click at [878, 520] on button "Accept All" at bounding box center [929, 514] width 253 height 18
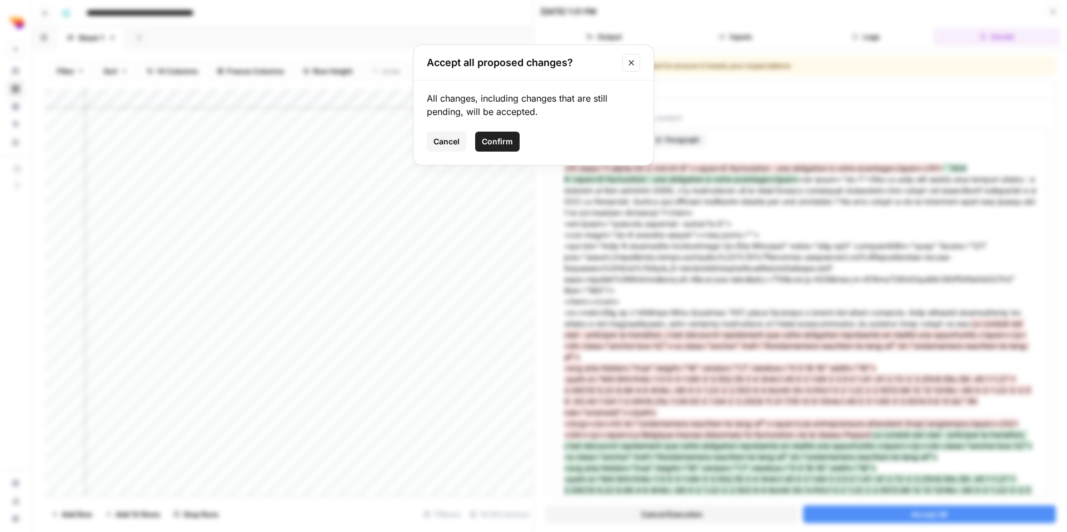
click at [494, 139] on span "Confirm" at bounding box center [497, 141] width 31 height 11
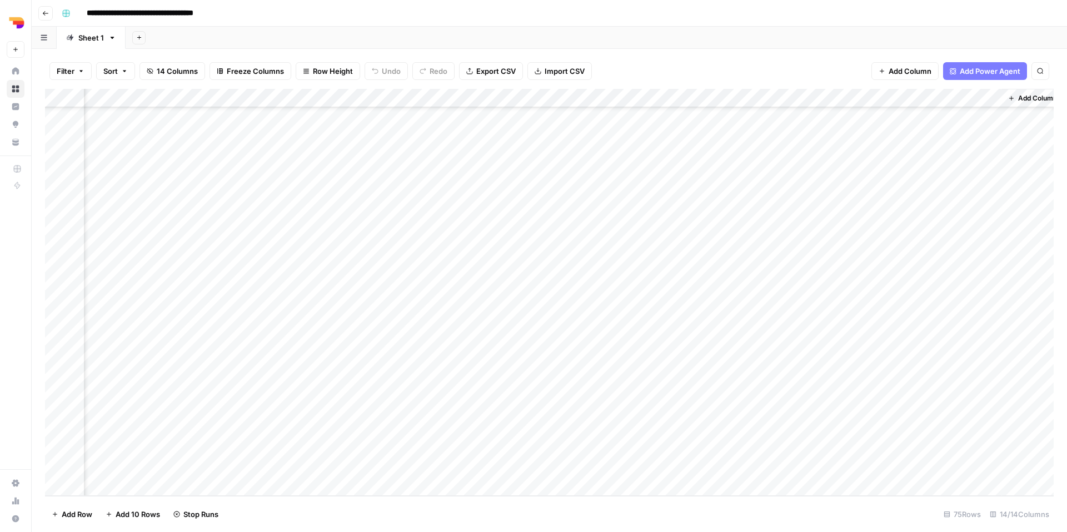
scroll to position [1046, 604]
click at [732, 317] on div "Add Column" at bounding box center [549, 292] width 1008 height 407
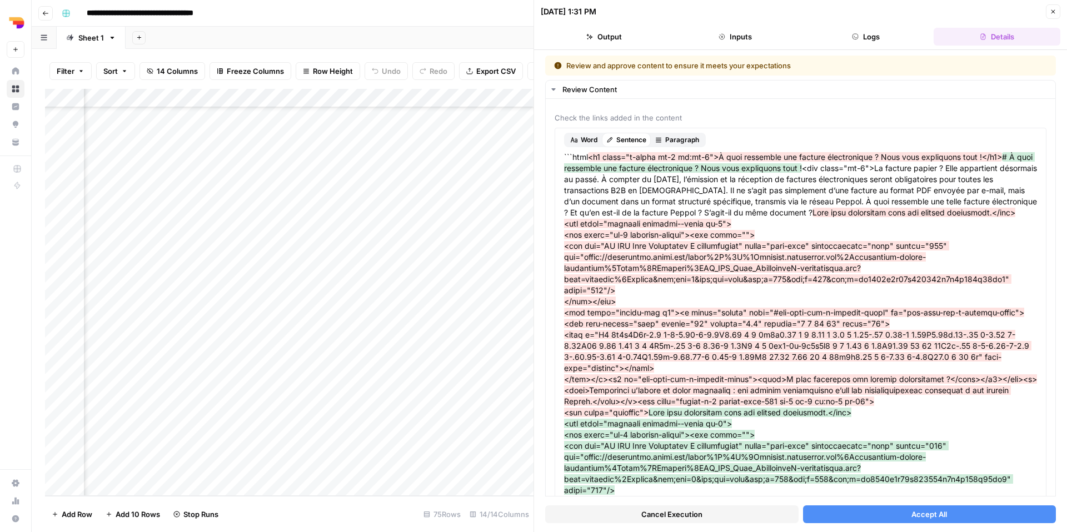
click at [876, 519] on button "Accept All" at bounding box center [929, 514] width 253 height 18
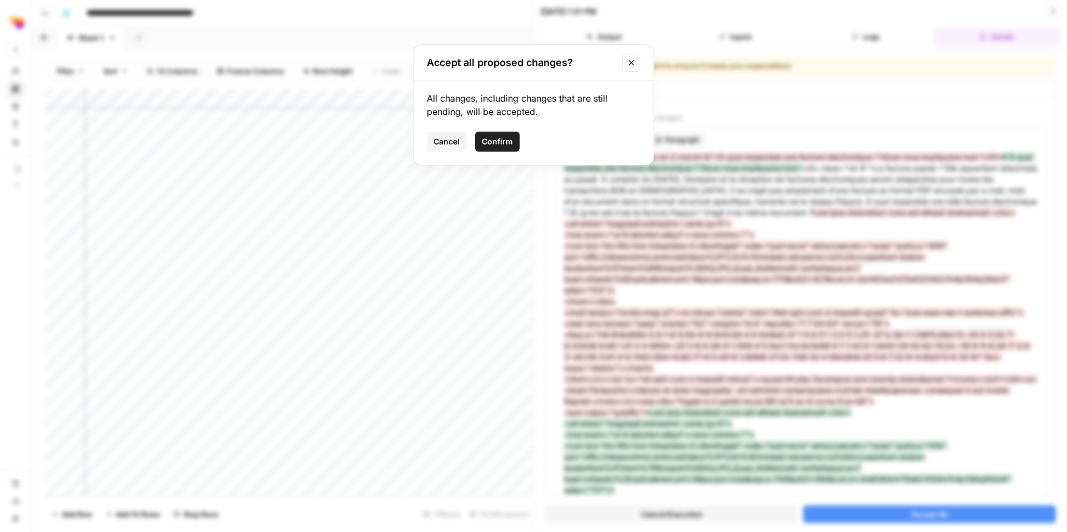
click at [501, 138] on span "Confirm" at bounding box center [497, 141] width 31 height 11
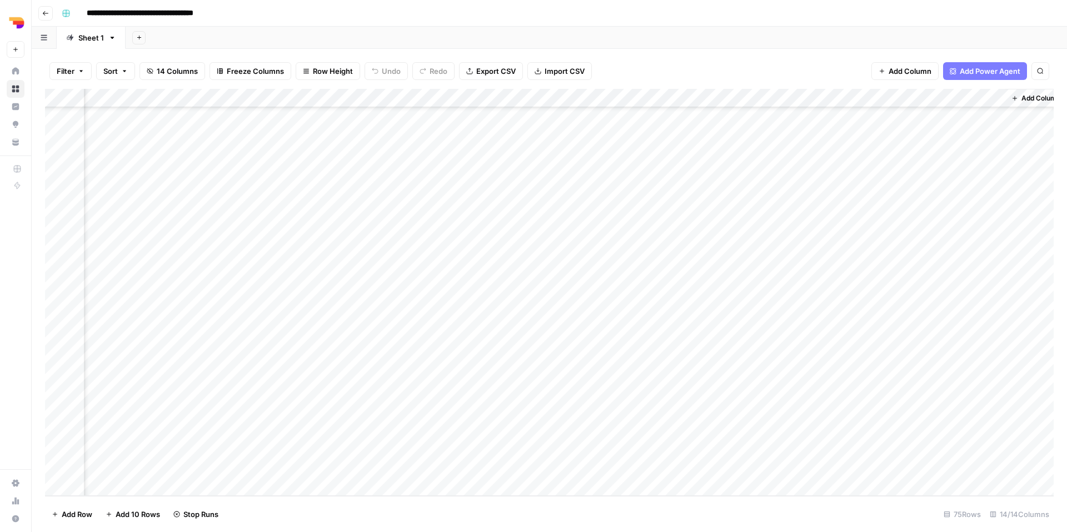
click at [733, 335] on div "Add Column" at bounding box center [549, 292] width 1008 height 407
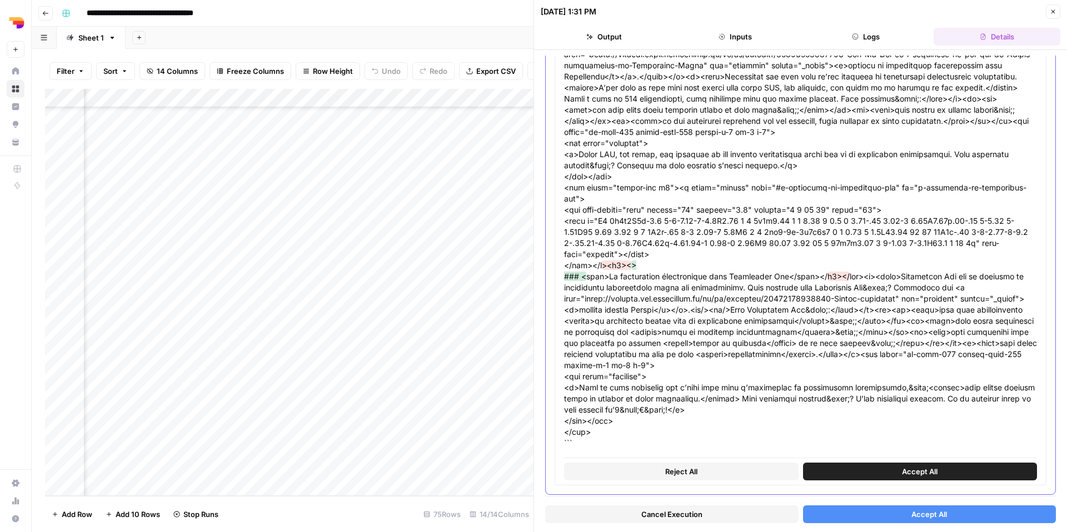
scroll to position [1903, 0]
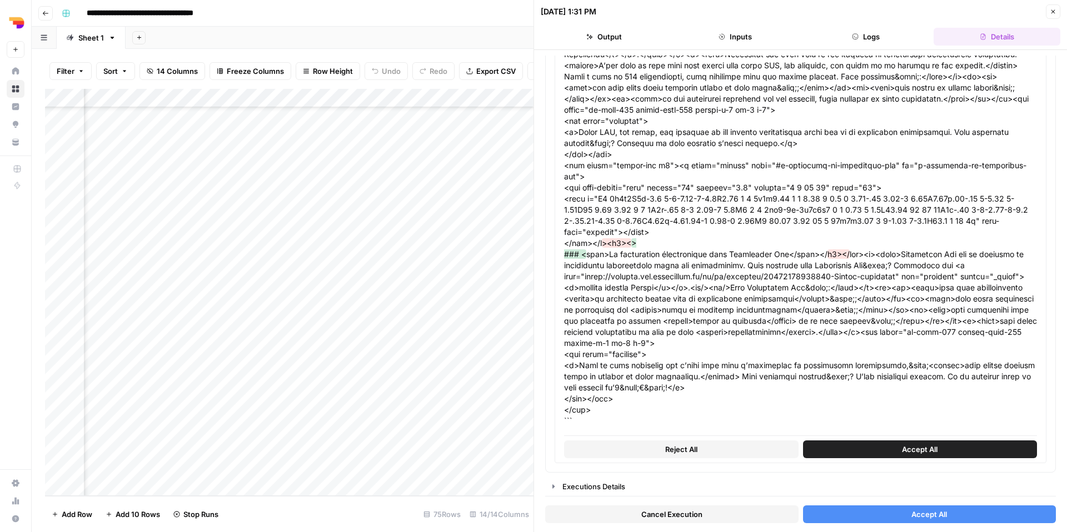
click at [852, 518] on button "Accept All" at bounding box center [929, 514] width 253 height 18
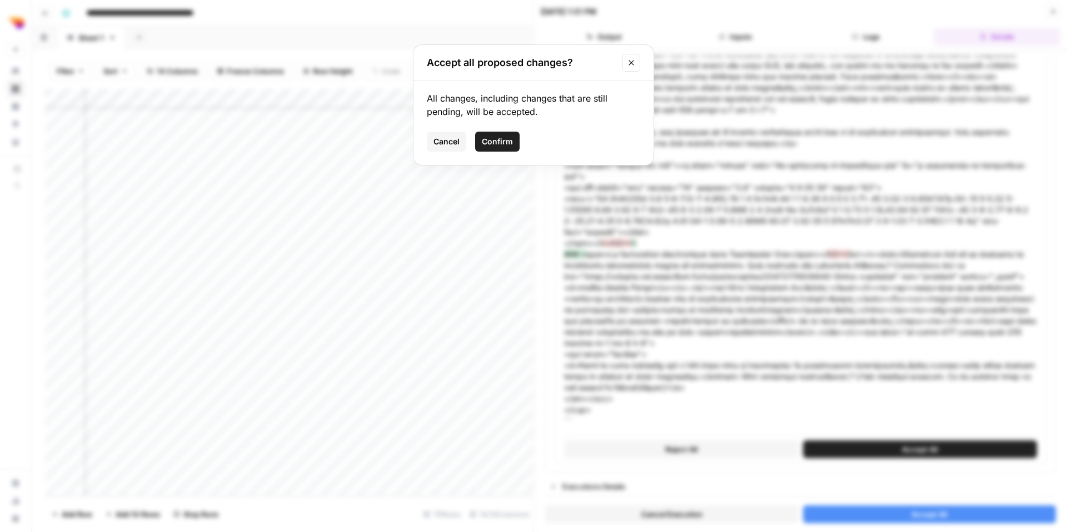
click at [495, 138] on span "Confirm" at bounding box center [497, 141] width 31 height 11
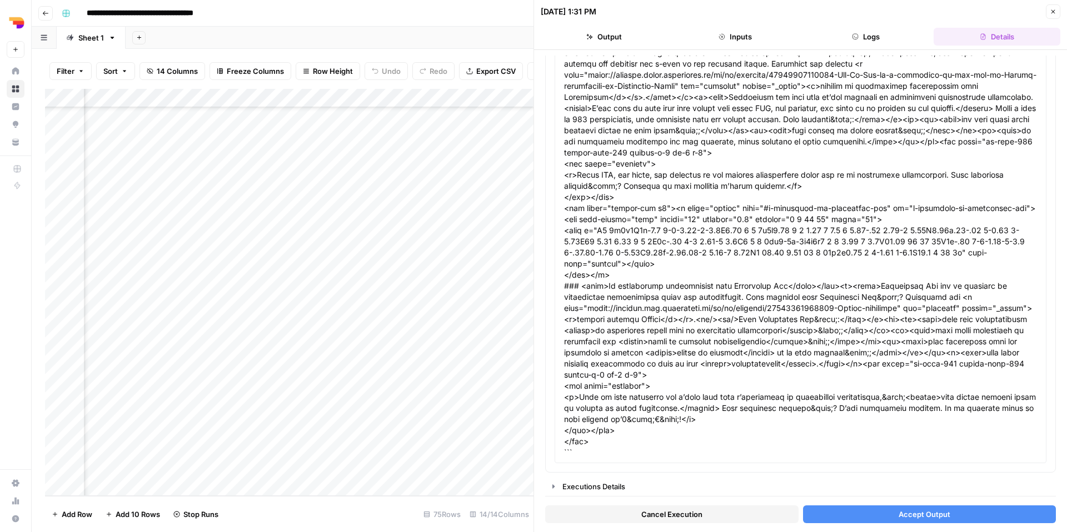
scroll to position [1785, 0]
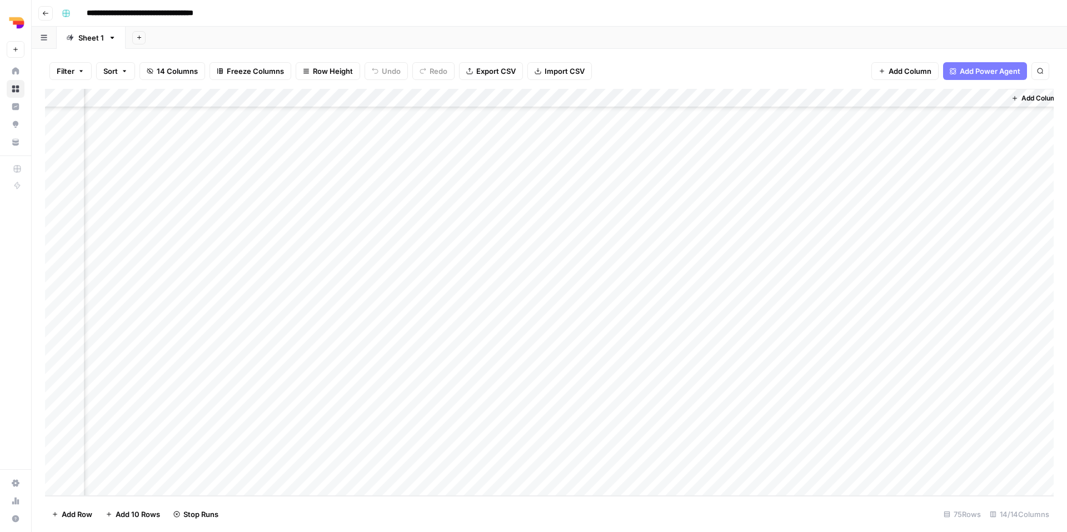
scroll to position [1046, 617]
click at [701, 298] on div "Add Column" at bounding box center [549, 292] width 1008 height 407
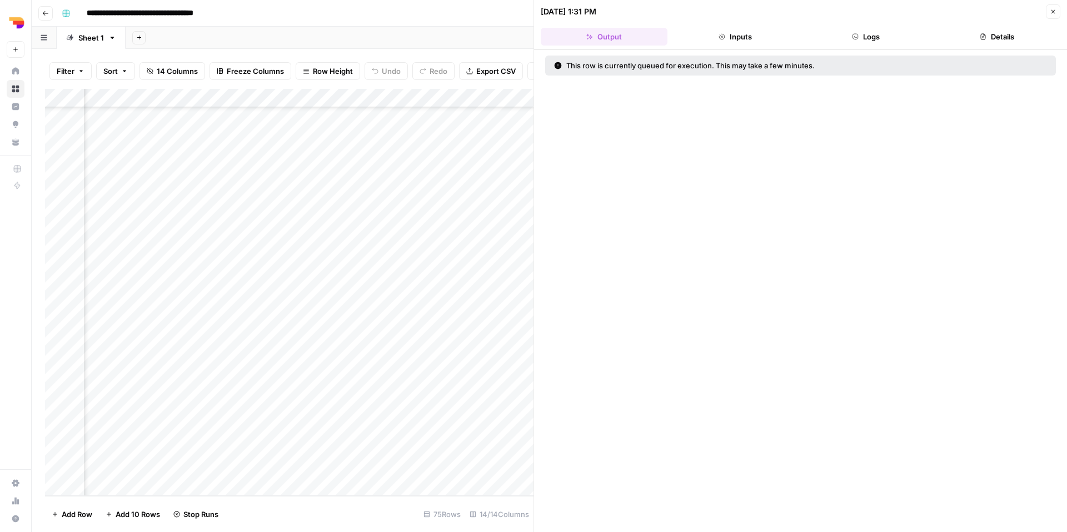
click at [869, 34] on button "Logs" at bounding box center [866, 37] width 127 height 18
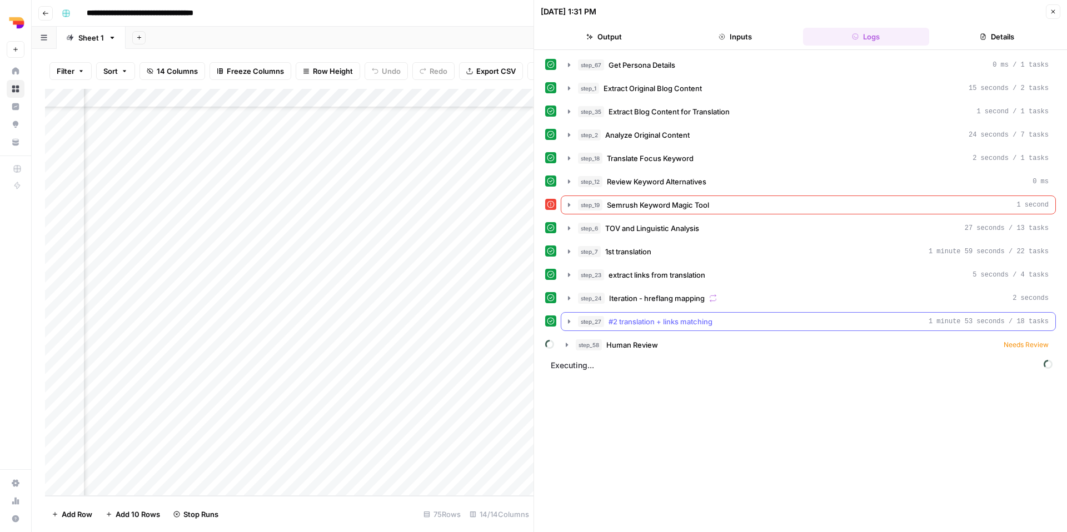
click at [566, 327] on button "step_27 #2 translation + links matching 1 minute 53 seconds / 18 tasks" at bounding box center [808, 322] width 494 height 18
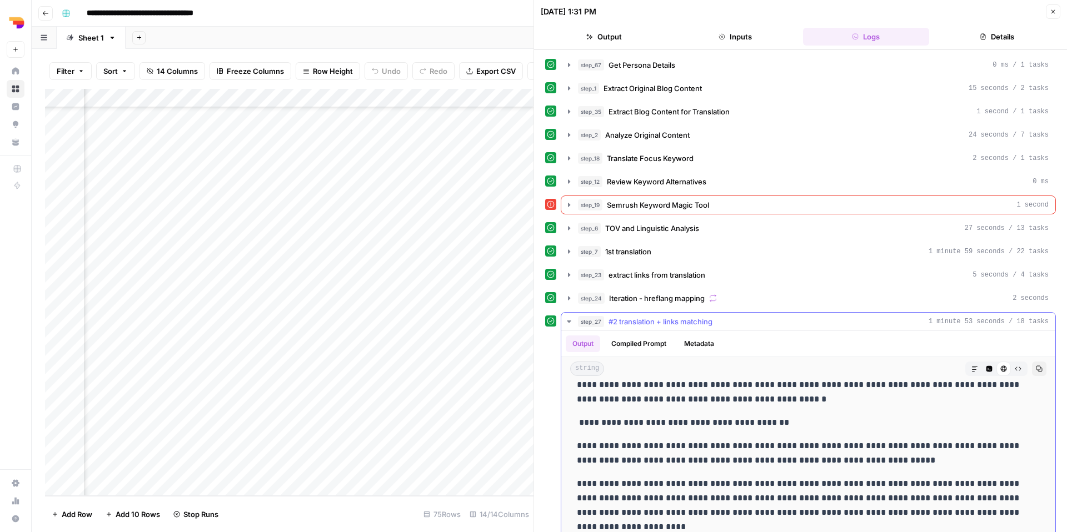
scroll to position [408, 0]
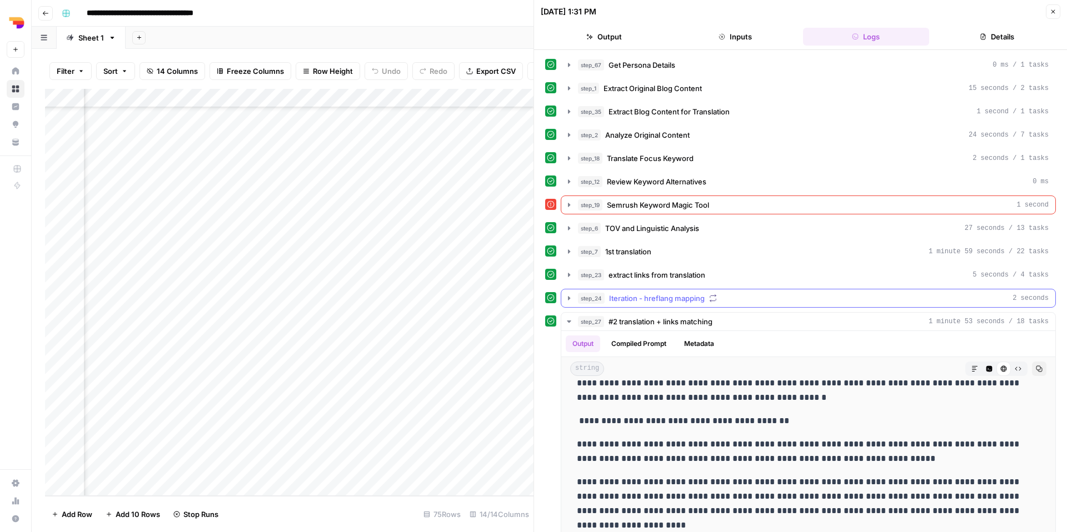
click at [570, 298] on icon "button" at bounding box center [568, 298] width 9 height 9
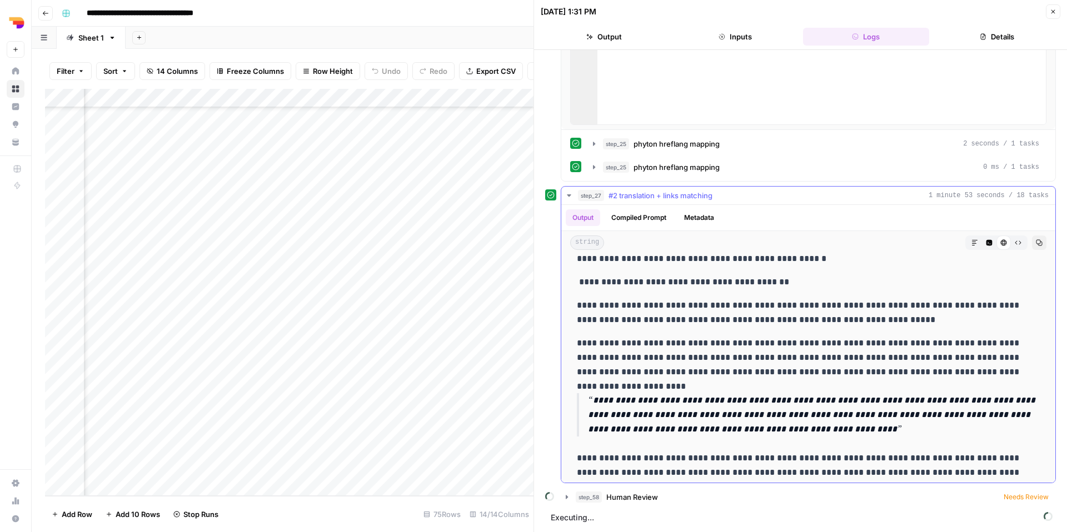
scroll to position [423, 0]
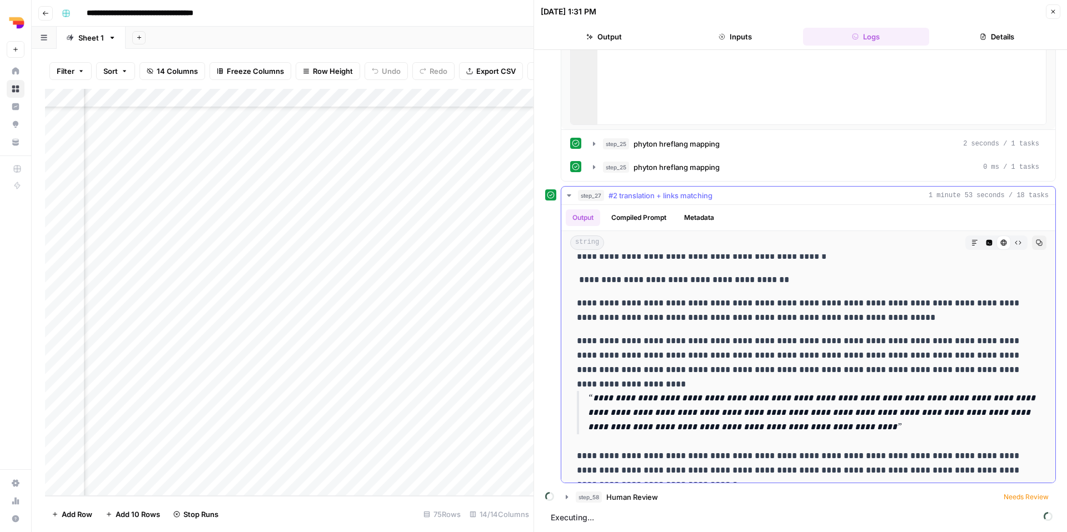
click at [568, 197] on icon "button" at bounding box center [568, 195] width 9 height 9
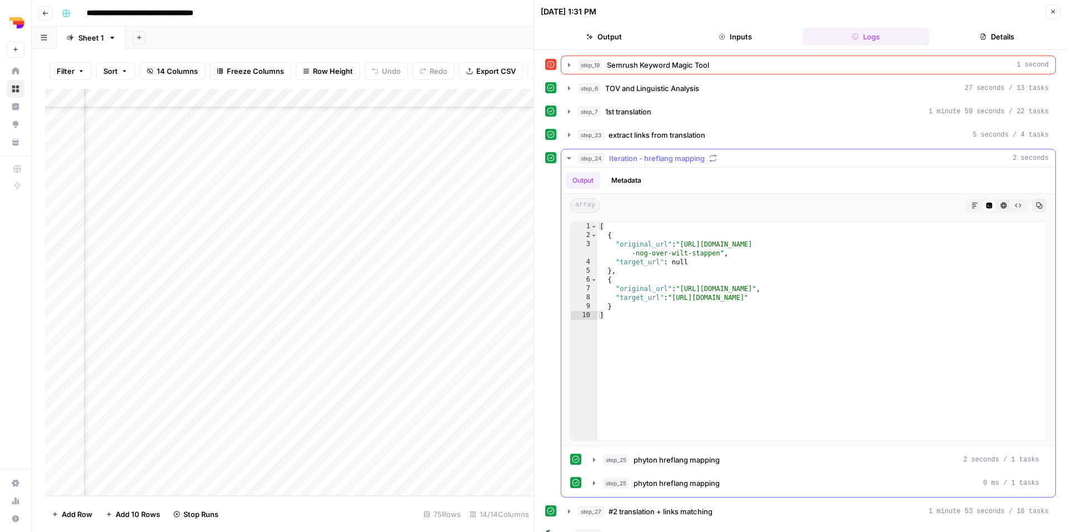
scroll to position [154, 0]
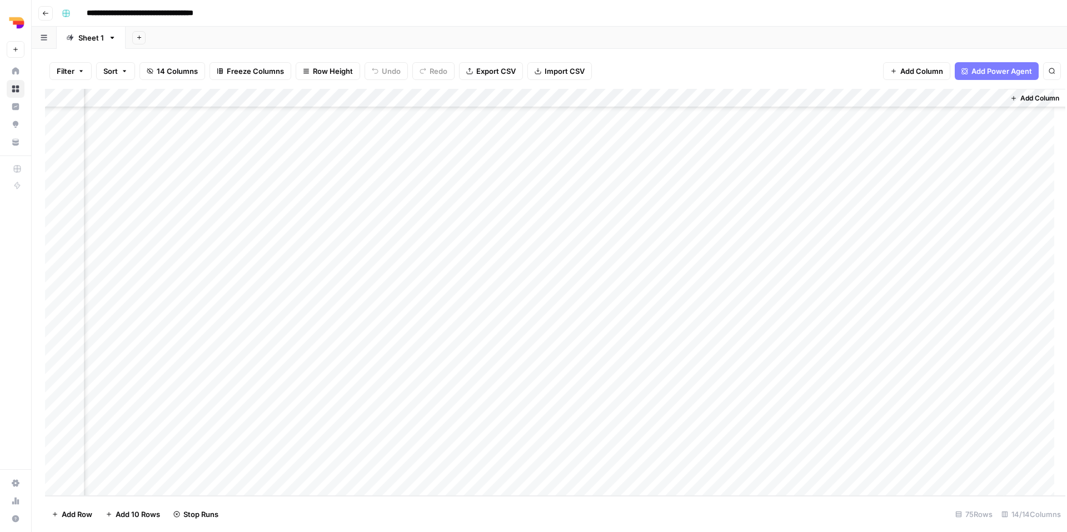
scroll to position [1046, 604]
click at [729, 259] on div "Add Column" at bounding box center [549, 292] width 1008 height 407
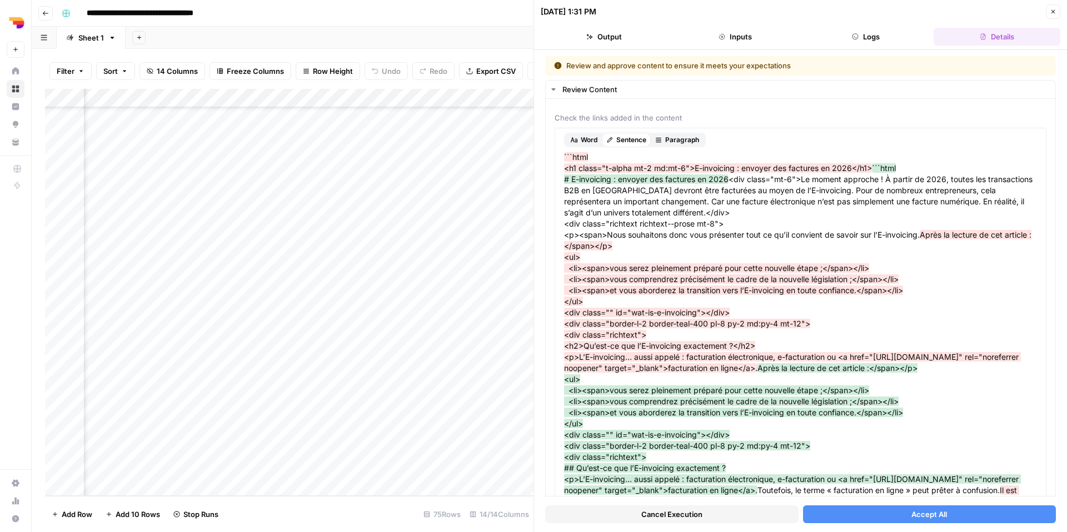
click at [888, 514] on button "Accept All" at bounding box center [929, 514] width 253 height 18
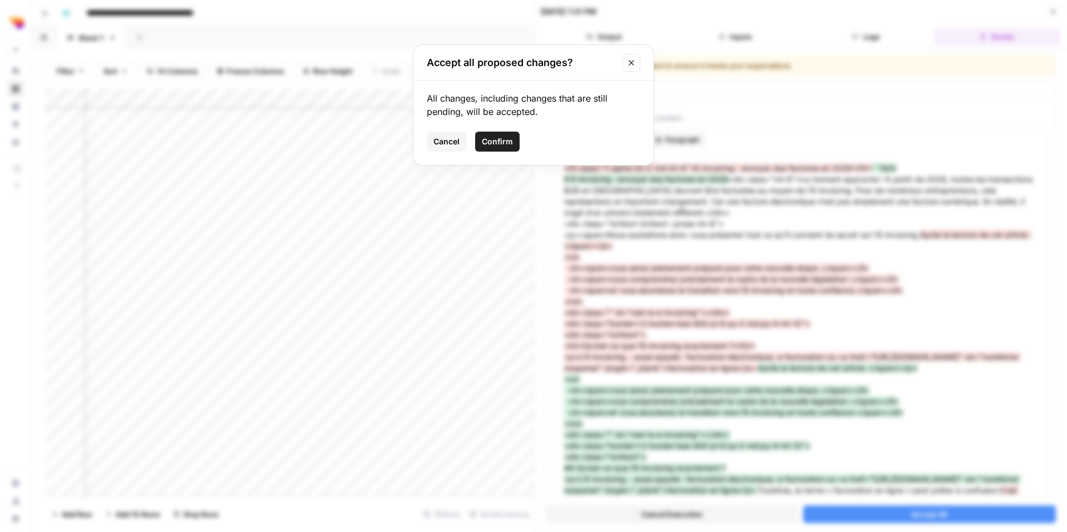
click at [510, 145] on span "Confirm" at bounding box center [497, 141] width 31 height 11
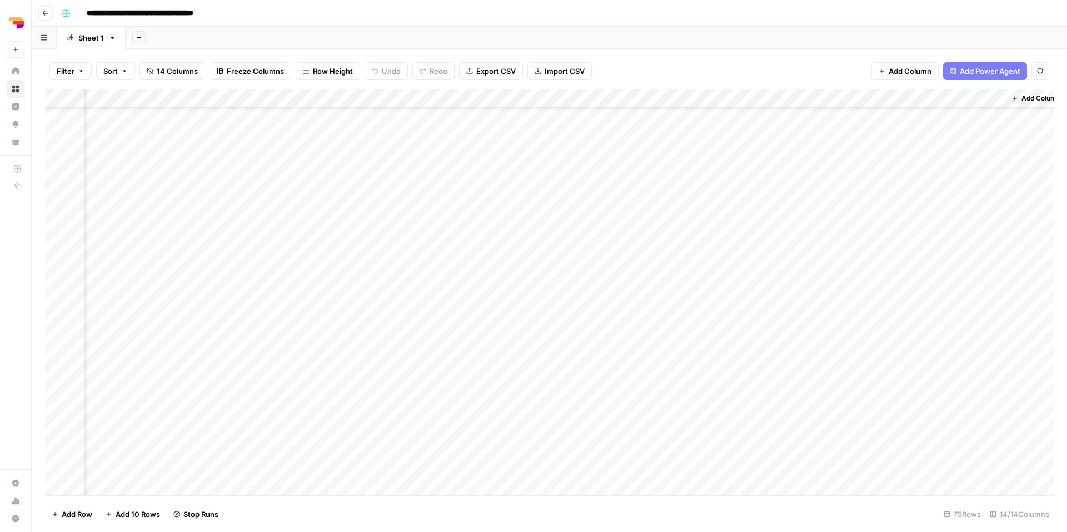
scroll to position [1046, 617]
click at [714, 272] on div "Add Column" at bounding box center [549, 292] width 1008 height 407
click at [719, 278] on div "Add Column" at bounding box center [549, 292] width 1008 height 407
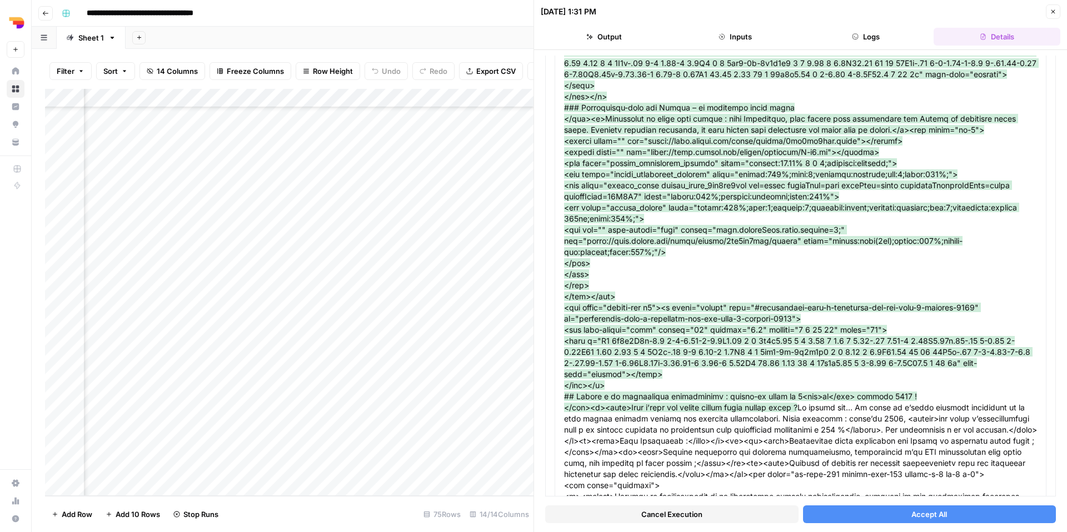
scroll to position [4491, 0]
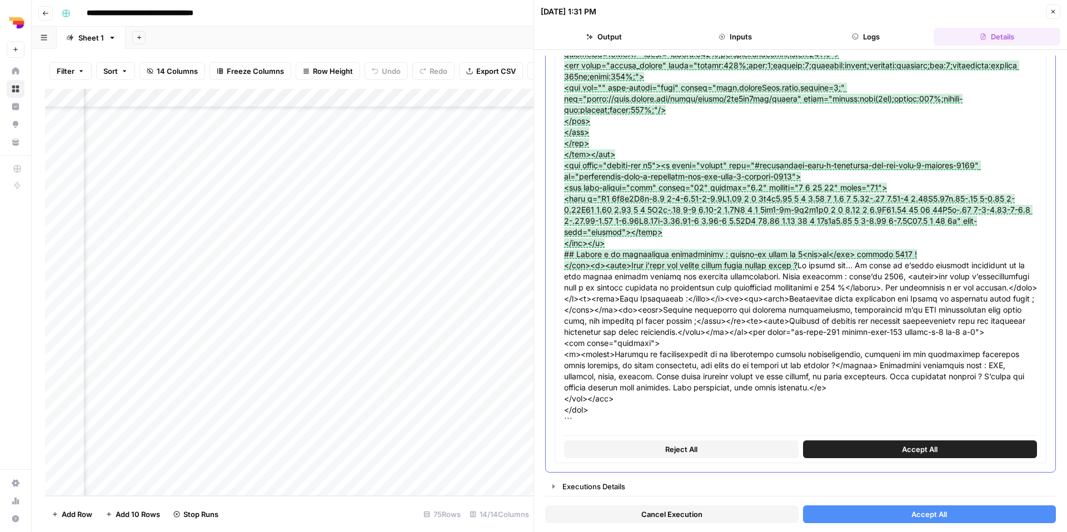
click at [877, 453] on button "Accept All" at bounding box center [920, 450] width 234 height 18
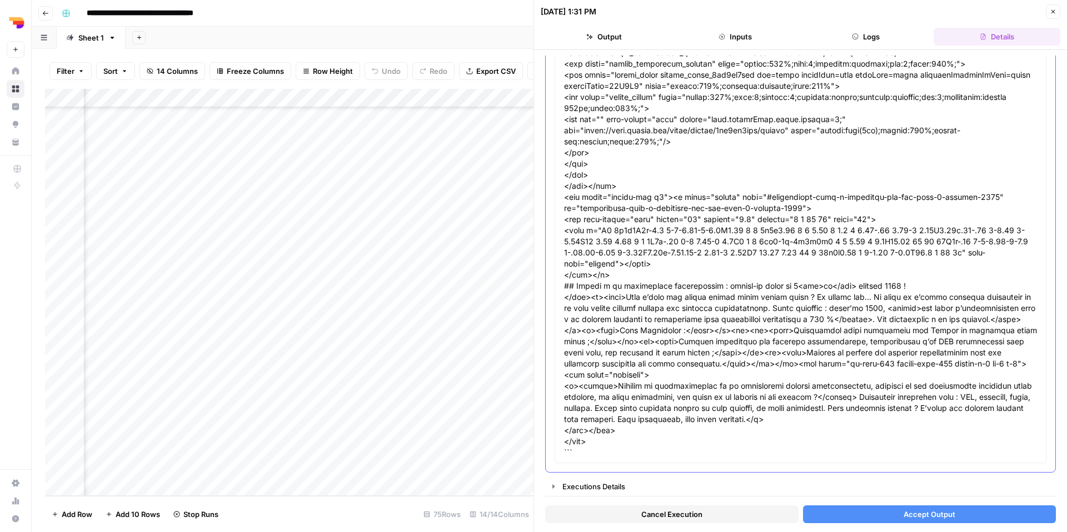
scroll to position [2696, 0]
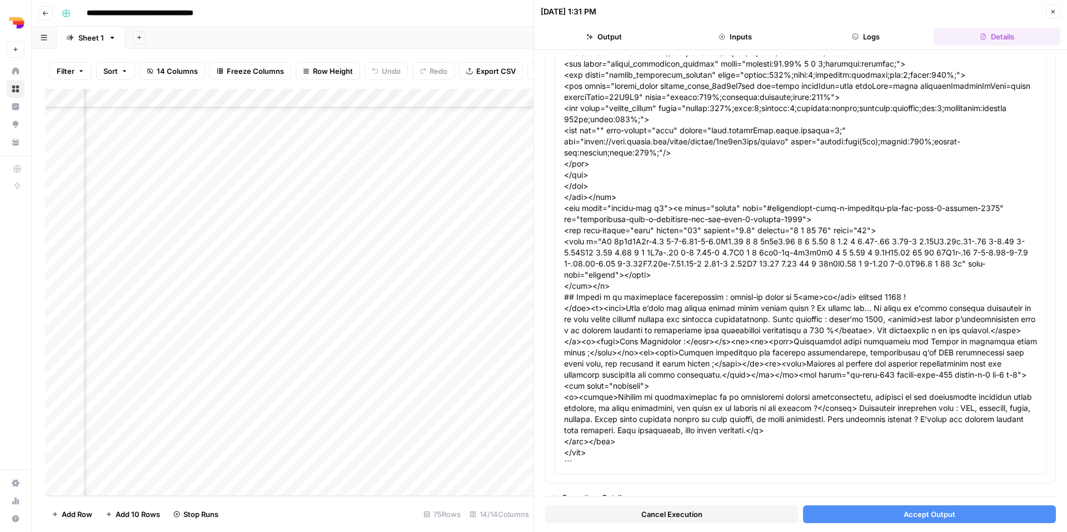
click at [870, 517] on button "Accept Output" at bounding box center [929, 514] width 253 height 18
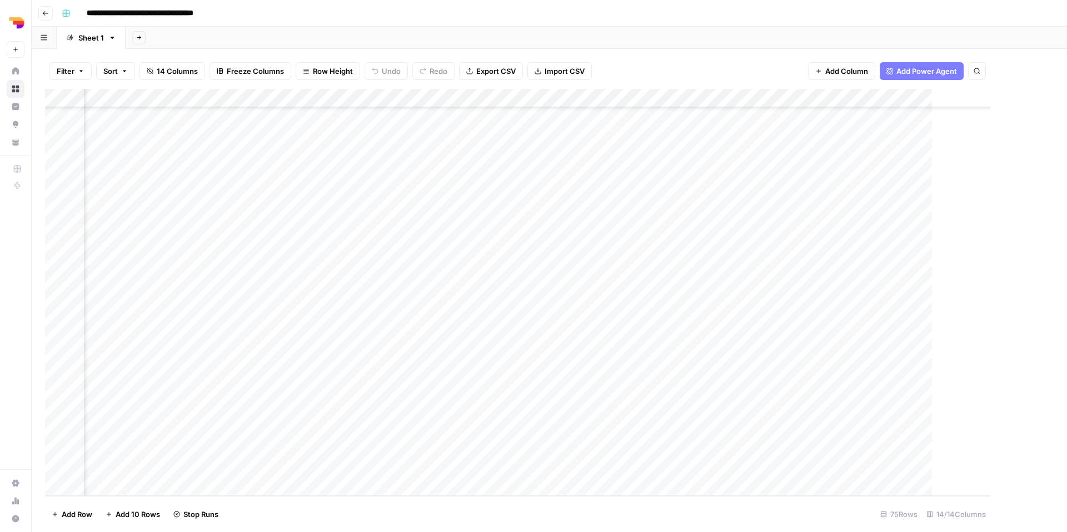
scroll to position [1046, 604]
click at [1014, 248] on div "Add Column" at bounding box center [1035, 292] width 61 height 407
click at [1017, 242] on div "Add Column" at bounding box center [1035, 292] width 61 height 407
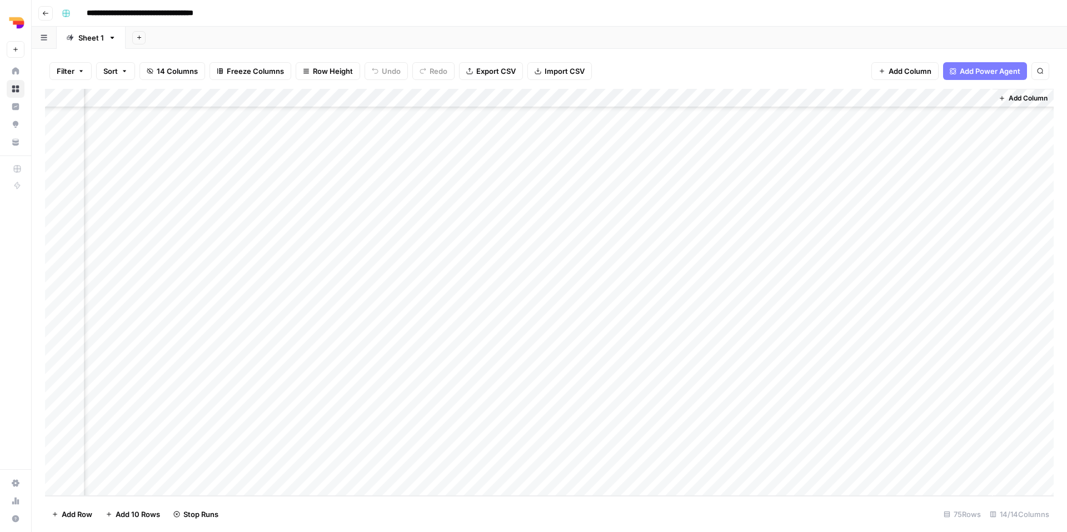
click at [997, 237] on div "Add Column" at bounding box center [1022, 292] width 61 height 407
click at [1005, 244] on div "Add Column" at bounding box center [1022, 292] width 61 height 407
click at [713, 242] on div "Add Column" at bounding box center [549, 292] width 1008 height 407
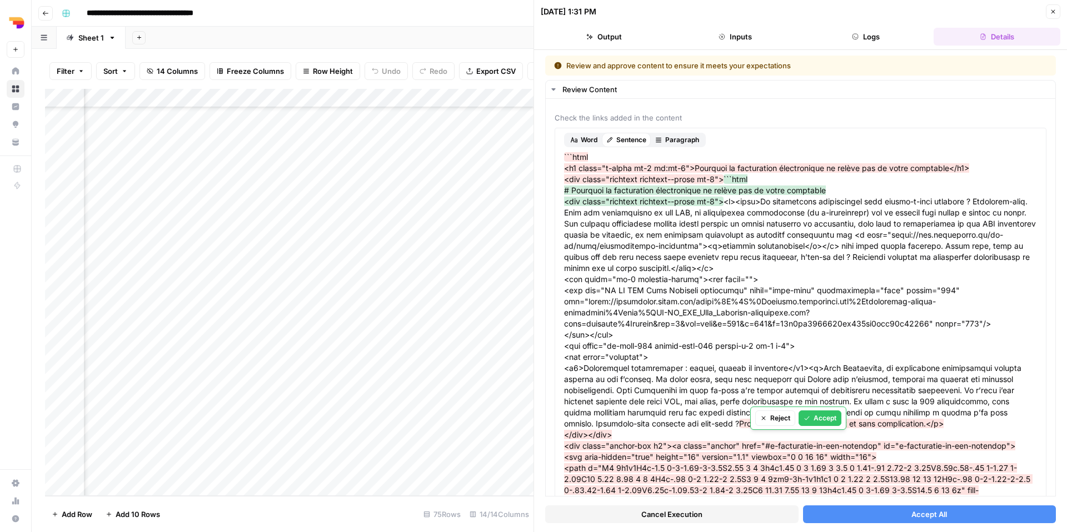
click at [843, 518] on button "Accept All" at bounding box center [929, 514] width 253 height 18
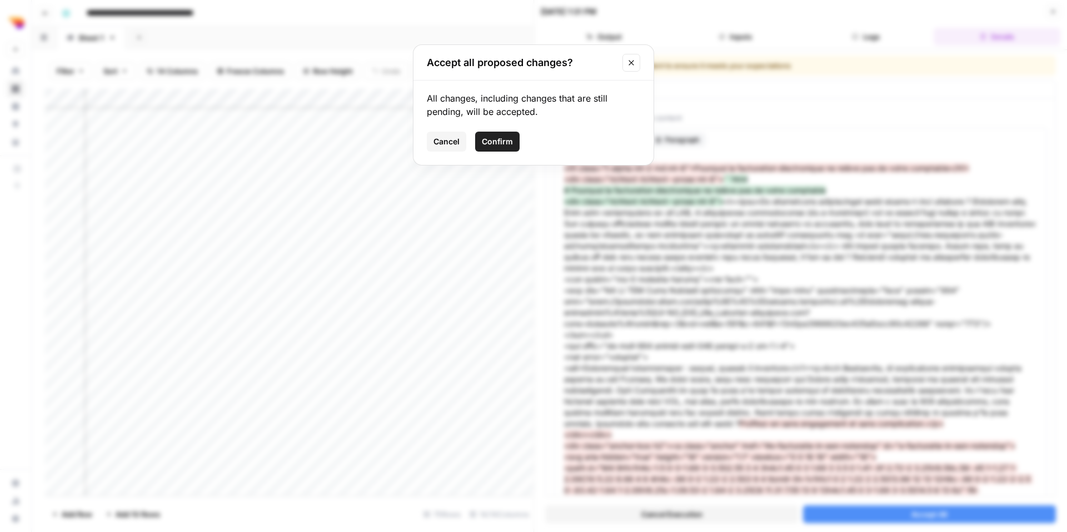
click at [512, 132] on button "Confirm" at bounding box center [497, 142] width 44 height 20
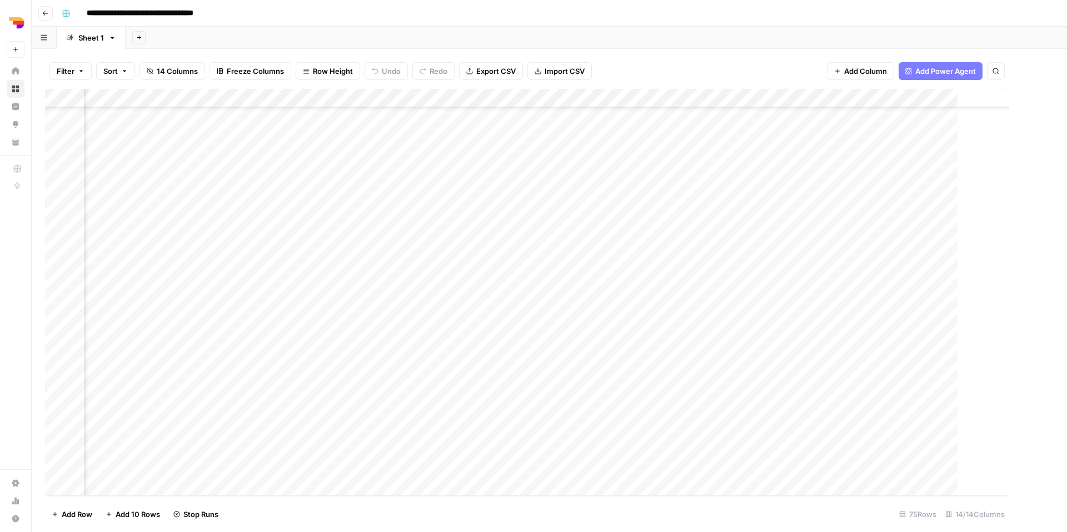
scroll to position [1046, 604]
click at [734, 356] on div "Add Column" at bounding box center [549, 292] width 1008 height 407
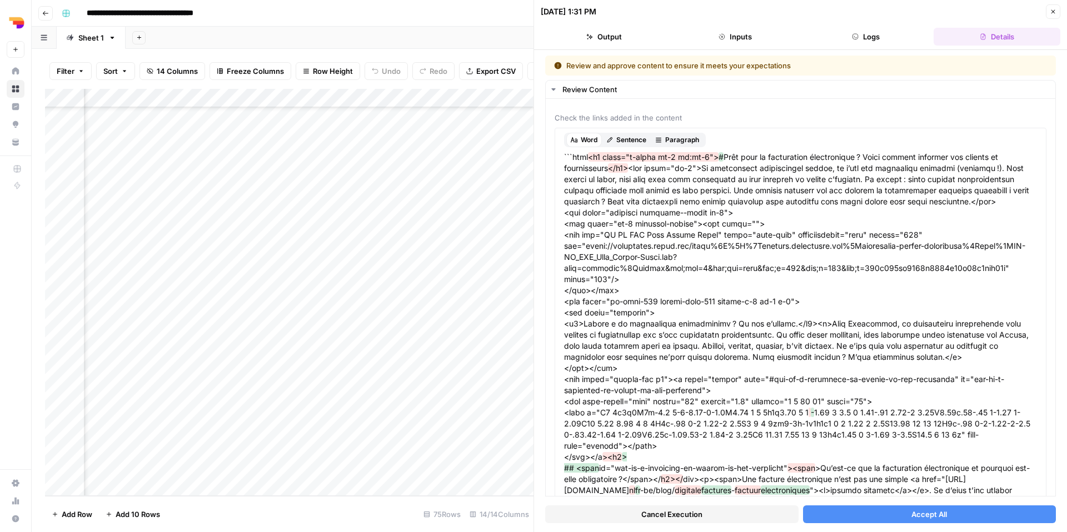
click at [853, 516] on button "Accept All" at bounding box center [929, 514] width 253 height 18
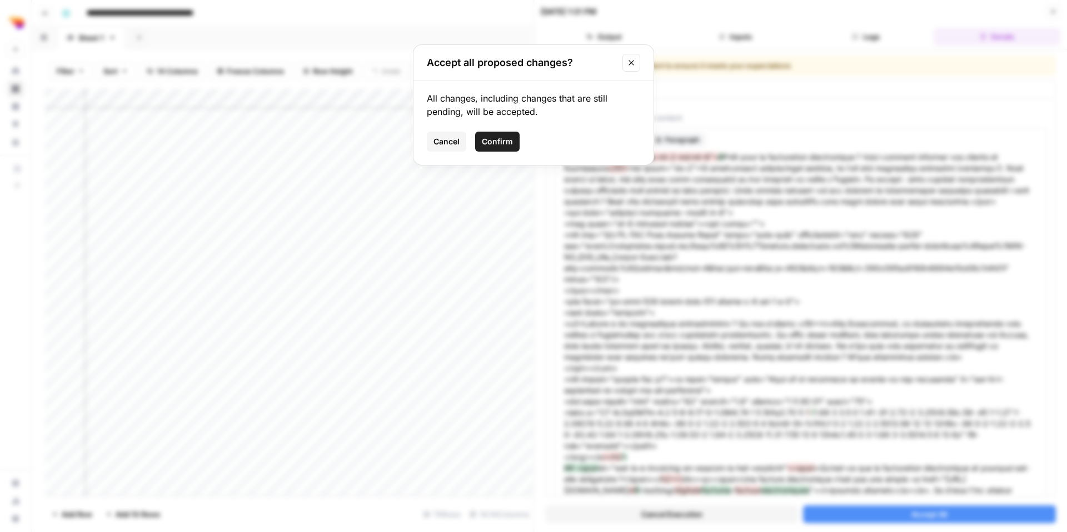
click at [508, 148] on button "Confirm" at bounding box center [497, 142] width 44 height 20
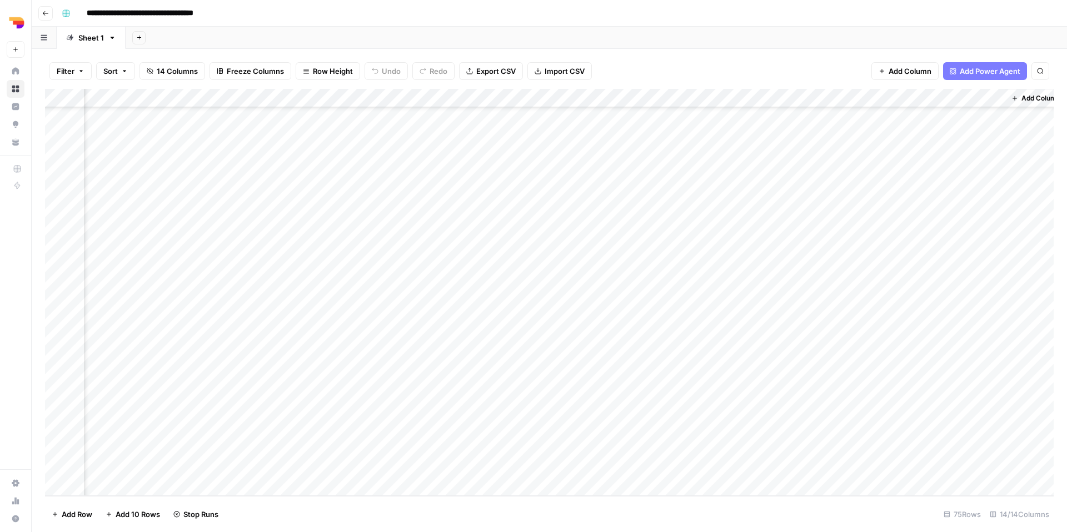
click at [737, 376] on div "Add Column" at bounding box center [549, 292] width 1008 height 407
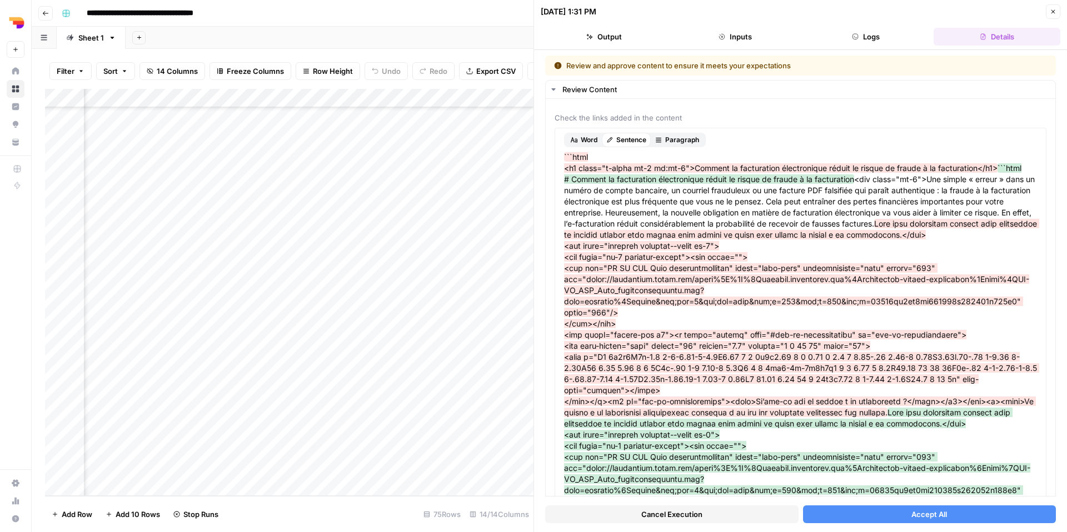
click at [913, 516] on span "Accept All" at bounding box center [929, 514] width 36 height 11
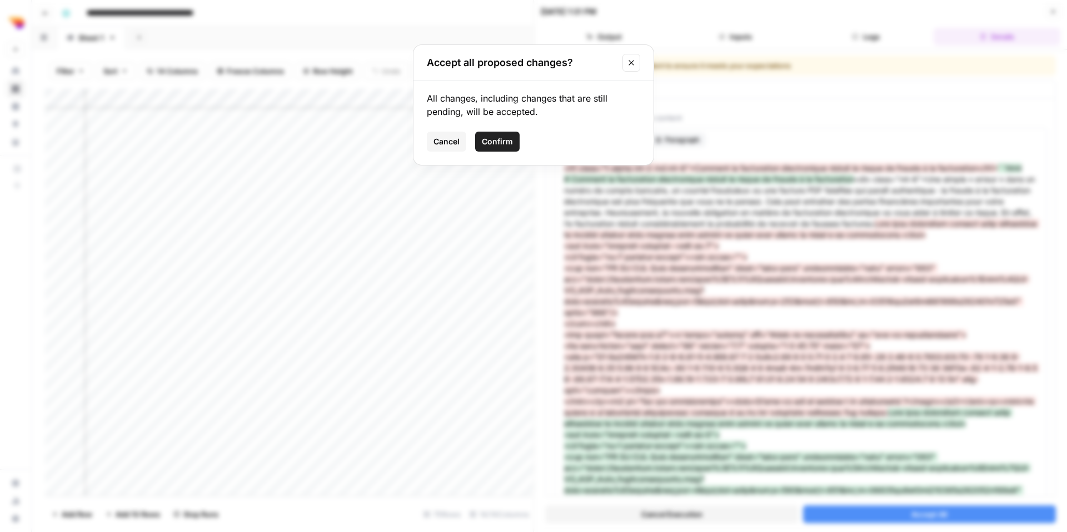
click at [505, 152] on div "All changes, including changes that are still pending, will be accepted. Cancel…" at bounding box center [533, 123] width 240 height 84
click at [506, 146] on span "Confirm" at bounding box center [497, 141] width 31 height 11
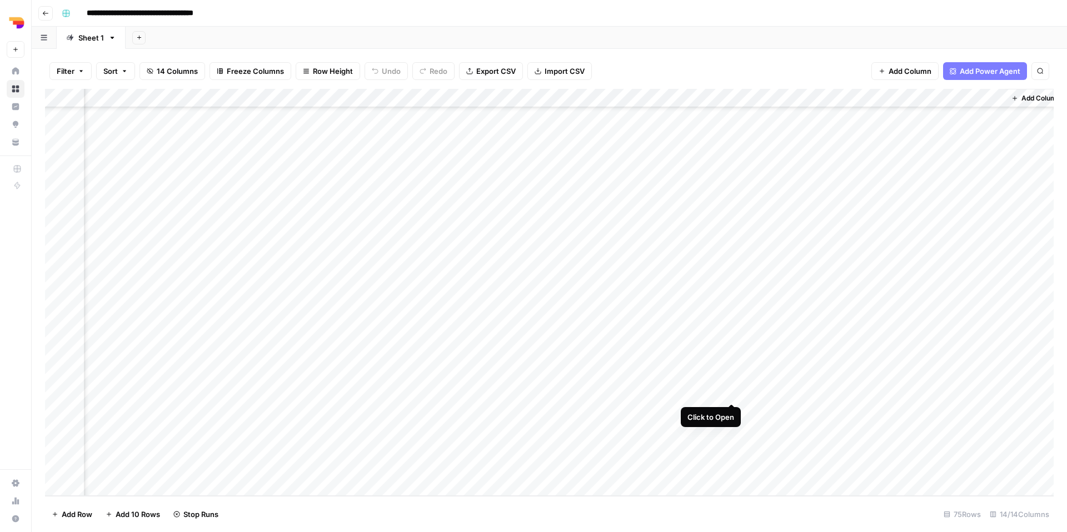
click at [733, 393] on div "Add Column" at bounding box center [549, 292] width 1008 height 407
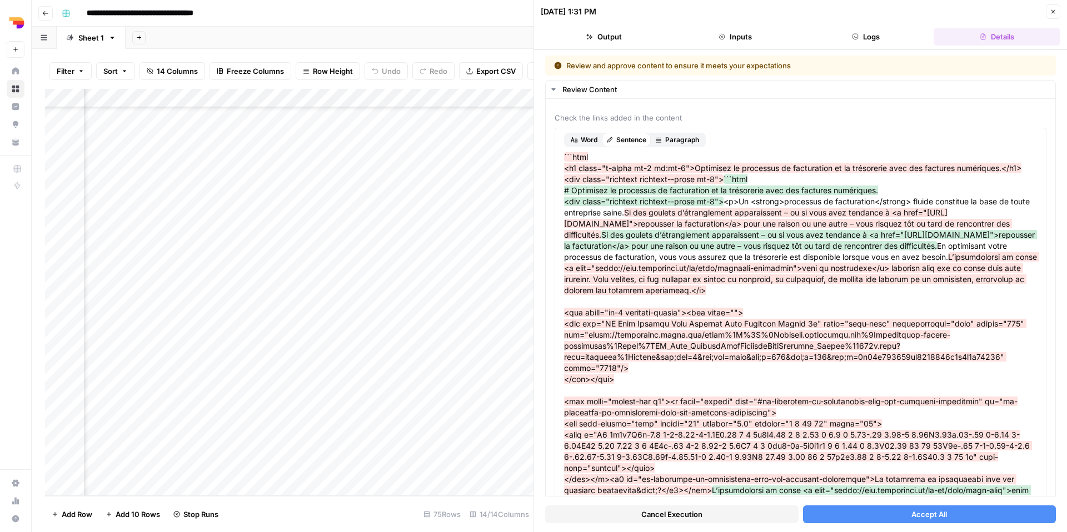
click at [850, 521] on button "Accept All" at bounding box center [929, 514] width 253 height 18
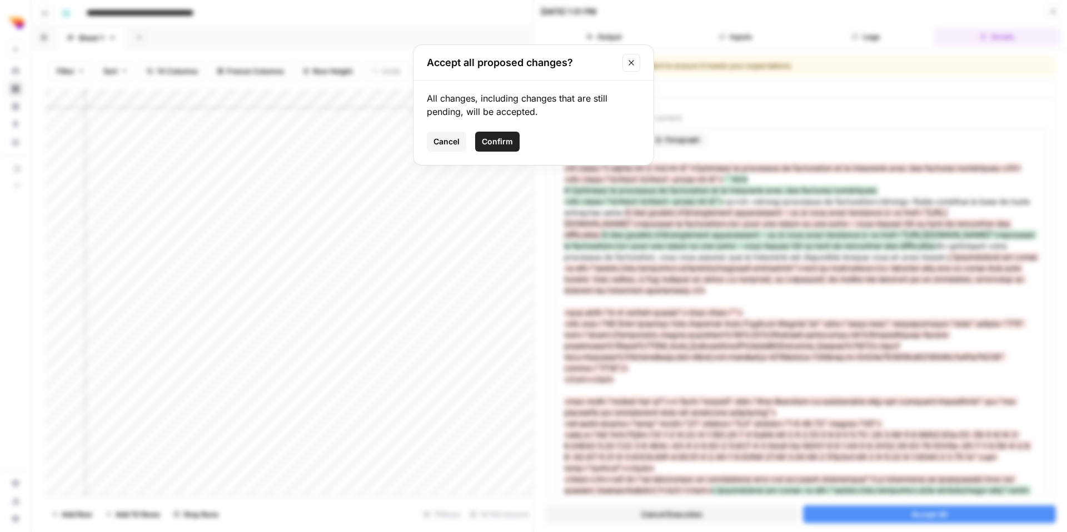
click at [498, 145] on span "Confirm" at bounding box center [497, 141] width 31 height 11
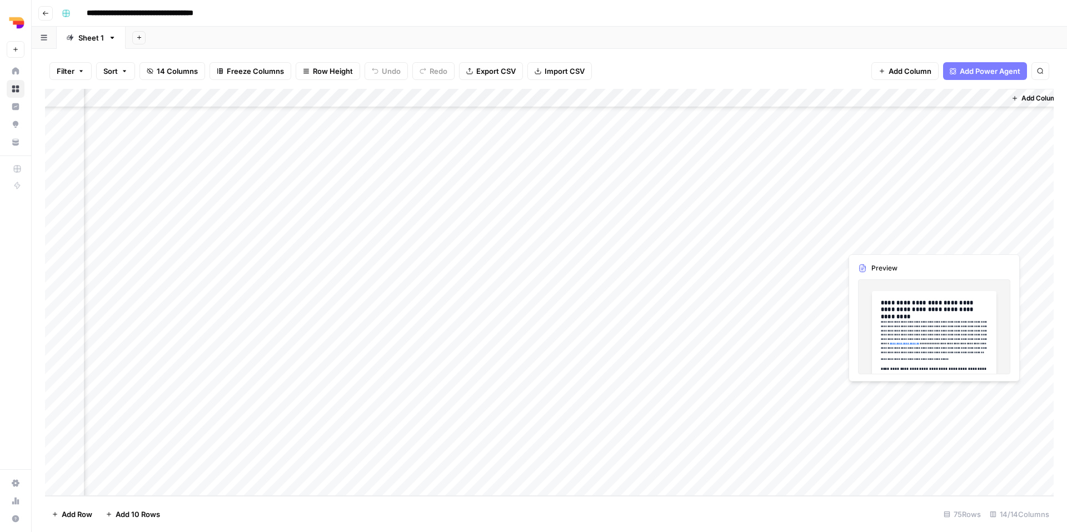
click at [943, 242] on div "Add Column" at bounding box center [549, 292] width 1008 height 407
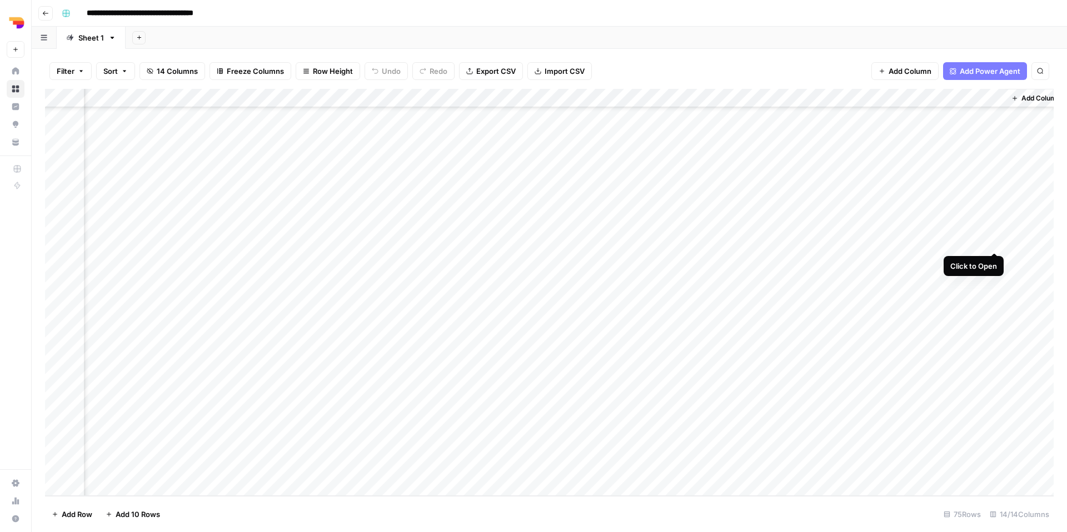
click at [993, 243] on div "Add Column" at bounding box center [549, 292] width 1008 height 407
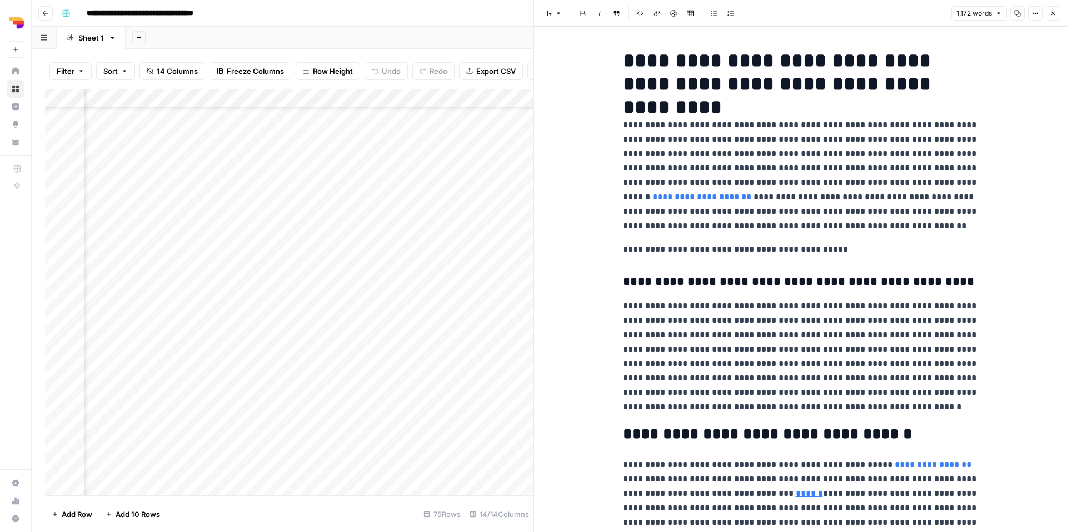
click at [1015, 15] on icon "button" at bounding box center [1017, 14] width 6 height 6
click at [1054, 17] on button "Close" at bounding box center [1052, 13] width 14 height 14
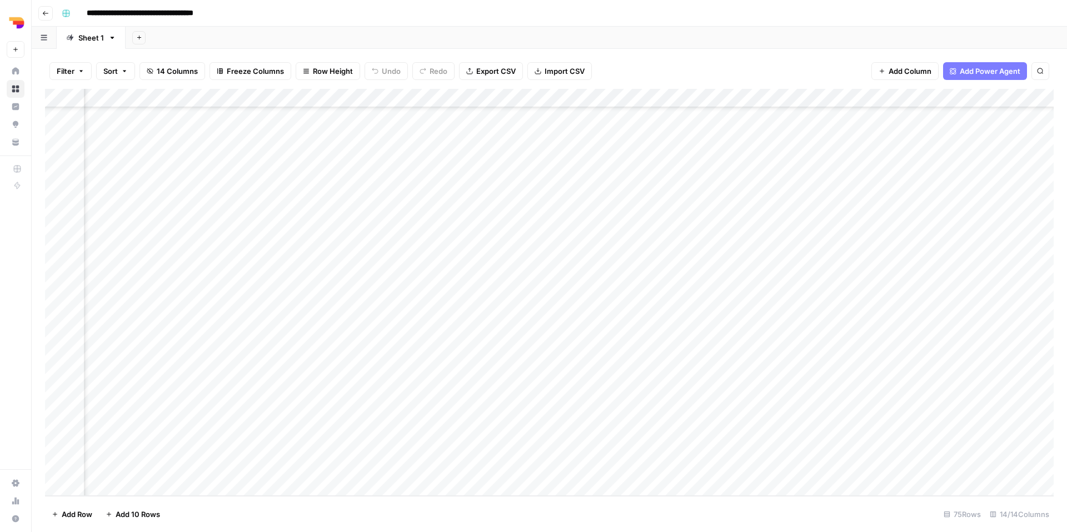
scroll to position [1046, 298]
click at [189, 243] on div "Add Column" at bounding box center [549, 292] width 1008 height 407
click at [144, 242] on div "Add Column" at bounding box center [549, 292] width 1008 height 407
click at [144, 242] on textarea "**********" at bounding box center [40, 247] width 243 height 27
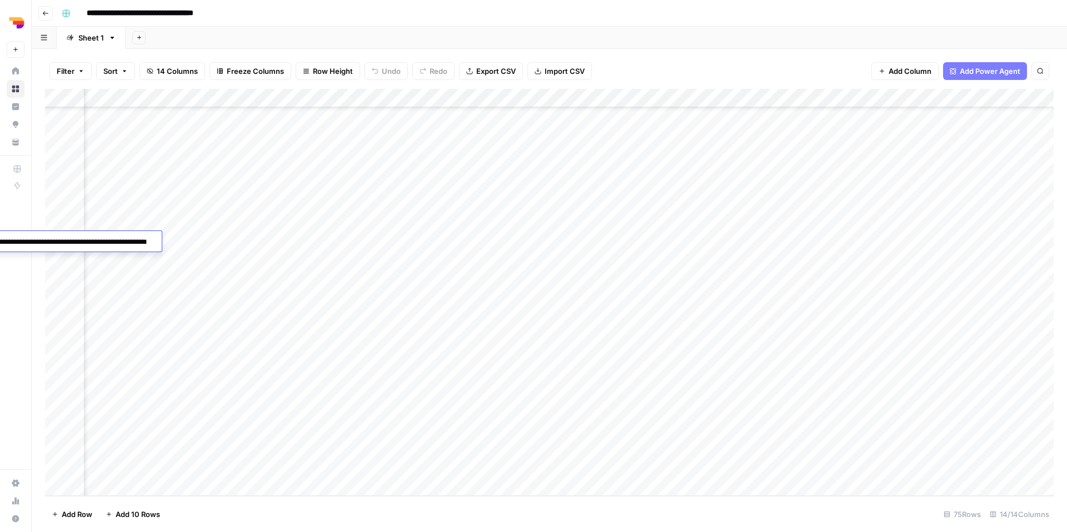
click at [144, 242] on textarea "**********" at bounding box center [40, 247] width 243 height 27
click at [183, 258] on div "Add Column" at bounding box center [549, 292] width 1008 height 407
click at [143, 263] on div "Add Column" at bounding box center [549, 292] width 1008 height 407
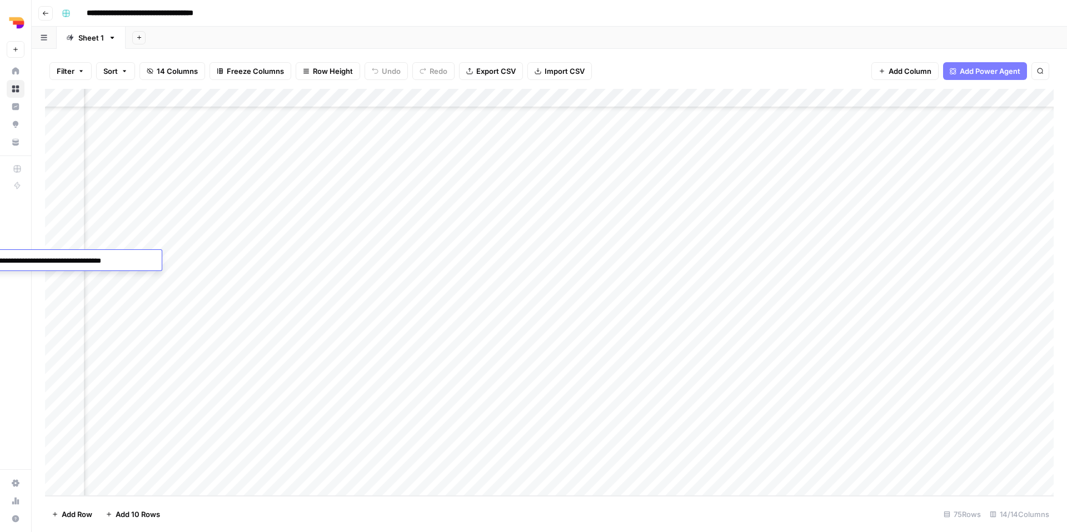
click at [143, 263] on textarea "**********" at bounding box center [40, 261] width 243 height 16
click at [957, 257] on div "Add Column" at bounding box center [549, 292] width 1008 height 407
click at [978, 258] on div "Add Column" at bounding box center [549, 292] width 1008 height 407
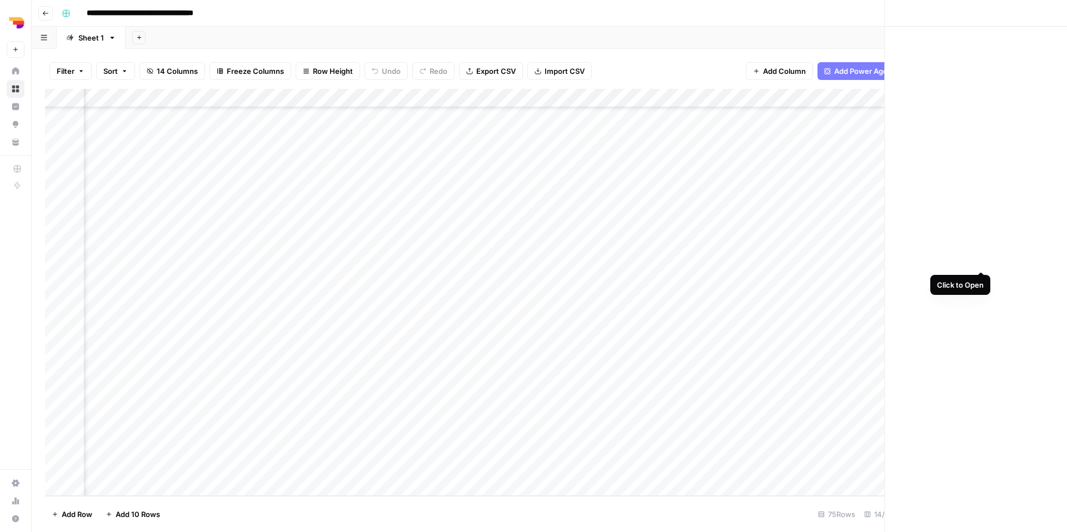
scroll to position [1046, 608]
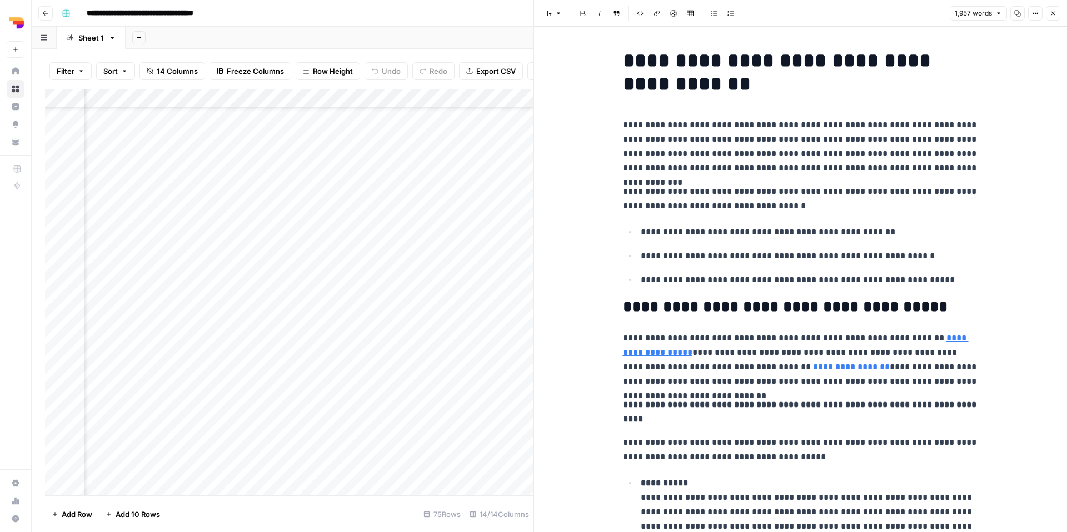
click at [1017, 11] on icon "button" at bounding box center [1017, 13] width 7 height 7
click at [1055, 14] on icon "button" at bounding box center [1052, 13] width 7 height 7
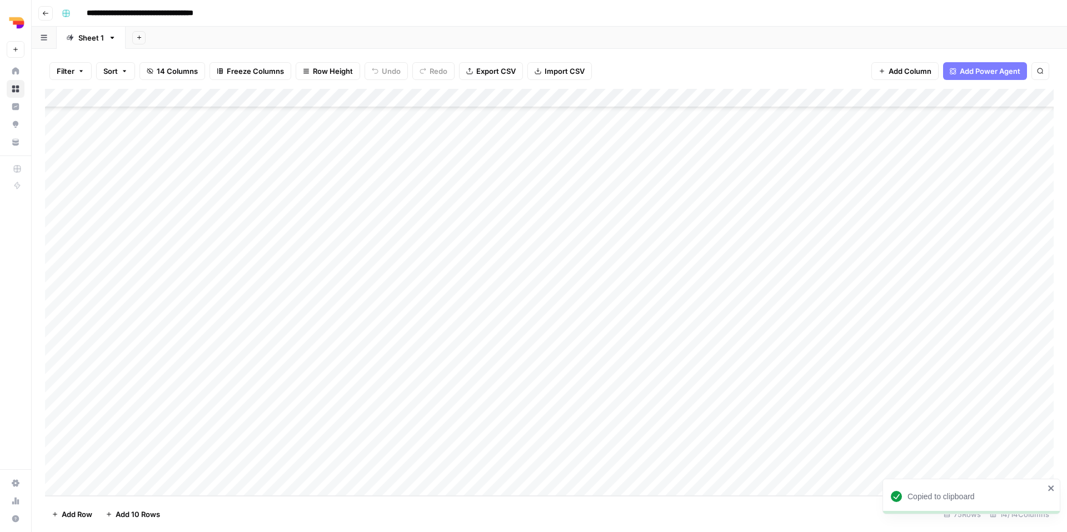
scroll to position [1046, 0]
click at [446, 279] on div "Add Column" at bounding box center [549, 292] width 1008 height 407
click at [513, 279] on div "Add Column" at bounding box center [549, 292] width 1008 height 407
click at [429, 279] on div "Add Column" at bounding box center [549, 292] width 1008 height 407
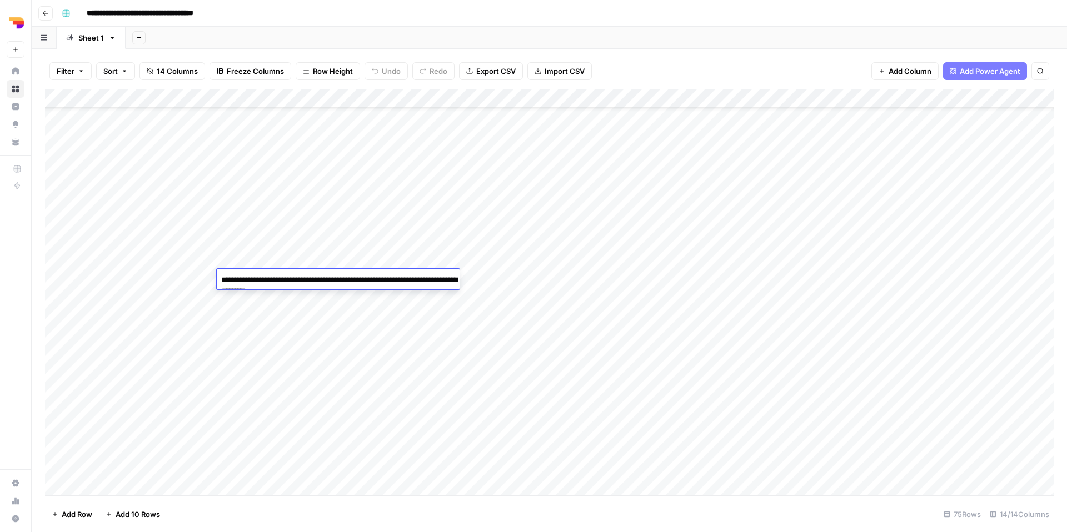
click at [407, 291] on textarea "**********" at bounding box center [338, 285] width 243 height 27
click at [871, 281] on div "Add Column" at bounding box center [549, 292] width 1008 height 407
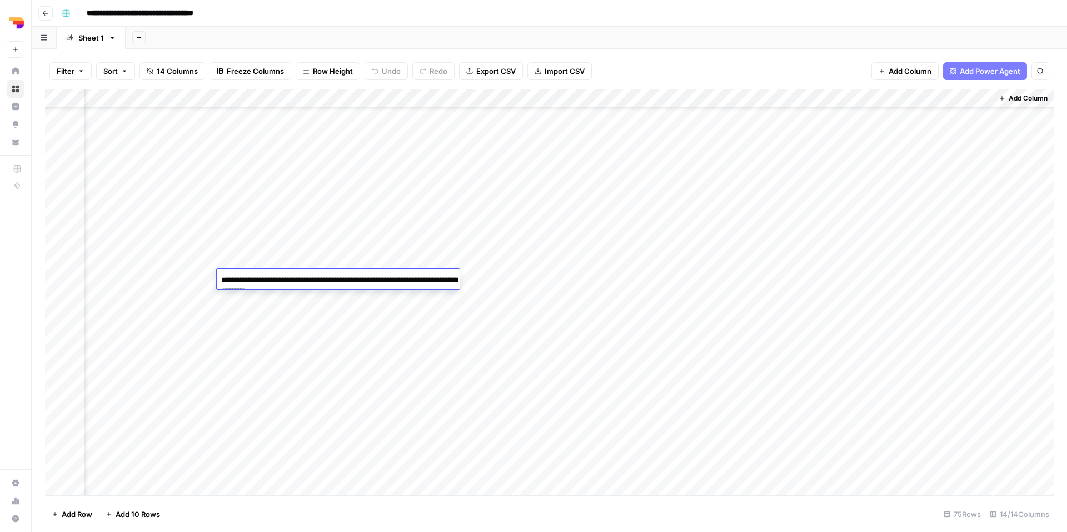
click at [871, 281] on div "Add Column" at bounding box center [549, 292] width 1008 height 407
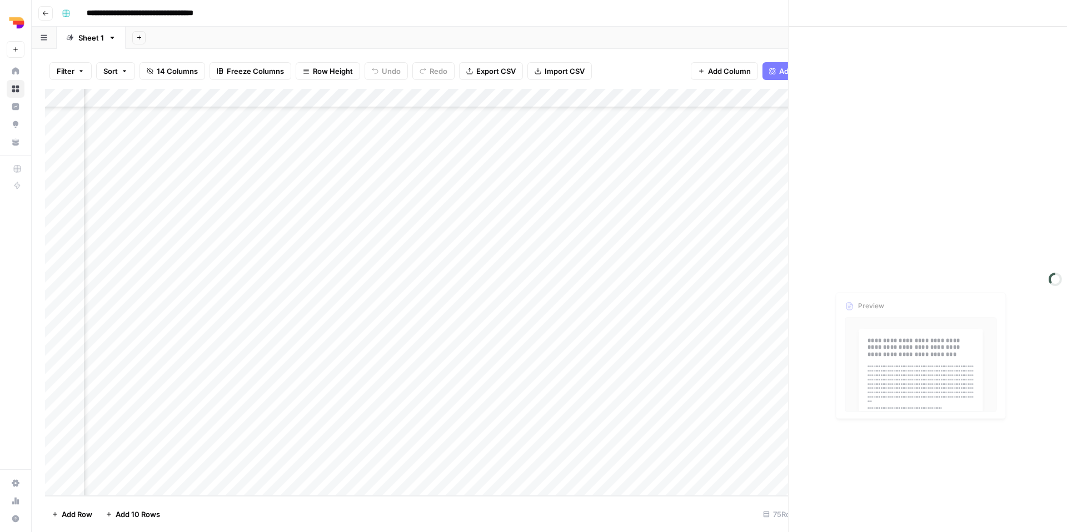
scroll to position [1046, 608]
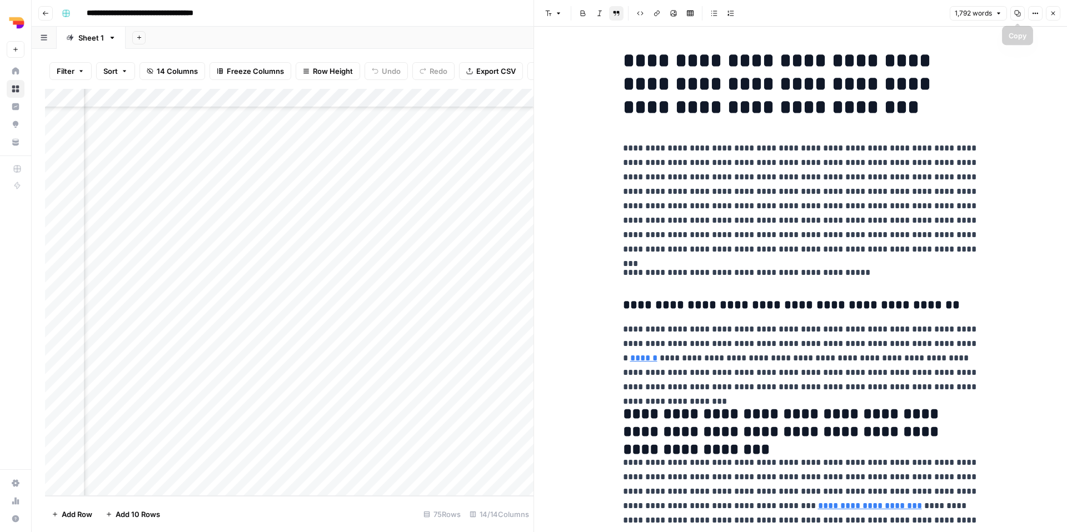
click at [1015, 14] on icon "button" at bounding box center [1017, 14] width 6 height 6
click at [1052, 11] on icon "button" at bounding box center [1052, 13] width 7 height 7
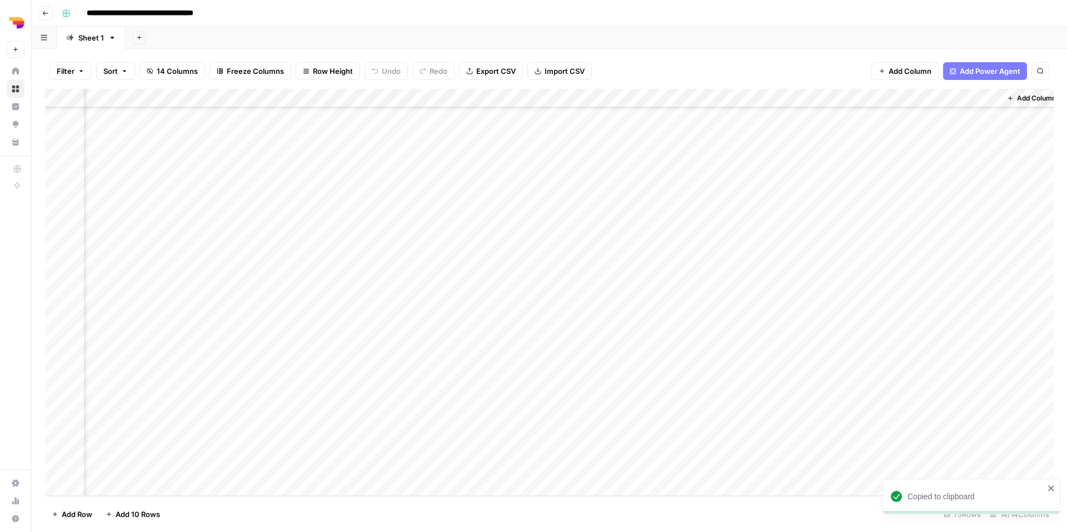
scroll to position [1046, 604]
click at [759, 300] on div "Add Column" at bounding box center [549, 292] width 1008 height 407
click at [524, 302] on div "Add Column" at bounding box center [549, 292] width 1008 height 407
click at [601, 305] on div "Add Column" at bounding box center [549, 292] width 1008 height 407
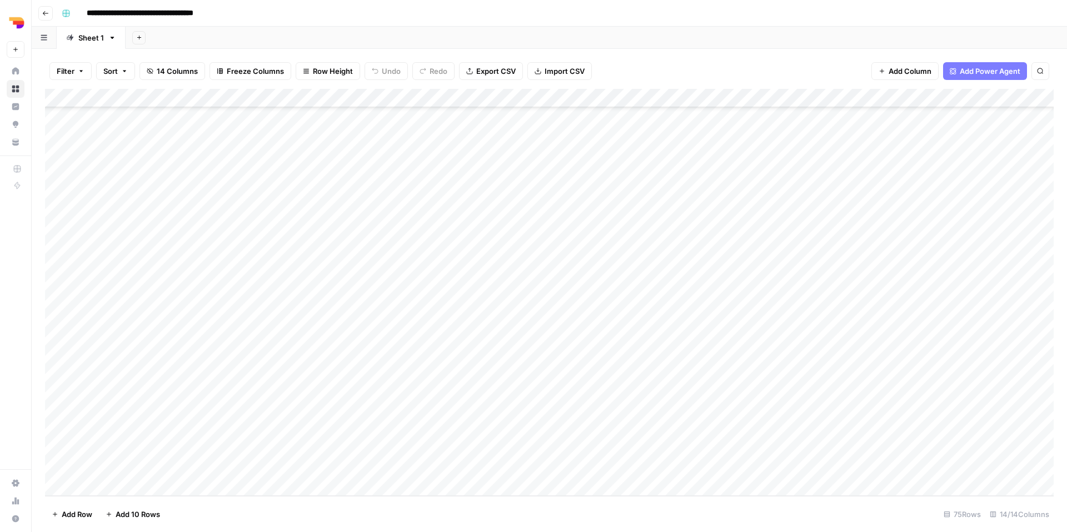
click at [380, 297] on div "Add Column" at bounding box center [549, 292] width 1008 height 407
click at [983, 301] on div "Add Column" at bounding box center [549, 292] width 1008 height 407
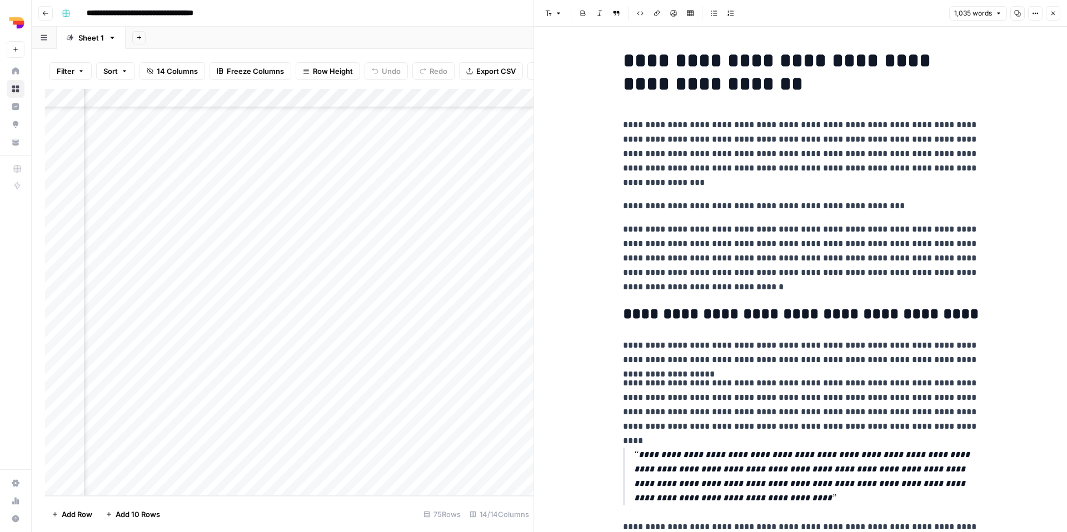
click at [1012, 17] on button "Copy" at bounding box center [1017, 13] width 14 height 14
click at [1051, 17] on button "Close" at bounding box center [1052, 13] width 14 height 14
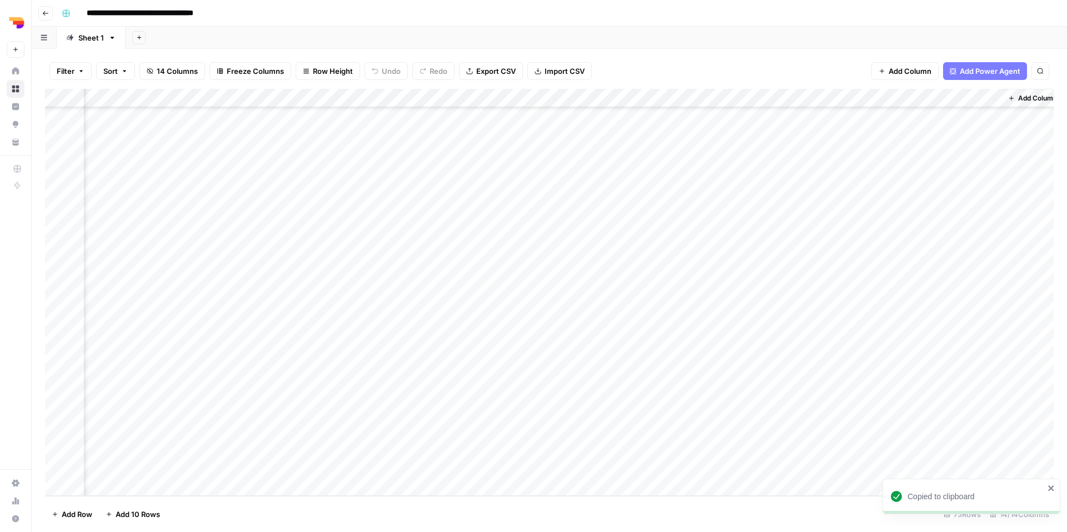
scroll to position [1046, 604]
click at [795, 313] on div "Add Column" at bounding box center [549, 292] width 1008 height 407
click at [480, 320] on div "Add Column" at bounding box center [549, 292] width 1008 height 407
click at [438, 316] on div "Add Column" at bounding box center [549, 292] width 1008 height 407
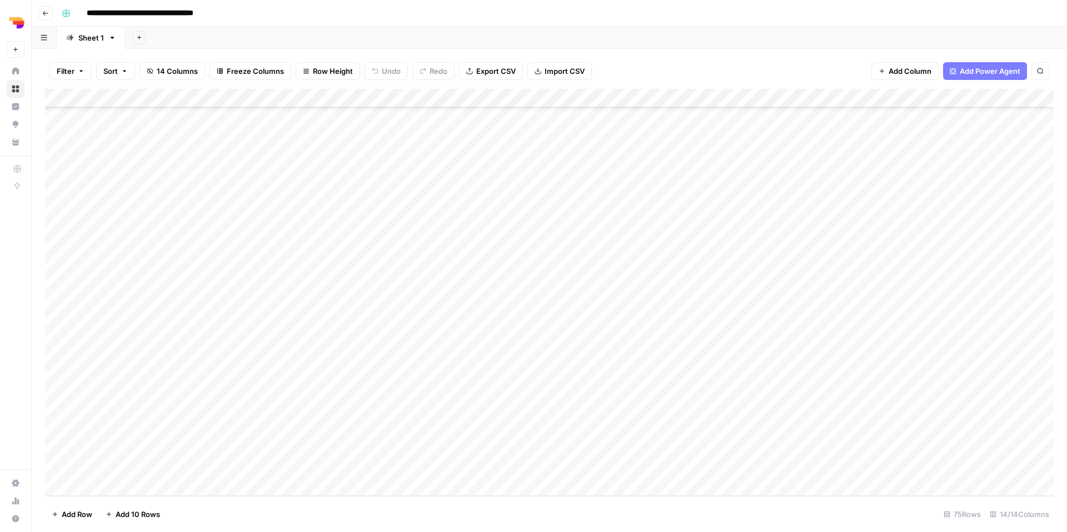
click at [438, 316] on div "Add Column" at bounding box center [549, 292] width 1008 height 407
click at [425, 319] on textarea "**********" at bounding box center [338, 323] width 243 height 27
click at [499, 325] on div "Add Column" at bounding box center [549, 292] width 1008 height 407
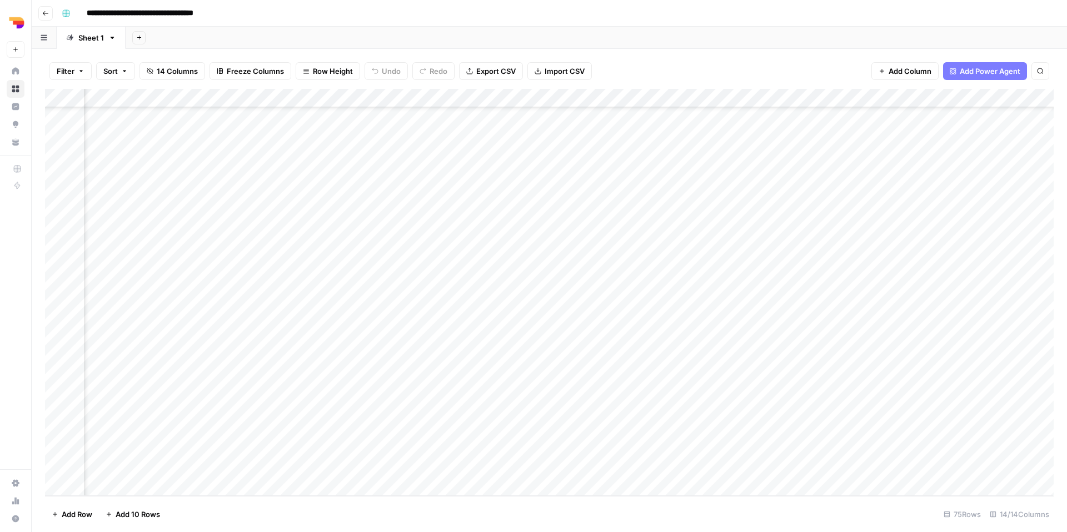
scroll to position [1046, 617]
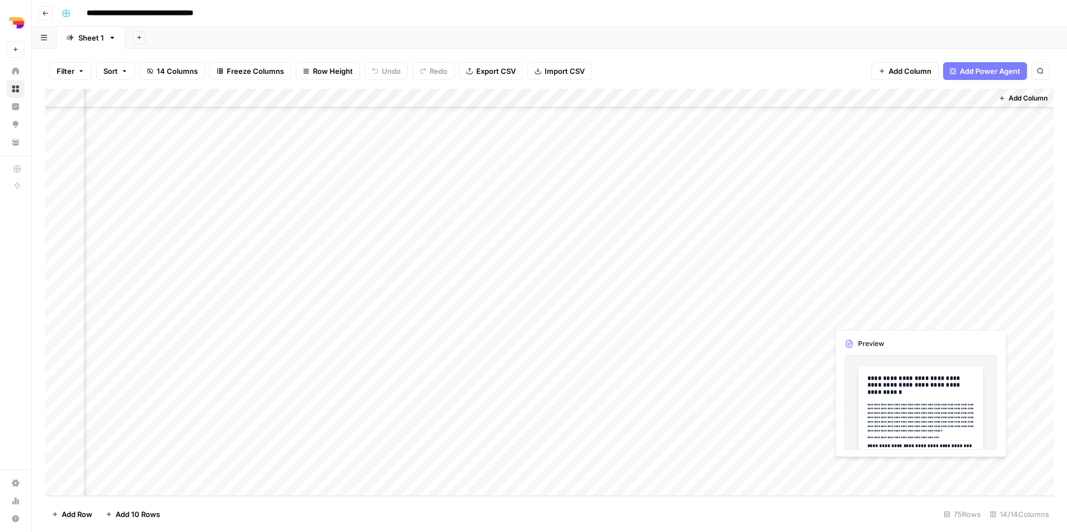
click at [862, 317] on div "Add Column" at bounding box center [549, 292] width 1008 height 407
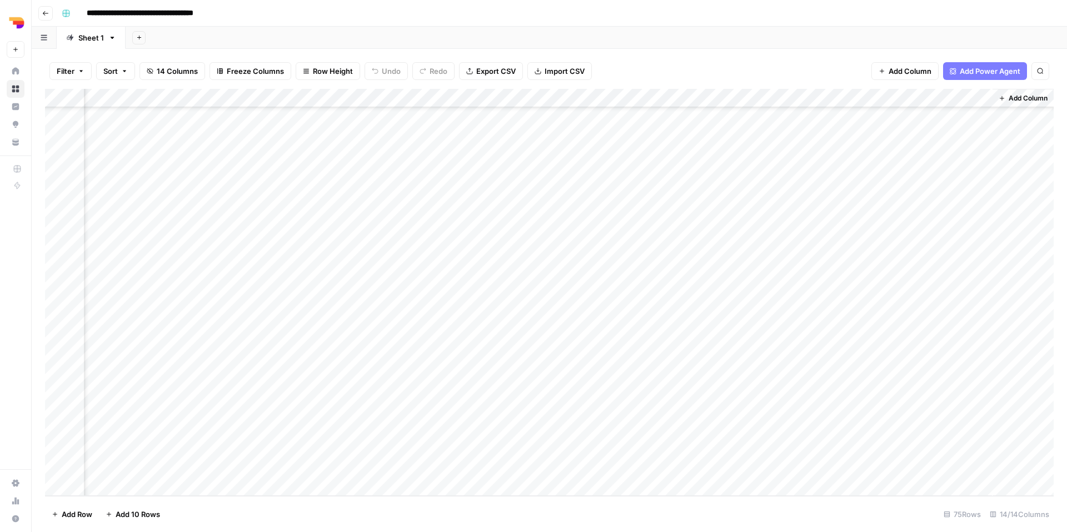
click at [980, 317] on div "Add Column" at bounding box center [549, 292] width 1008 height 407
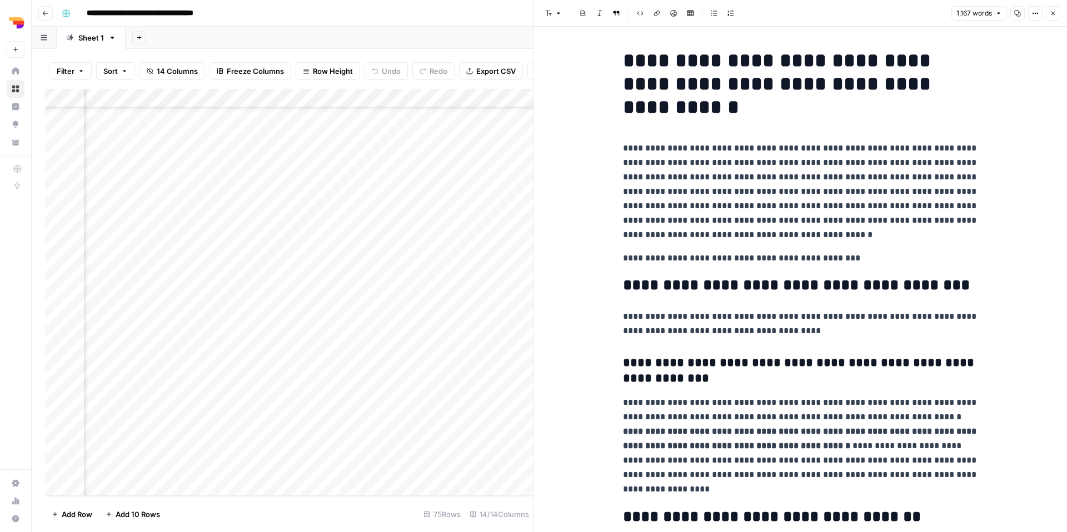
click at [1018, 15] on icon "button" at bounding box center [1017, 13] width 7 height 7
click at [1053, 14] on icon "button" at bounding box center [1052, 13] width 7 height 7
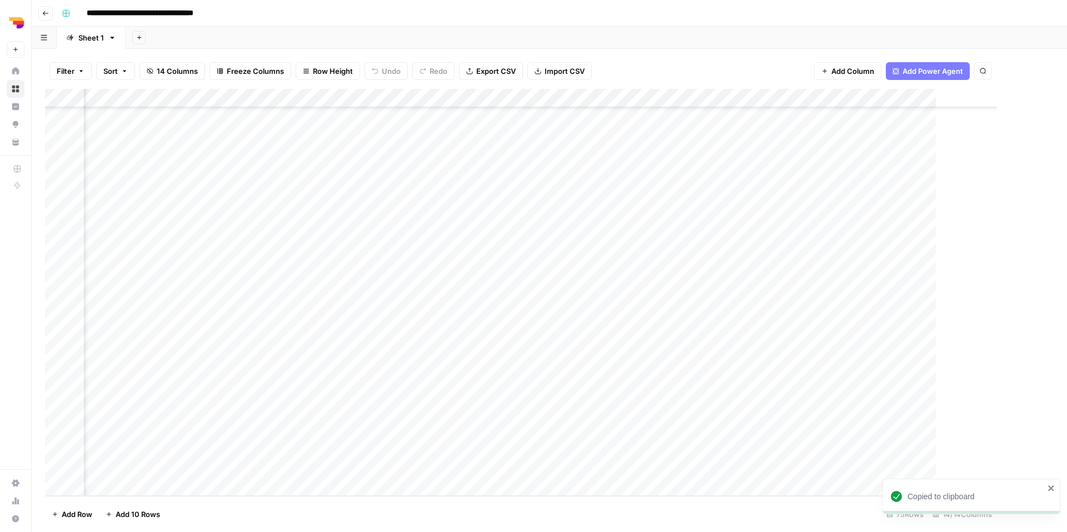
scroll to position [1046, 604]
click at [780, 341] on div "Add Column" at bounding box center [549, 292] width 1008 height 407
click at [495, 336] on div "Add Column" at bounding box center [549, 292] width 1008 height 407
click at [424, 333] on div "Add Column" at bounding box center [549, 292] width 1008 height 407
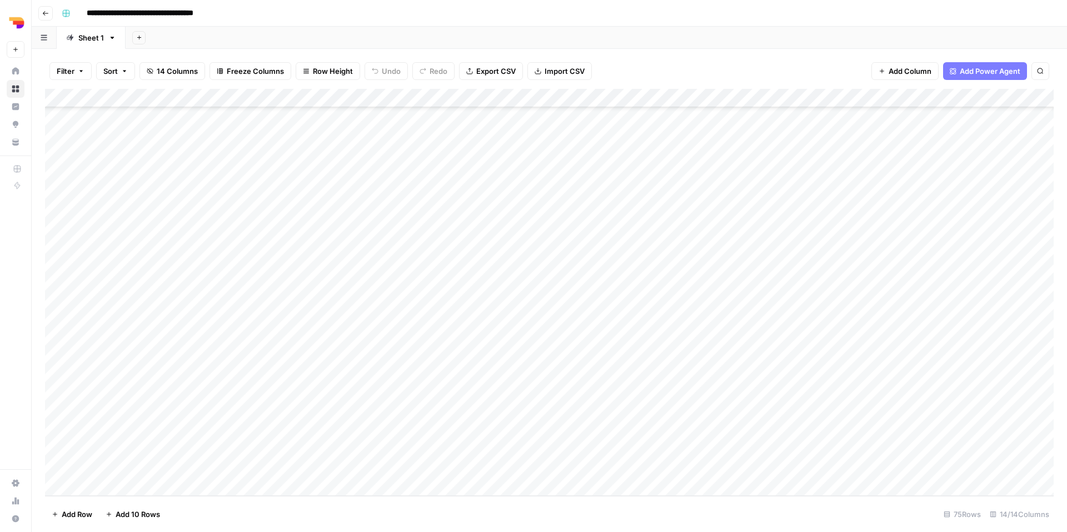
click at [424, 333] on div "Add Column" at bounding box center [549, 292] width 1008 height 407
click at [422, 333] on textarea "**********" at bounding box center [338, 342] width 243 height 27
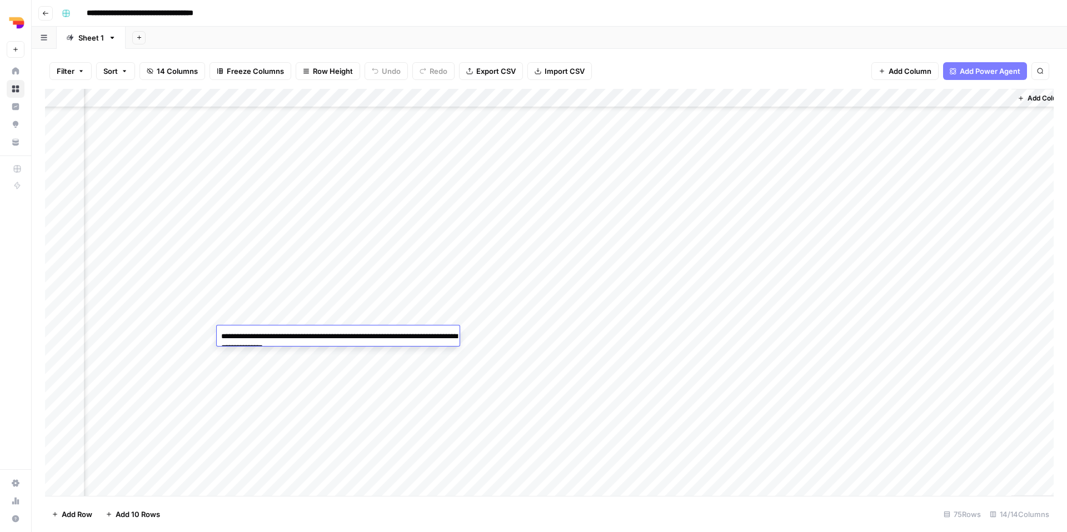
scroll to position [1045, 617]
click at [849, 337] on div "Add Column" at bounding box center [549, 292] width 1008 height 407
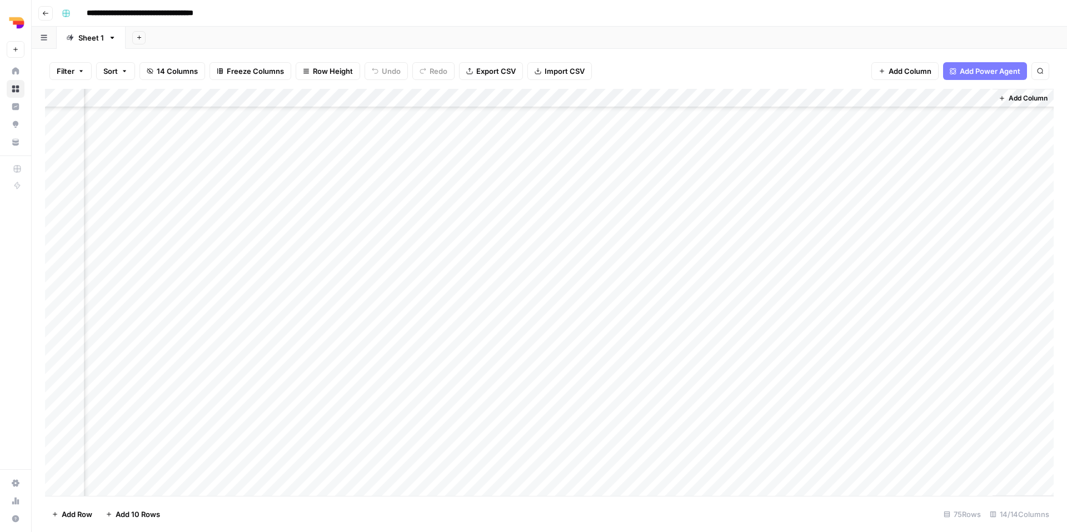
click at [849, 337] on div "Add Column" at bounding box center [549, 292] width 1008 height 407
click at [849, 337] on div at bounding box center [910, 337] width 164 height 21
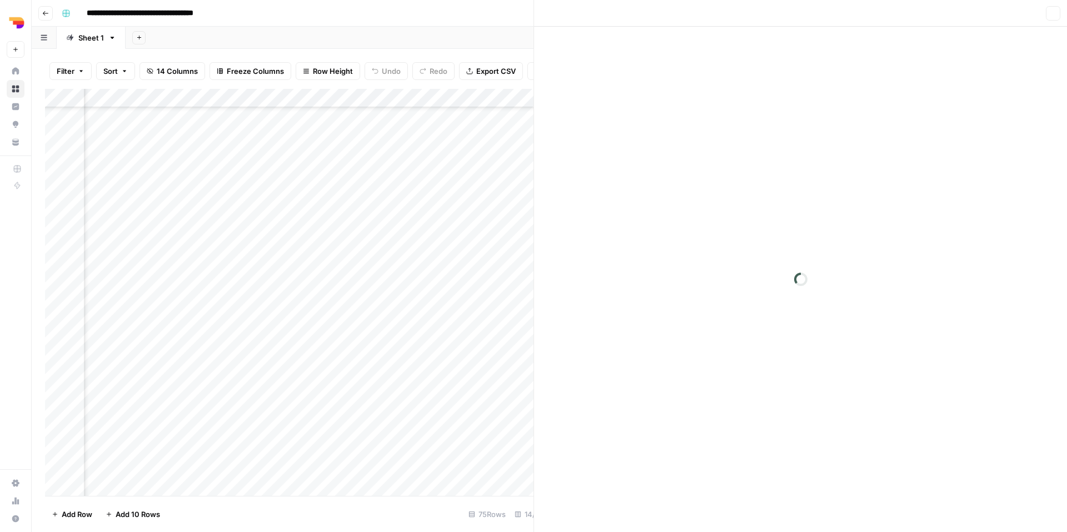
click at [849, 337] on div at bounding box center [910, 337] width 164 height 21
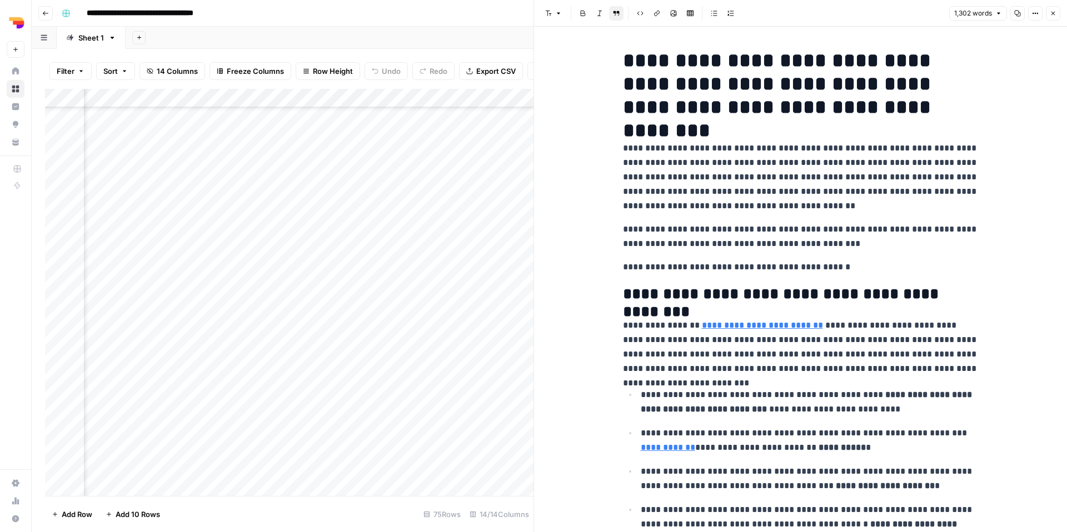
click at [1014, 14] on icon "button" at bounding box center [1017, 13] width 7 height 7
click at [1052, 12] on icon "button" at bounding box center [1052, 13] width 7 height 7
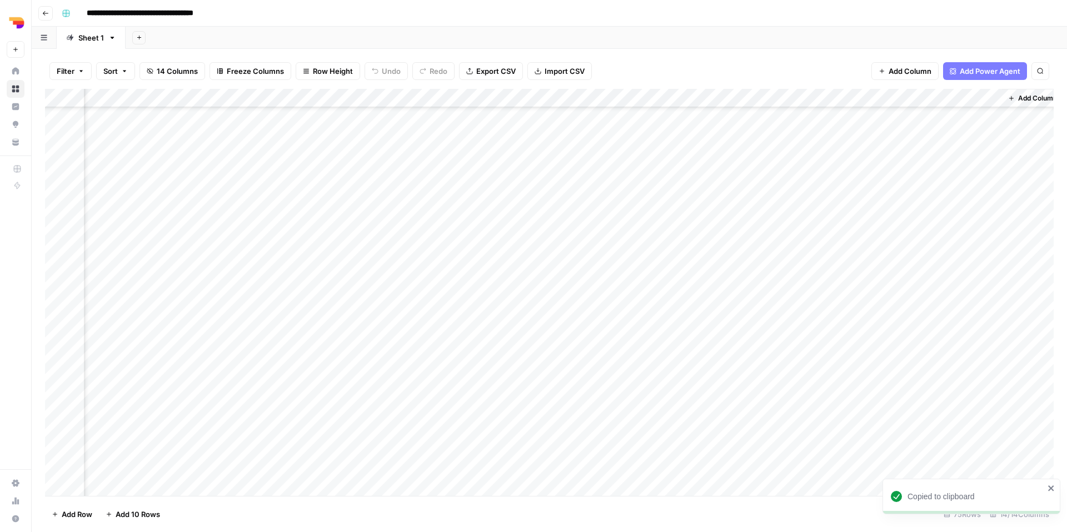
scroll to position [1045, 604]
click at [749, 363] on div "Add Column" at bounding box center [549, 292] width 1008 height 407
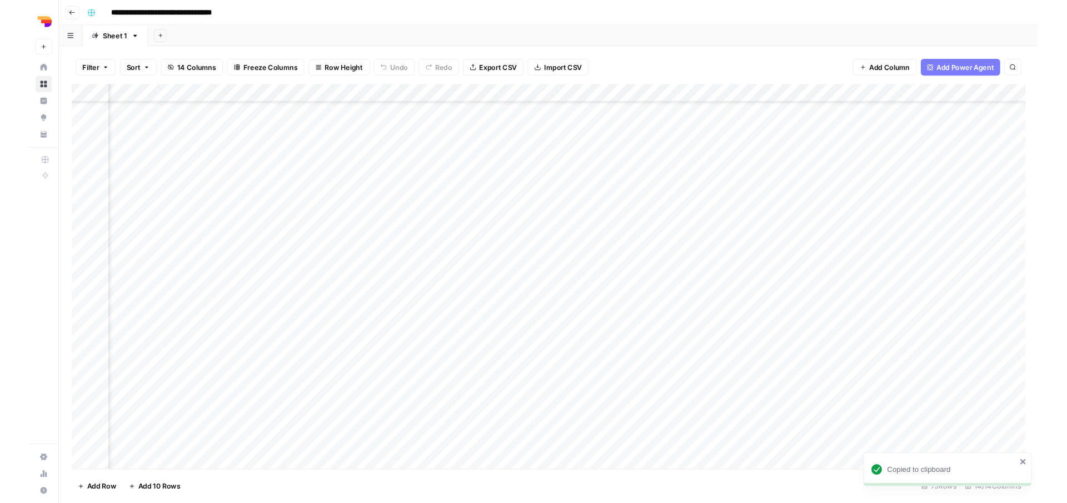
scroll to position [1045, 0]
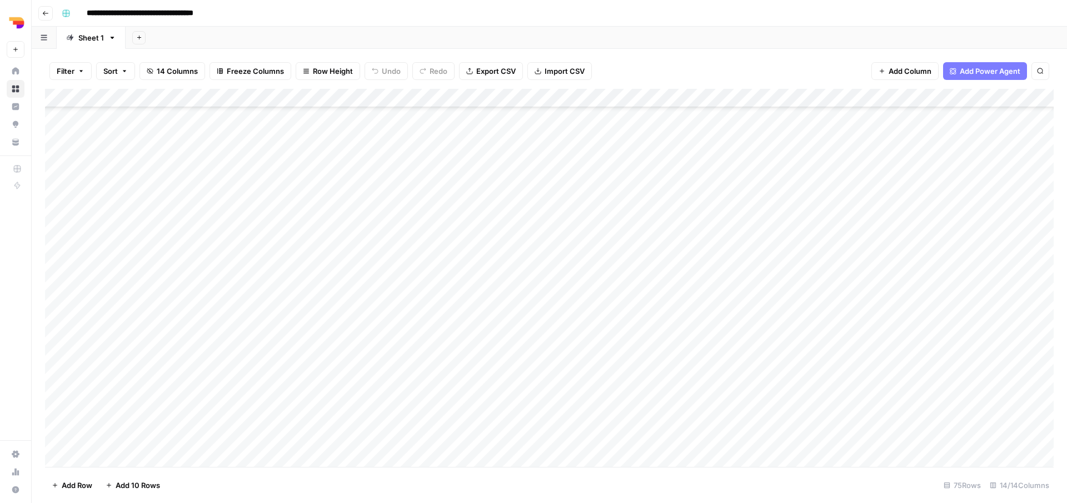
click at [499, 358] on div "Add Column" at bounding box center [549, 278] width 1008 height 378
click at [365, 361] on div "Add Column" at bounding box center [549, 278] width 1008 height 378
click at [365, 361] on textarea "**********" at bounding box center [338, 362] width 243 height 27
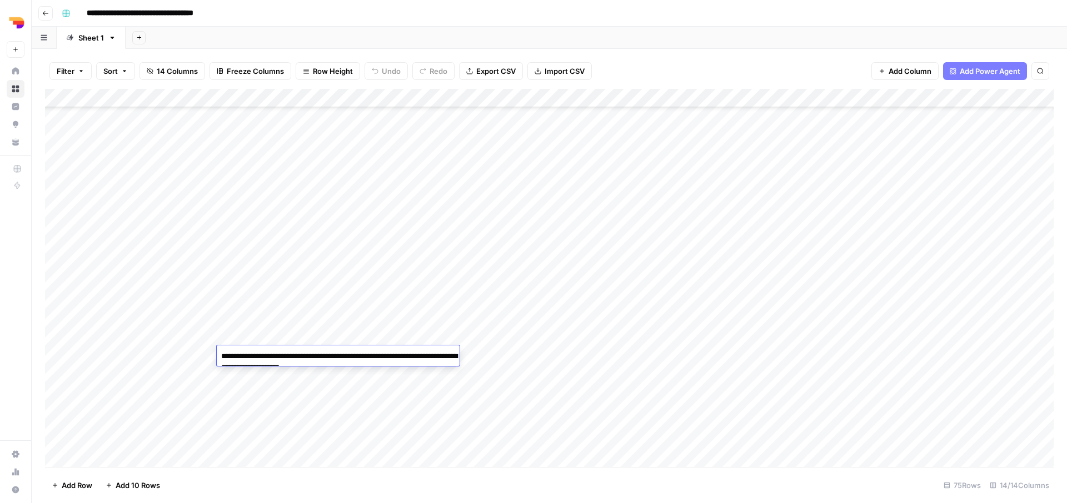
click at [365, 361] on textarea "**********" at bounding box center [338, 362] width 243 height 27
click at [549, 355] on div "Add Column" at bounding box center [549, 278] width 1008 height 378
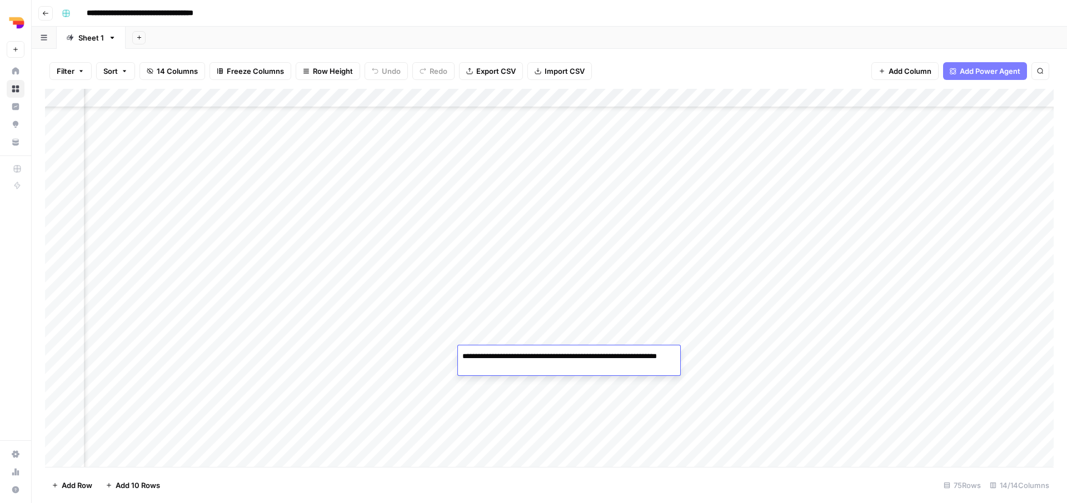
scroll to position [1045, 617]
click at [870, 352] on div "Add Column" at bounding box center [549, 278] width 1008 height 378
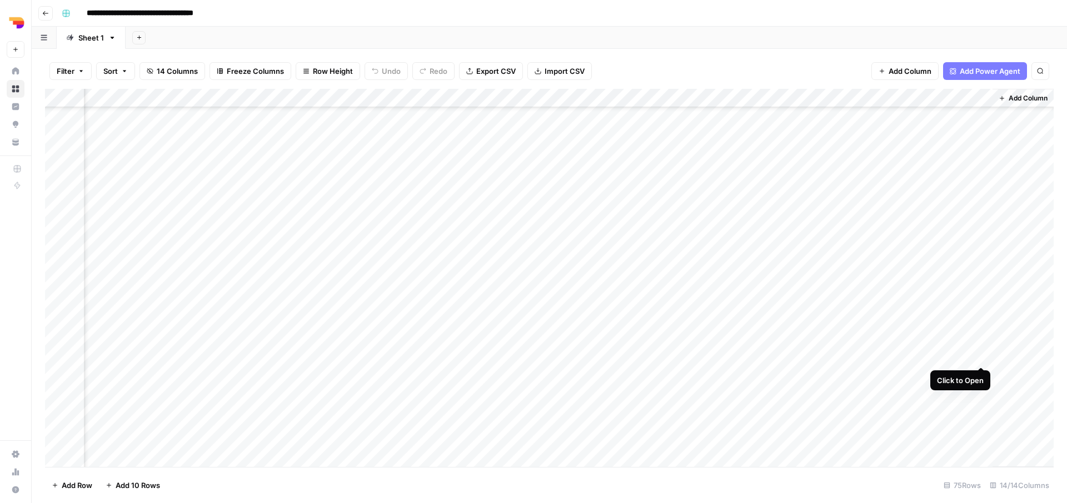
click at [983, 359] on div "Add Column" at bounding box center [549, 278] width 1008 height 378
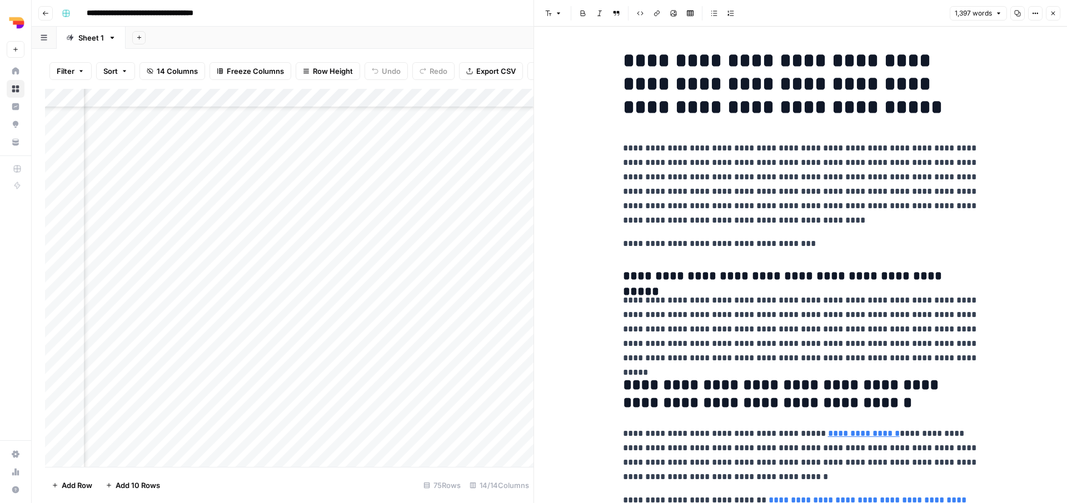
click at [1012, 16] on button "Copy" at bounding box center [1017, 13] width 14 height 14
click at [1054, 14] on icon "button" at bounding box center [1052, 13] width 7 height 7
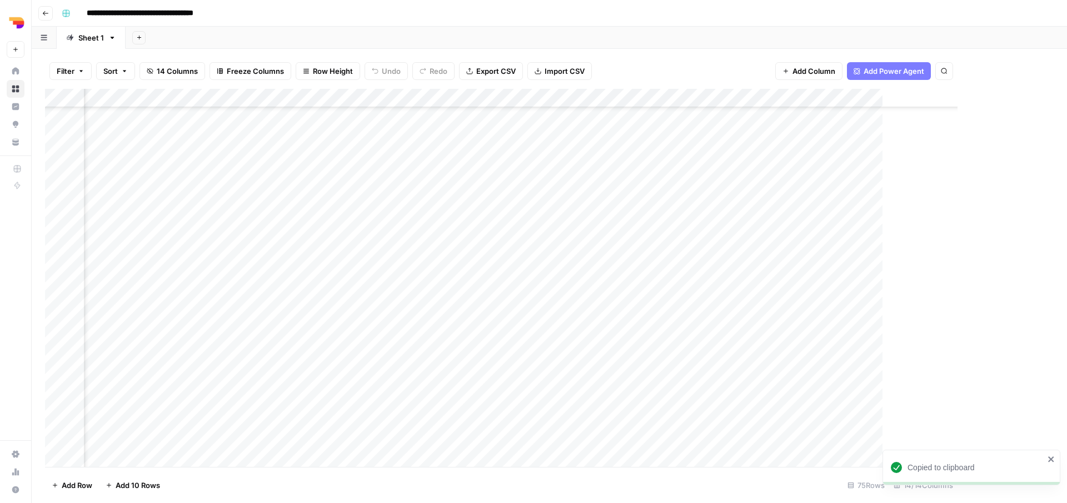
scroll to position [1045, 604]
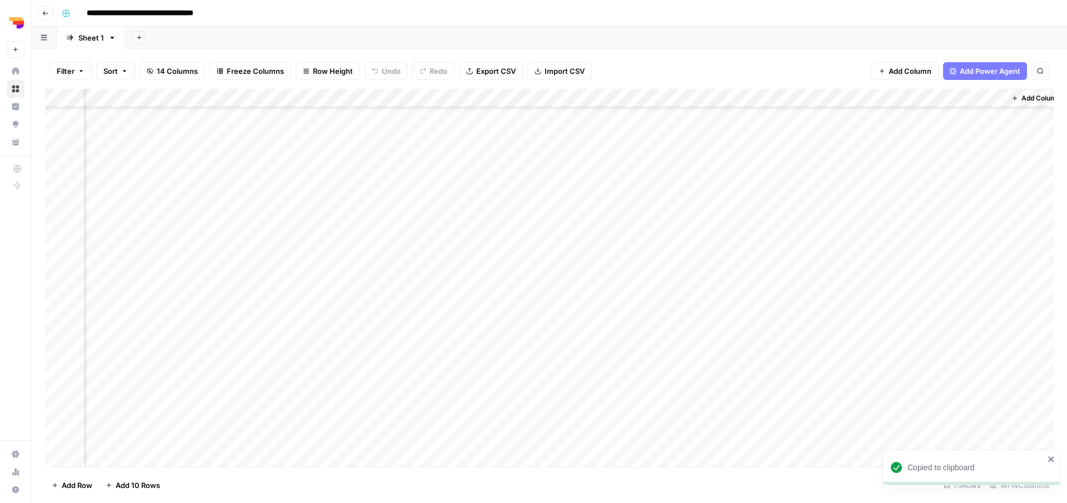
click at [846, 379] on div "Add Column" at bounding box center [549, 278] width 1008 height 378
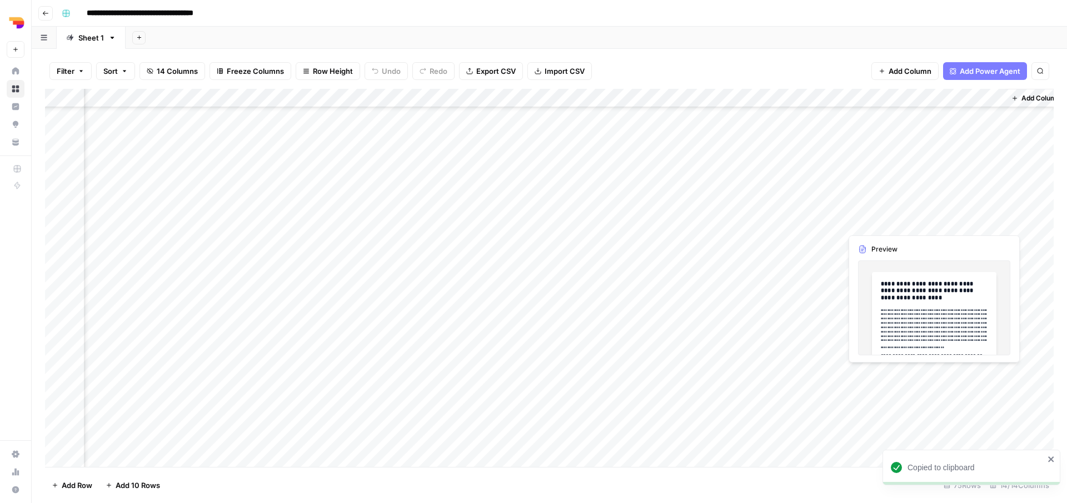
click at [823, 376] on div "Add Column" at bounding box center [549, 278] width 1008 height 378
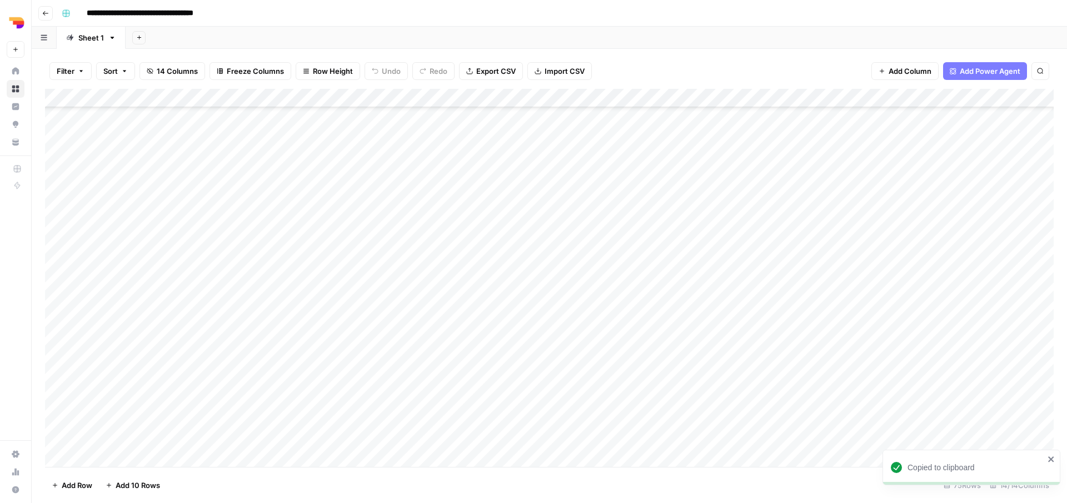
scroll to position [1045, 0]
click at [511, 371] on div "Add Column" at bounding box center [549, 278] width 1008 height 378
click at [417, 368] on div "Add Column" at bounding box center [549, 278] width 1008 height 378
click at [949, 375] on div "Add Column" at bounding box center [549, 278] width 1008 height 378
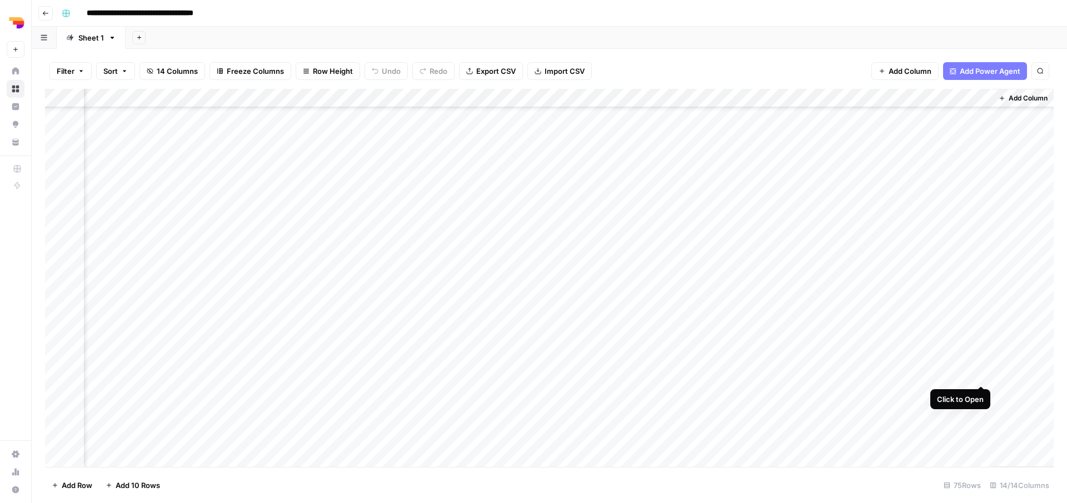
click at [982, 374] on div "Add Column" at bounding box center [549, 278] width 1008 height 378
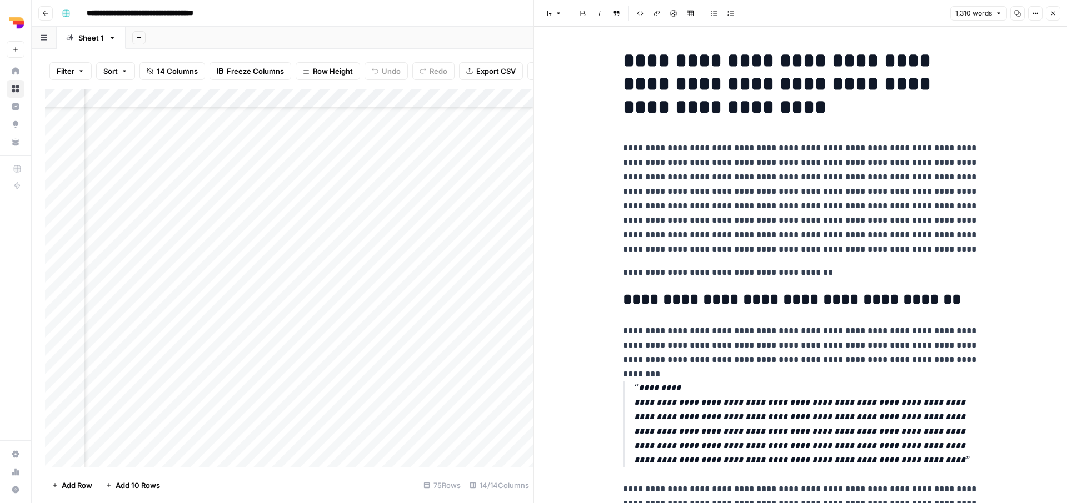
click at [1019, 16] on icon "button" at bounding box center [1017, 13] width 7 height 7
click at [1053, 12] on icon "button" at bounding box center [1052, 13] width 7 height 7
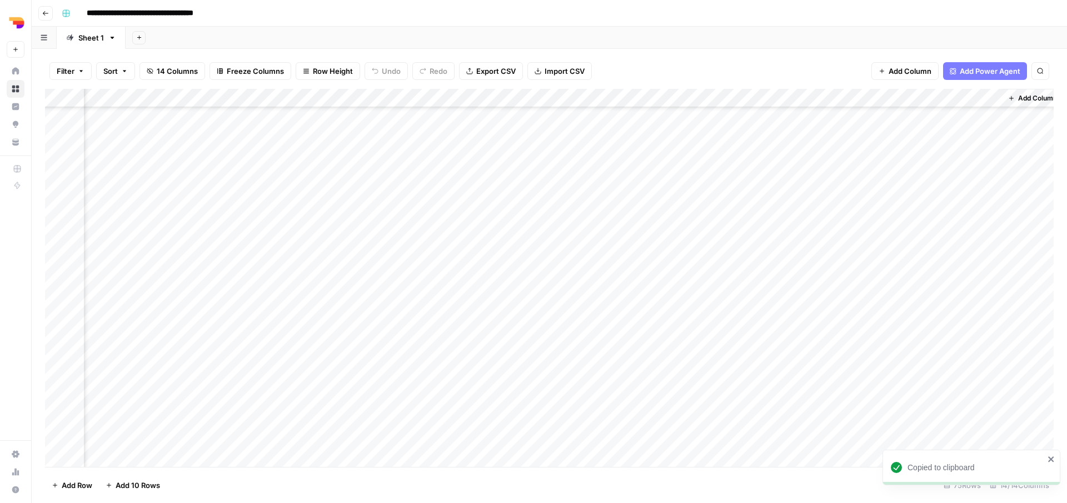
scroll to position [1045, 604]
click at [805, 394] on div "Add Column" at bounding box center [549, 278] width 1008 height 378
click at [510, 396] on div "Add Column" at bounding box center [549, 278] width 1008 height 378
click at [544, 392] on div "Add Column" at bounding box center [549, 278] width 1008 height 378
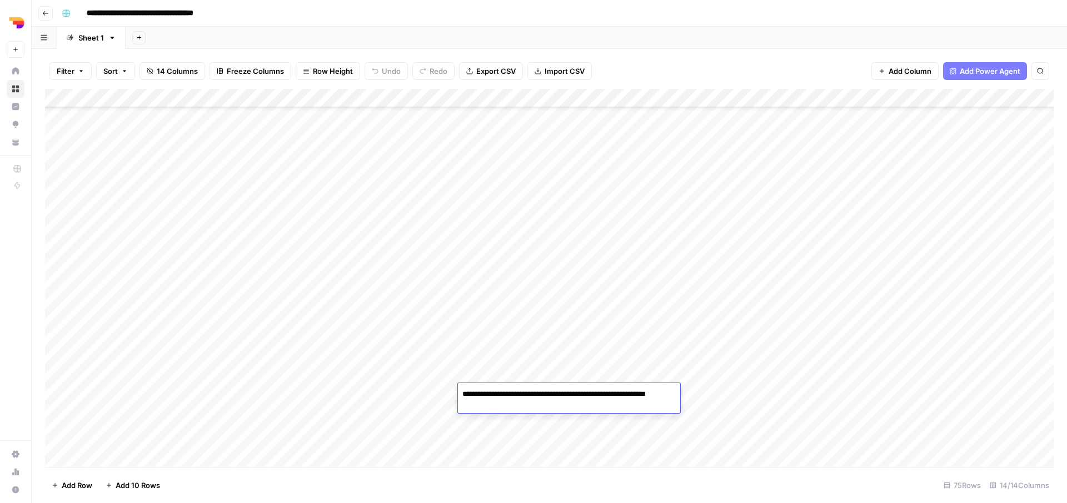
click at [544, 392] on textarea "**********" at bounding box center [569, 400] width 222 height 27
click at [431, 412] on div "Add Column" at bounding box center [549, 278] width 1008 height 378
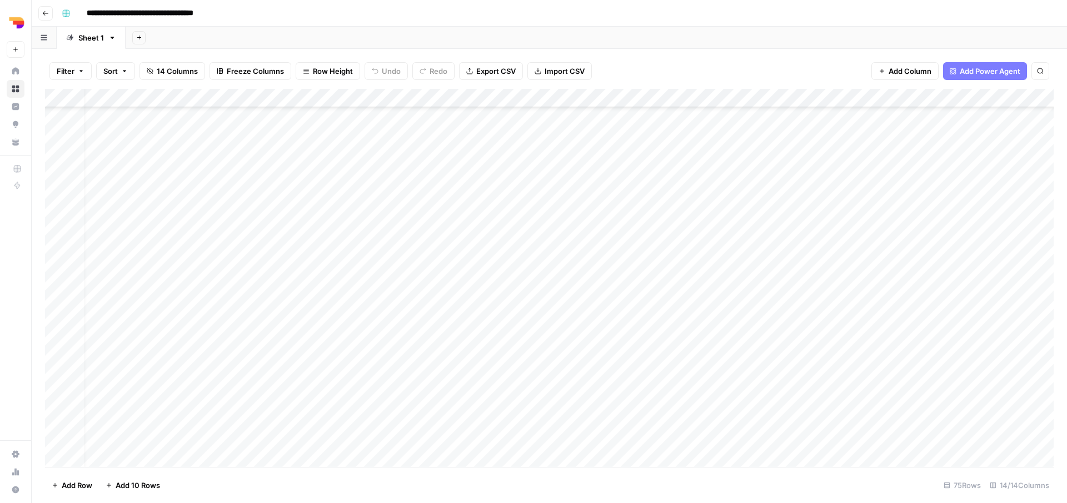
click at [408, 398] on div "Add Column" at bounding box center [549, 278] width 1008 height 378
click at [985, 397] on div "Add Column" at bounding box center [549, 278] width 1008 height 378
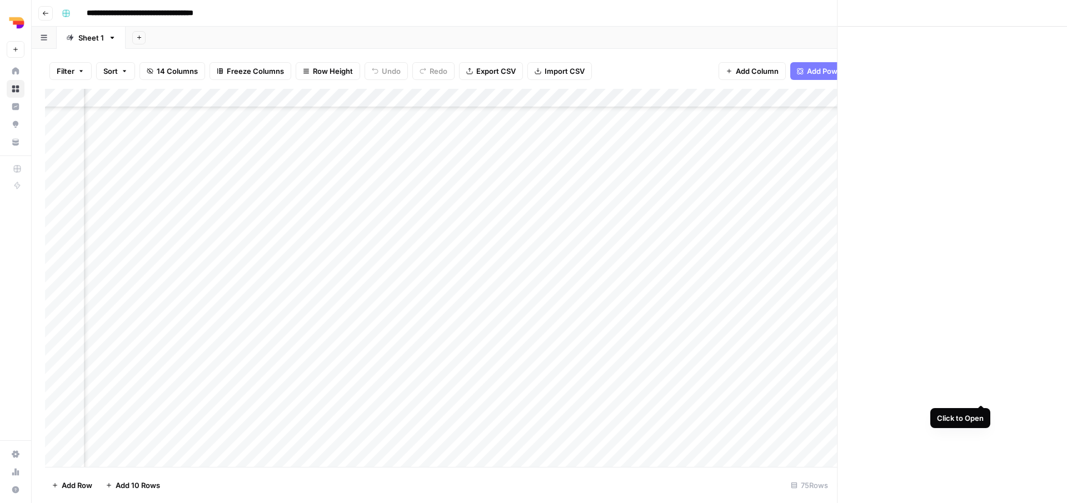
scroll to position [1045, 607]
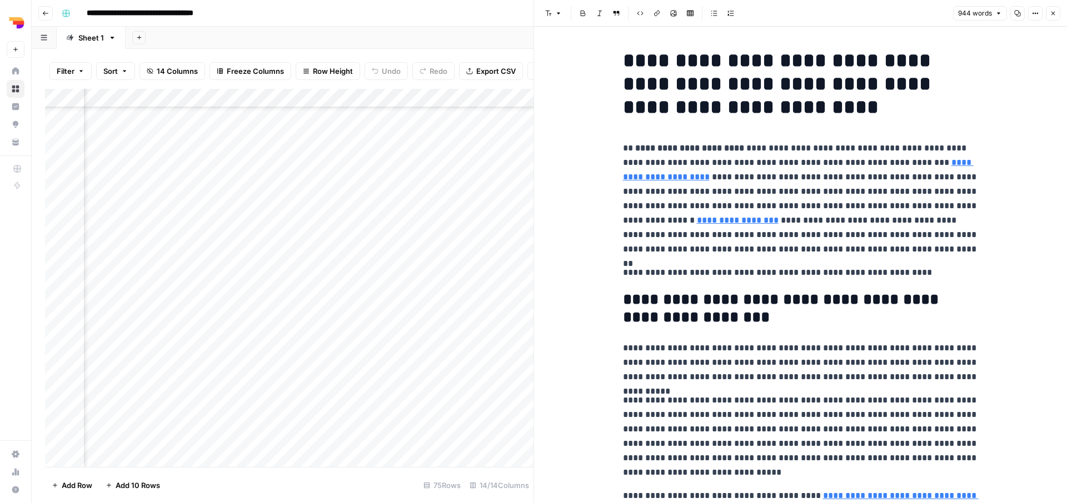
click at [1015, 14] on icon "button" at bounding box center [1017, 14] width 6 height 6
click at [1052, 12] on icon "button" at bounding box center [1053, 14] width 4 height 4
click at [1052, 12] on div "Font style Bold Italic Block quote Code block Link Image Insert Table Bulleted …" at bounding box center [799, 13] width 519 height 14
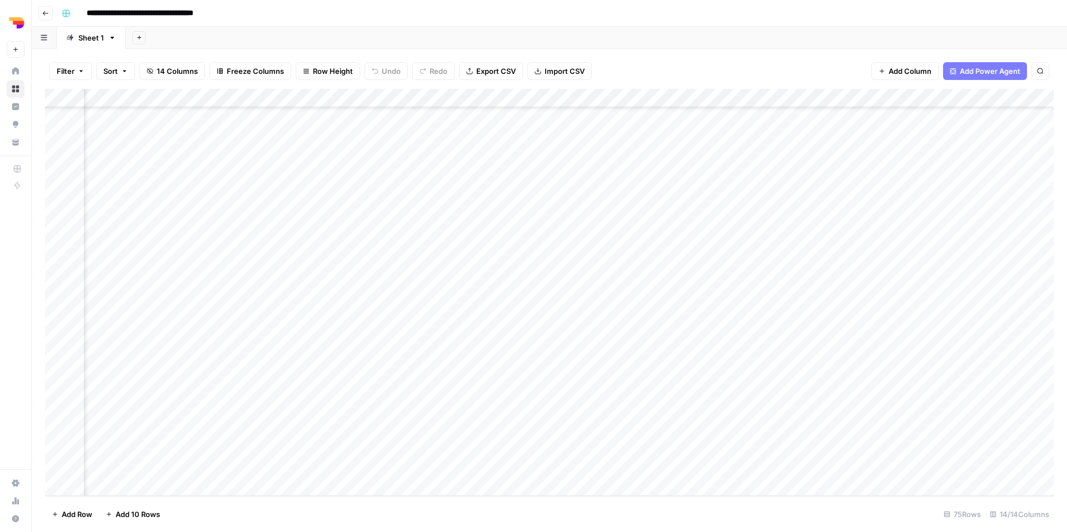
scroll to position [1046, 617]
